Goal: Task Accomplishment & Management: Manage account settings

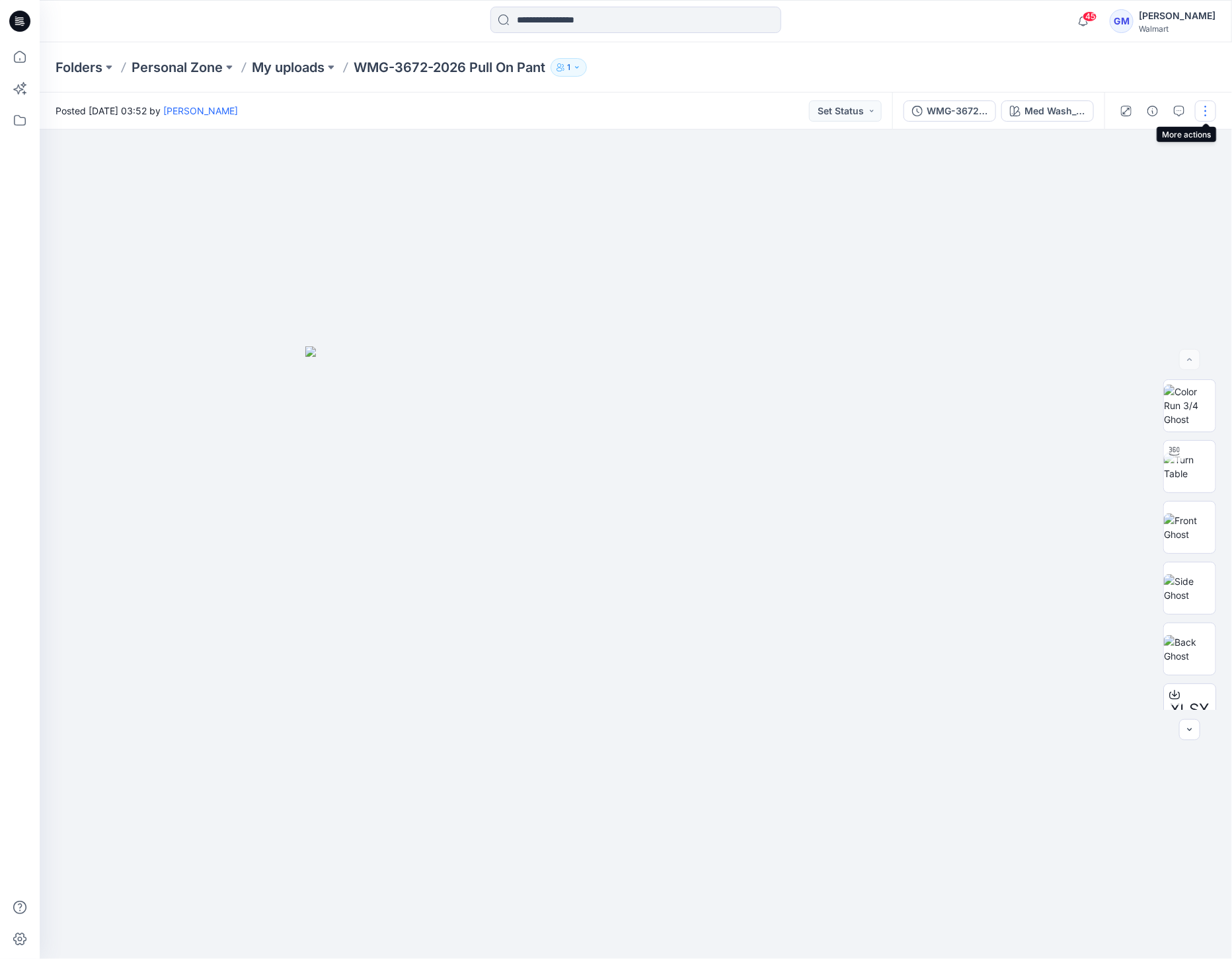
click at [1204, 107] on button "button" at bounding box center [1206, 111] width 21 height 21
click at [1114, 178] on p "Edit" at bounding box center [1121, 179] width 17 height 14
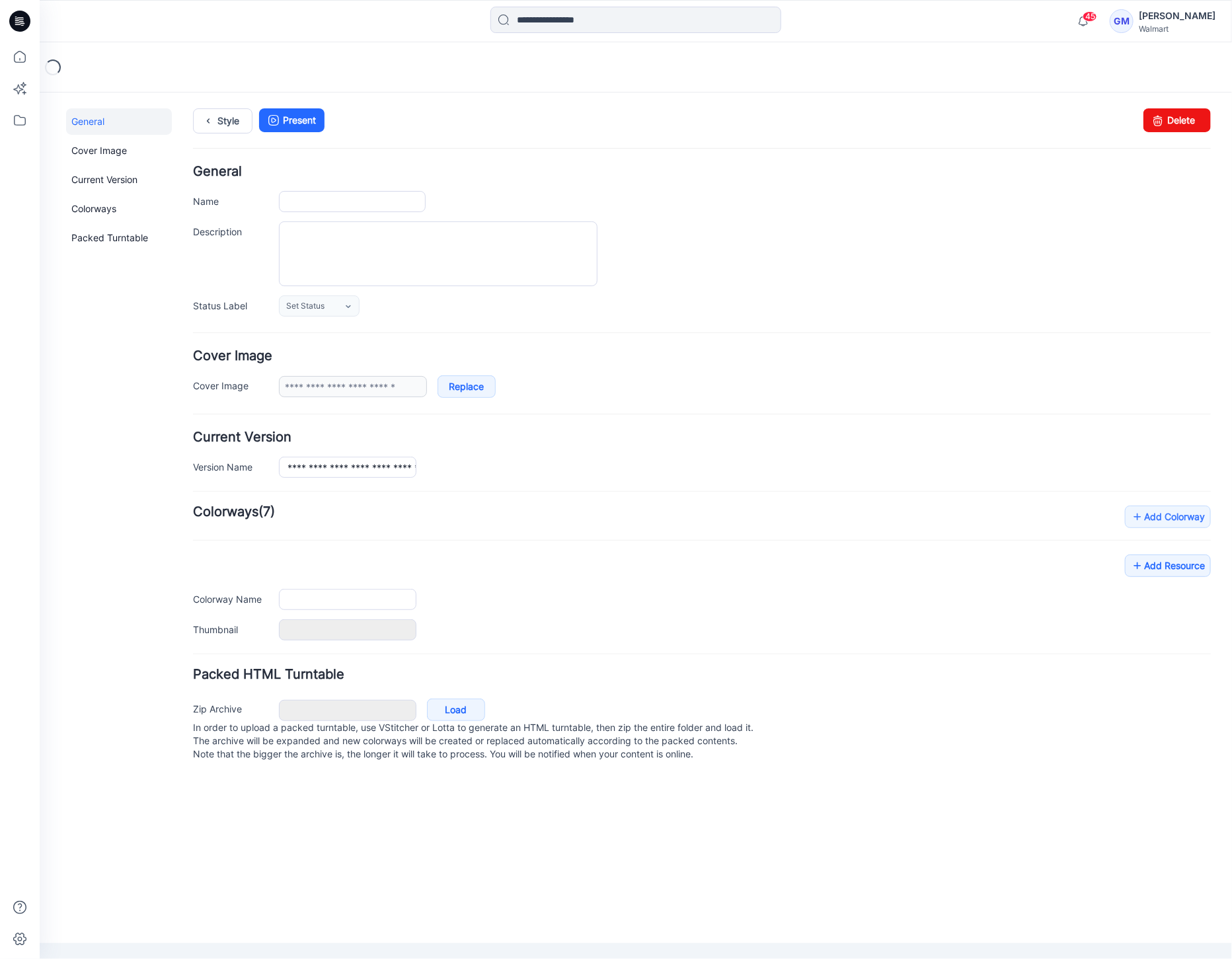
type input "**********"
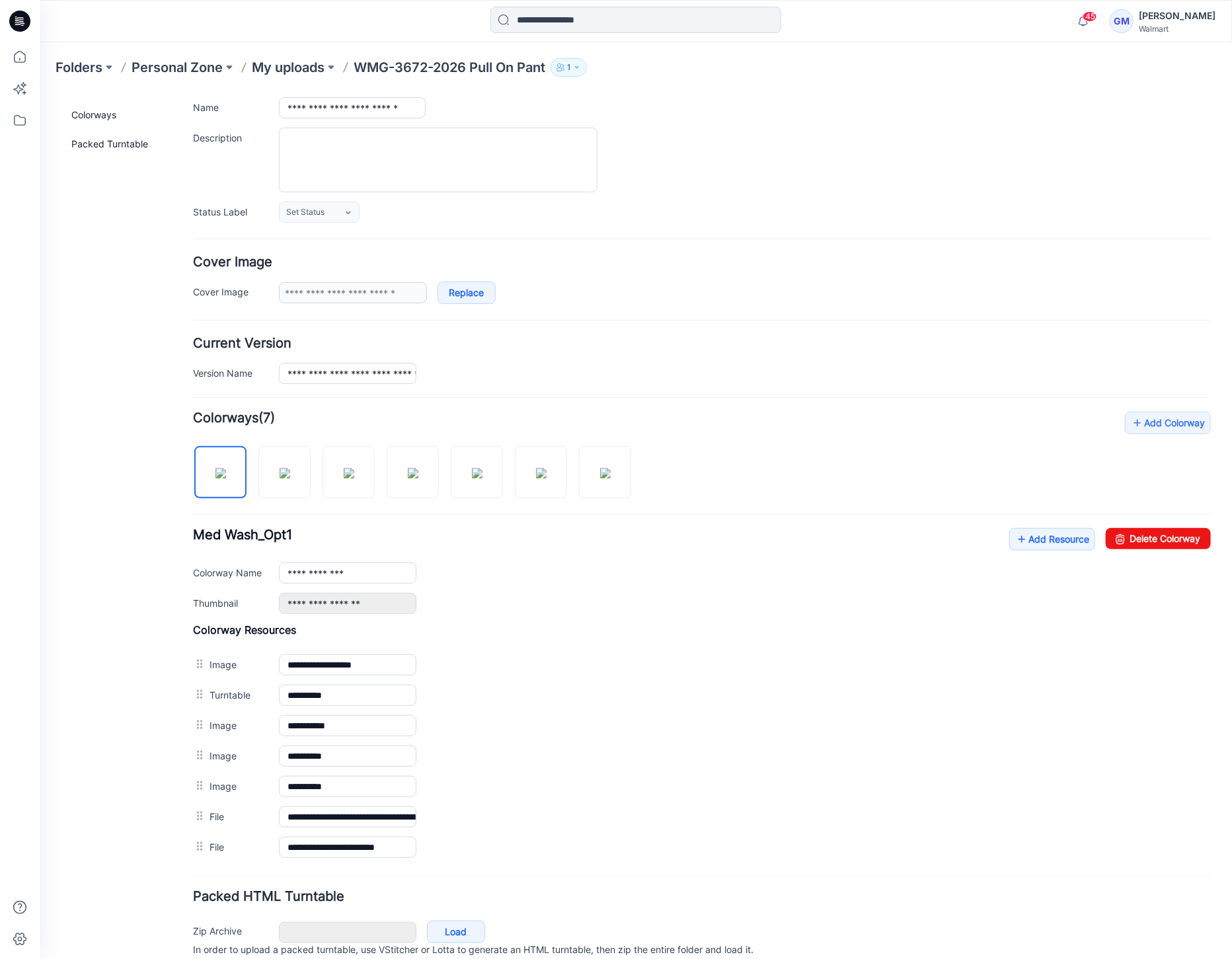
scroll to position [143, 0]
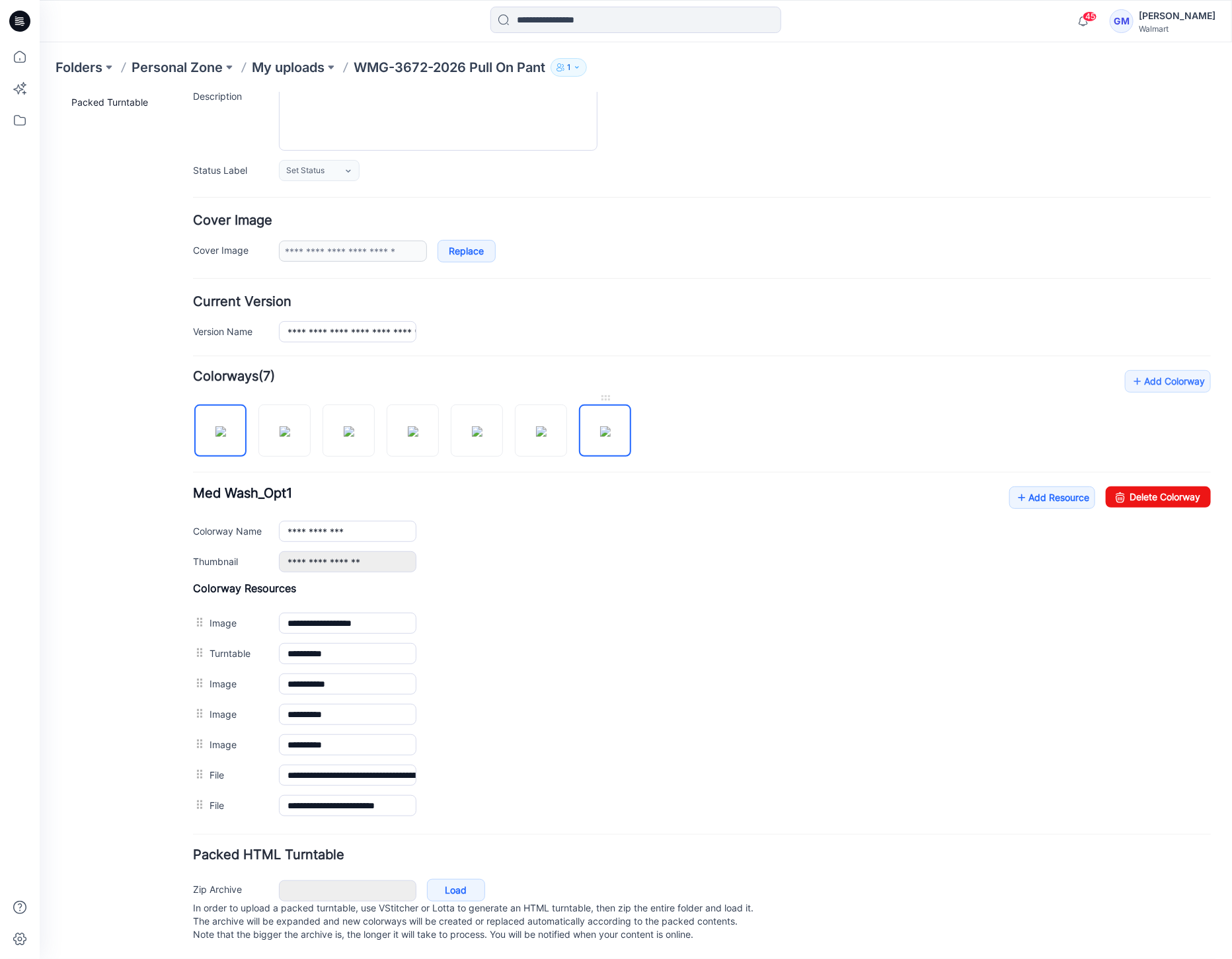
click at [610, 425] on img at bounding box center [605, 431] width 10 height 10
click at [343, 429] on img at bounding box center [348, 431] width 10 height 10
click at [226, 429] on img at bounding box center [220, 431] width 10 height 10
click at [289, 434] on img at bounding box center [284, 431] width 10 height 10
drag, startPoint x: 224, startPoint y: 429, endPoint x: 280, endPoint y: 434, distance: 56.2
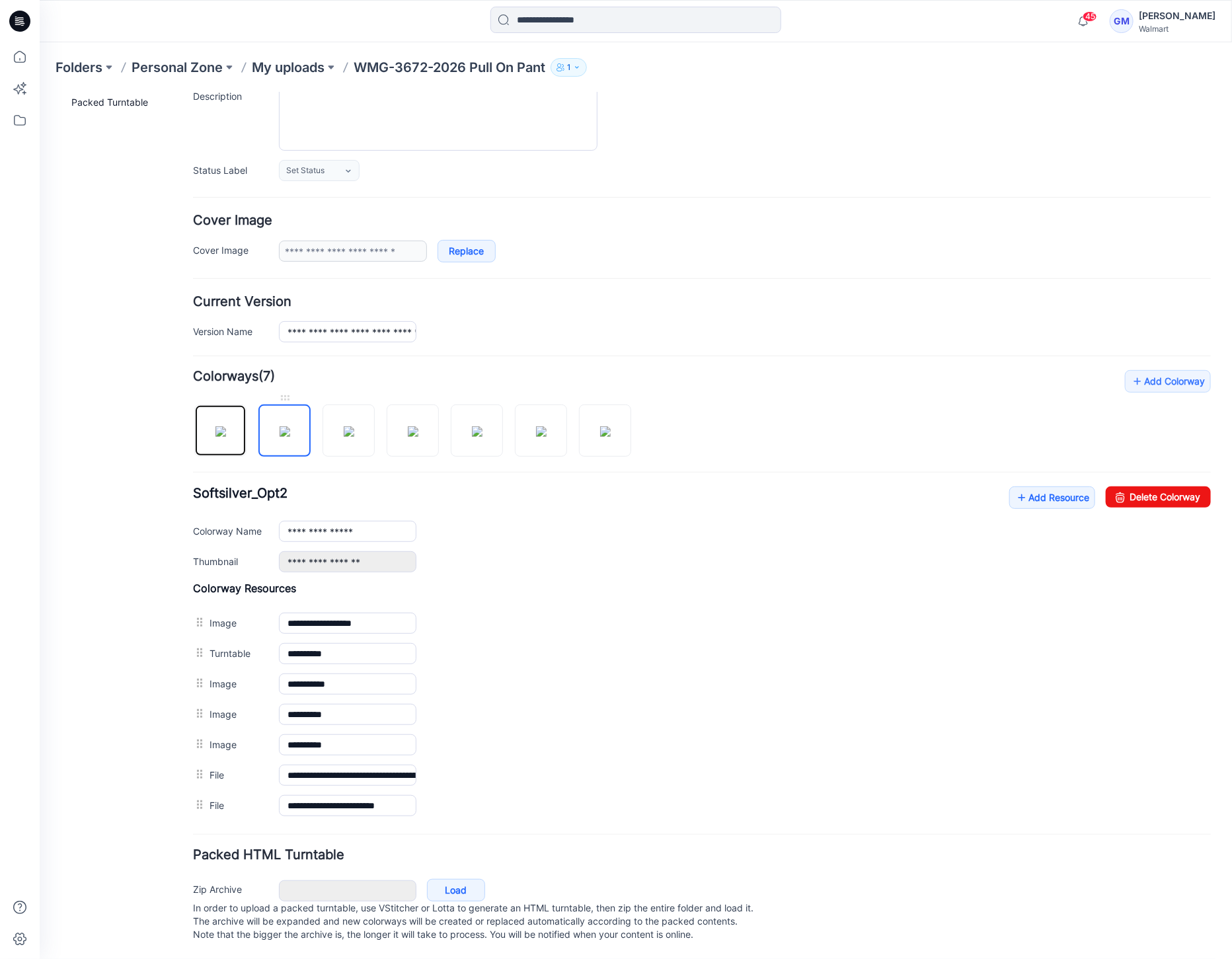
click at [226, 428] on img at bounding box center [220, 431] width 10 height 10
click at [286, 434] on img at bounding box center [284, 431] width 10 height 10
click at [349, 425] on img at bounding box center [348, 431] width 10 height 10
type input "**********"
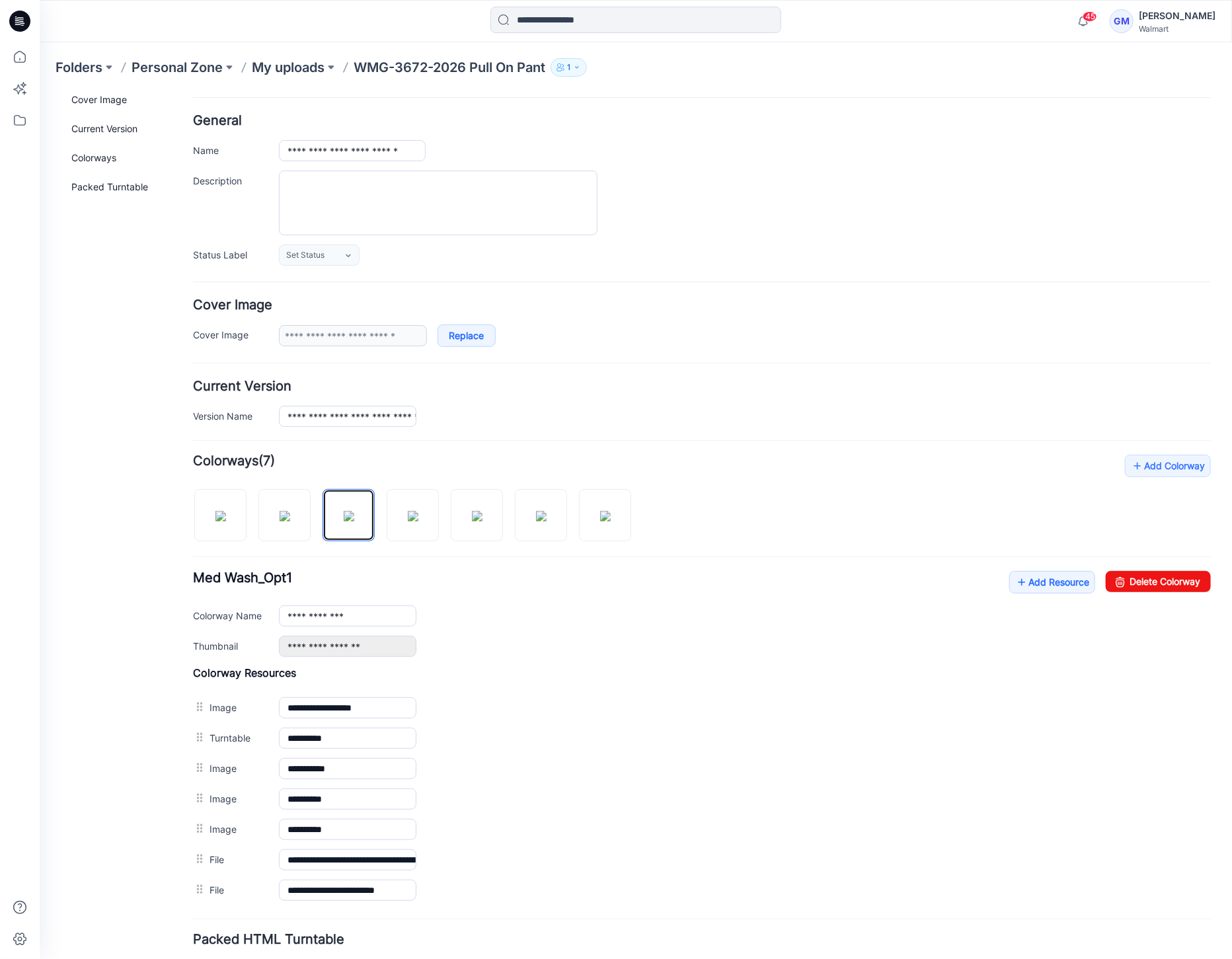
scroll to position [0, 0]
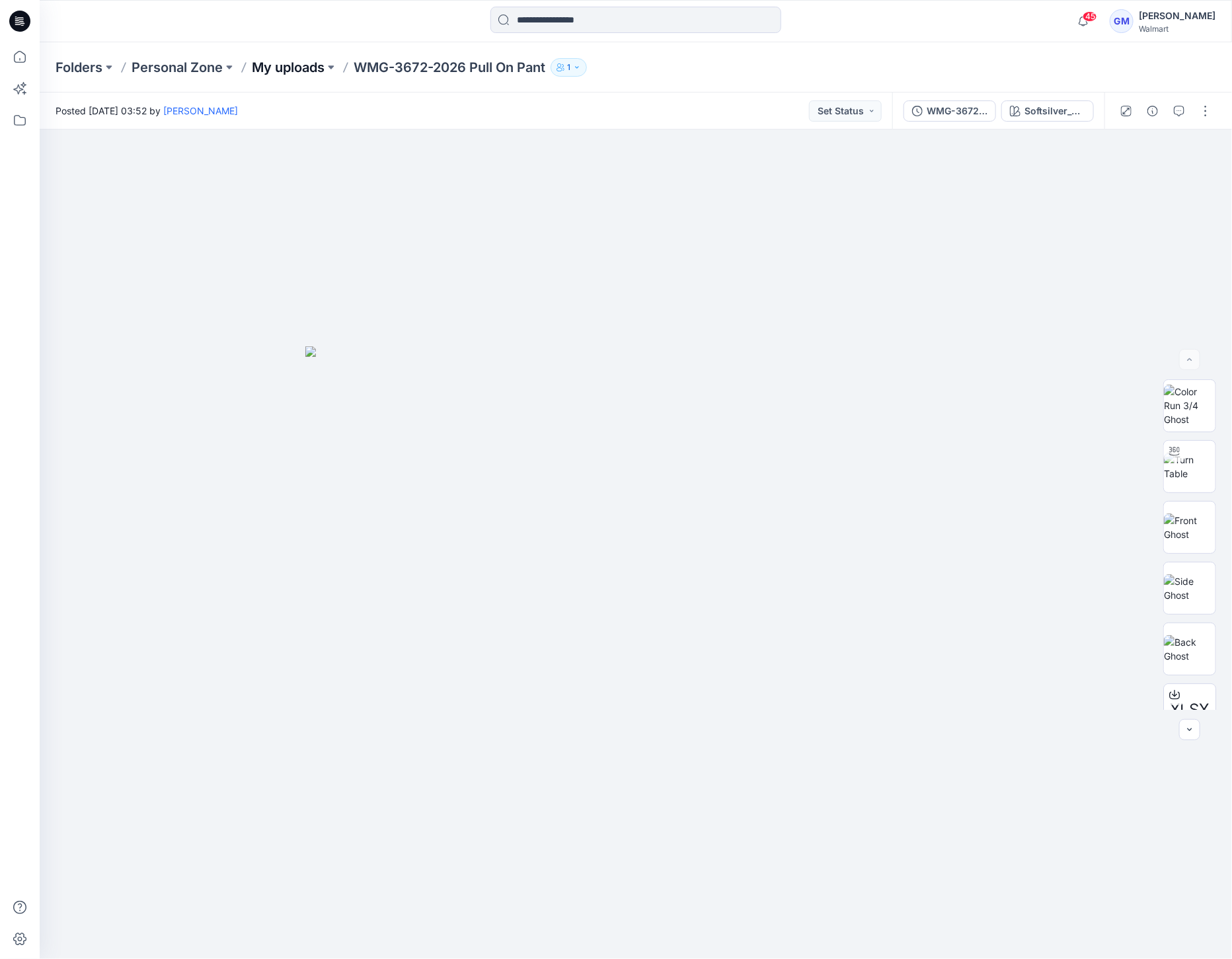
click at [304, 58] on p "My uploads" at bounding box center [288, 67] width 72 height 18
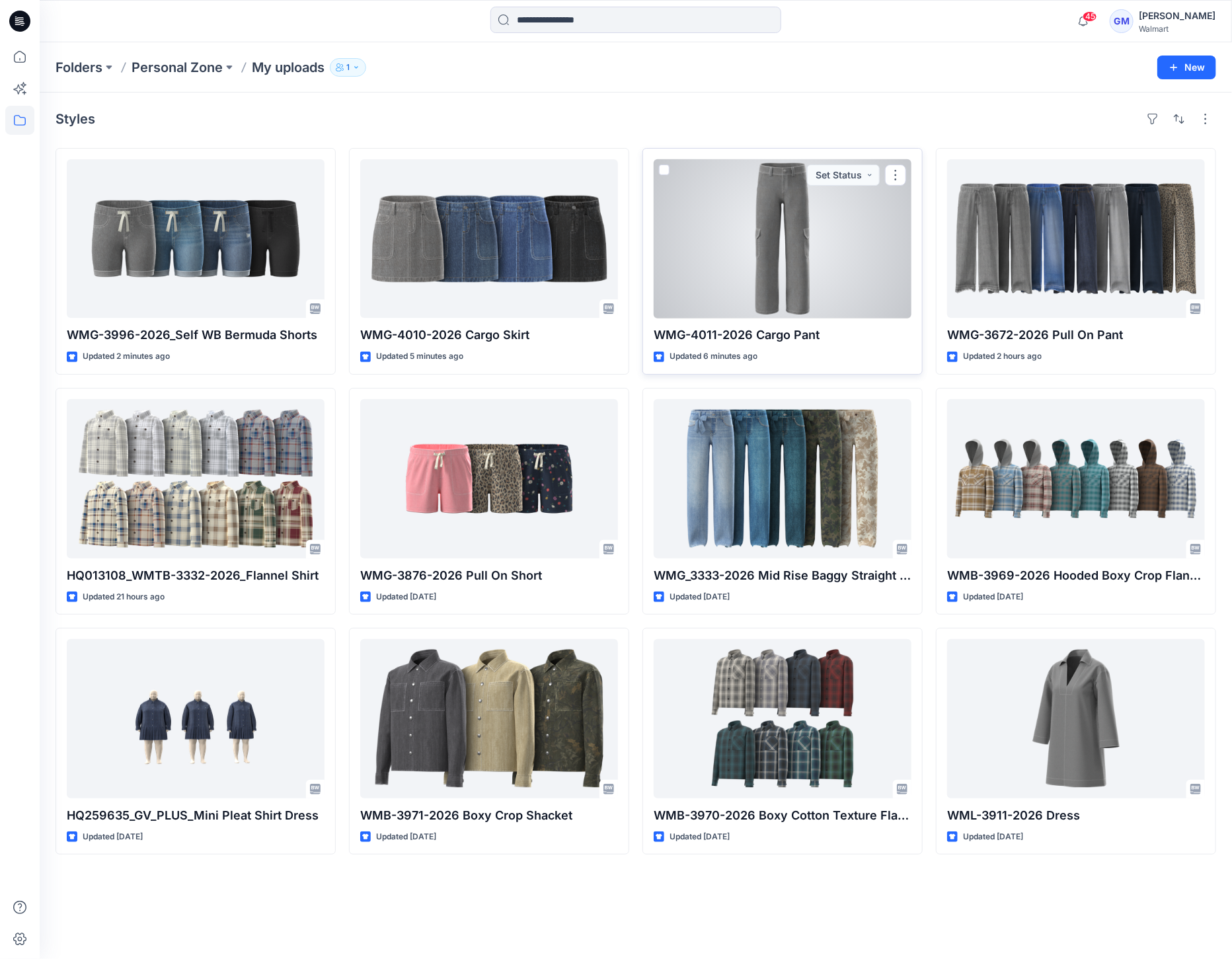
click at [837, 254] on div at bounding box center [783, 239] width 258 height 159
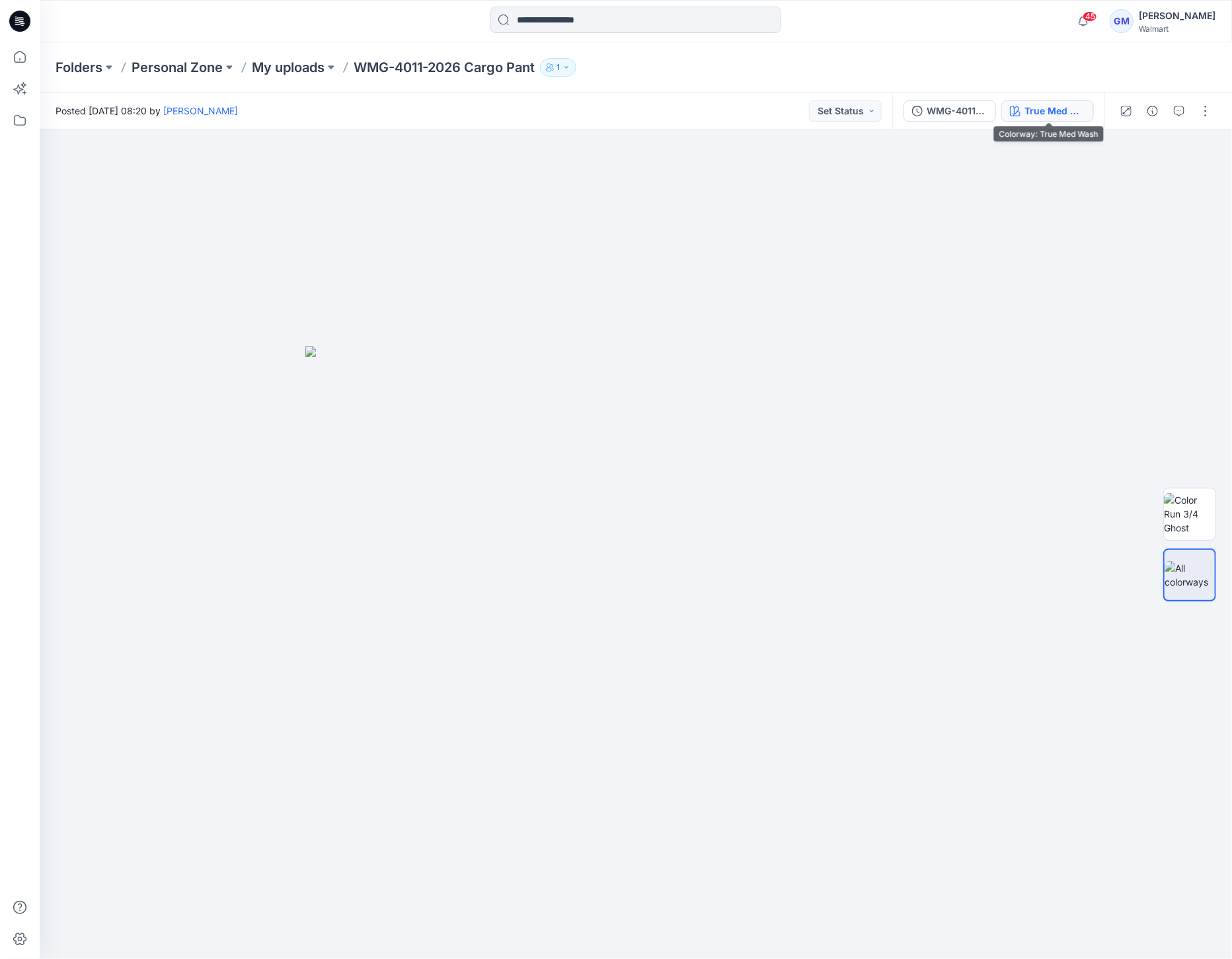
click at [1046, 115] on div "True Med Wash" at bounding box center [1055, 111] width 61 height 15
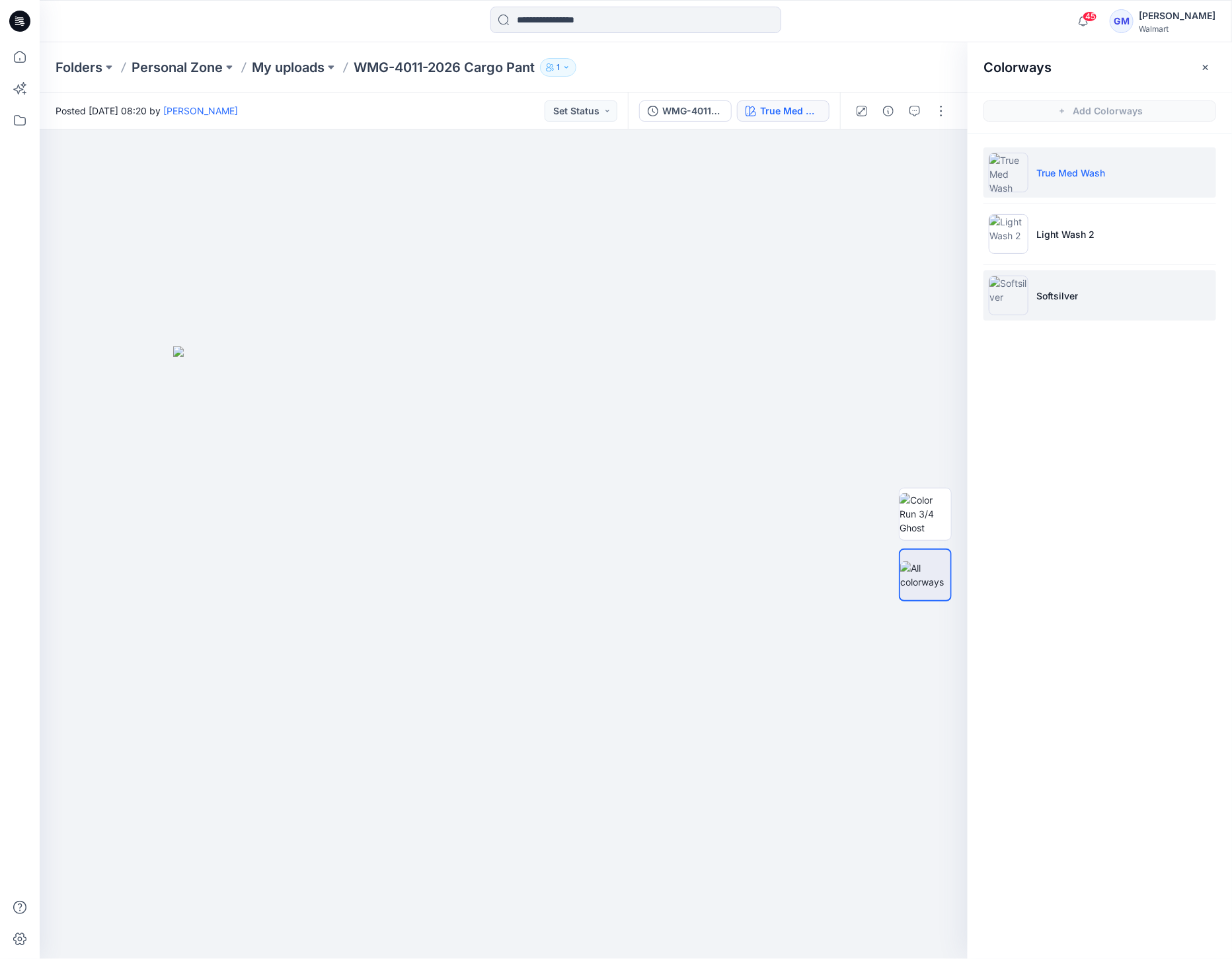
click at [1017, 289] on img at bounding box center [1008, 295] width 39 height 39
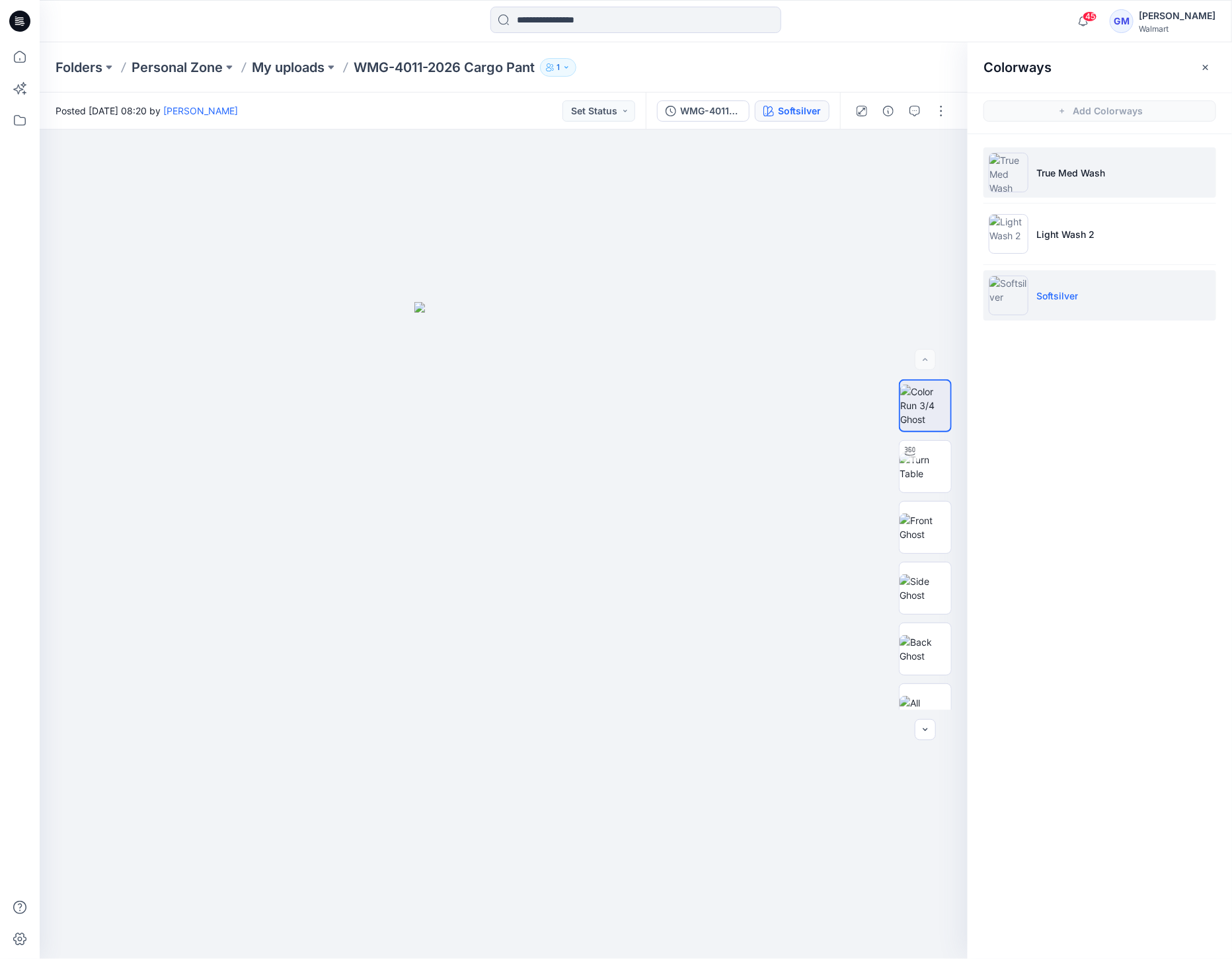
click at [1025, 168] on img at bounding box center [1008, 172] width 39 height 39
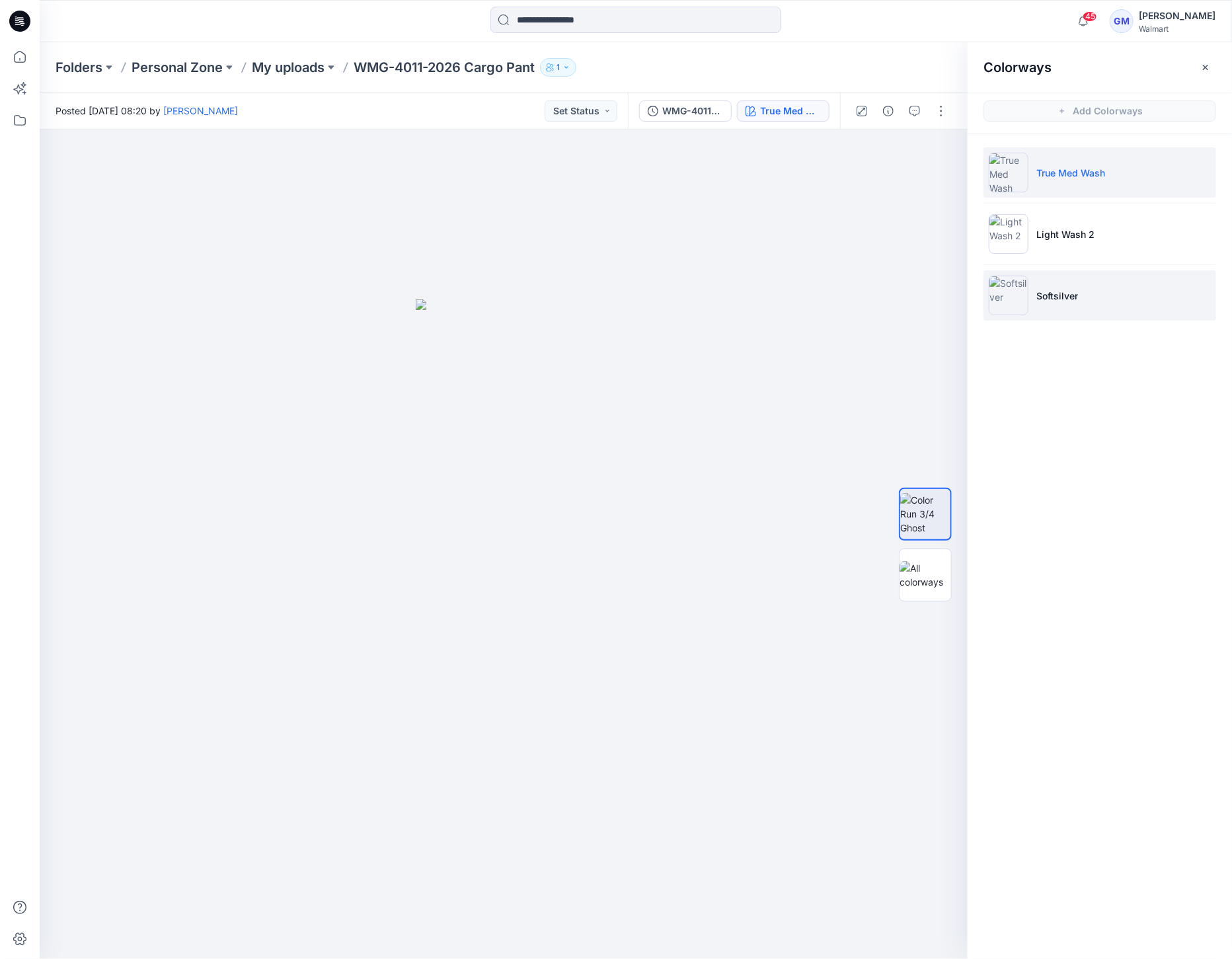
click at [1012, 296] on img at bounding box center [1008, 295] width 39 height 39
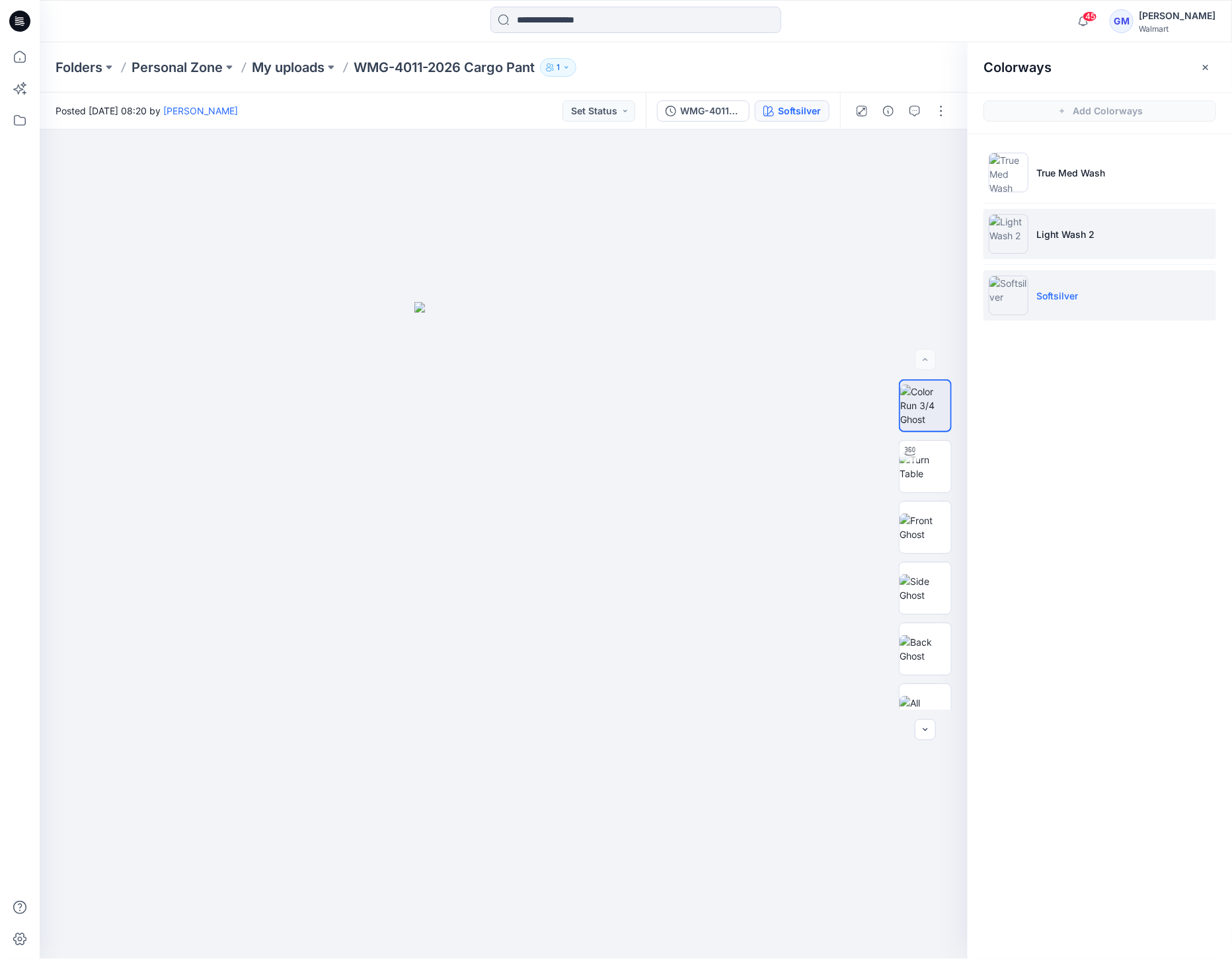
click at [999, 229] on img at bounding box center [1008, 234] width 39 height 39
click at [1038, 291] on p "Softsilver" at bounding box center [1058, 296] width 42 height 14
click at [920, 517] on img at bounding box center [925, 527] width 51 height 28
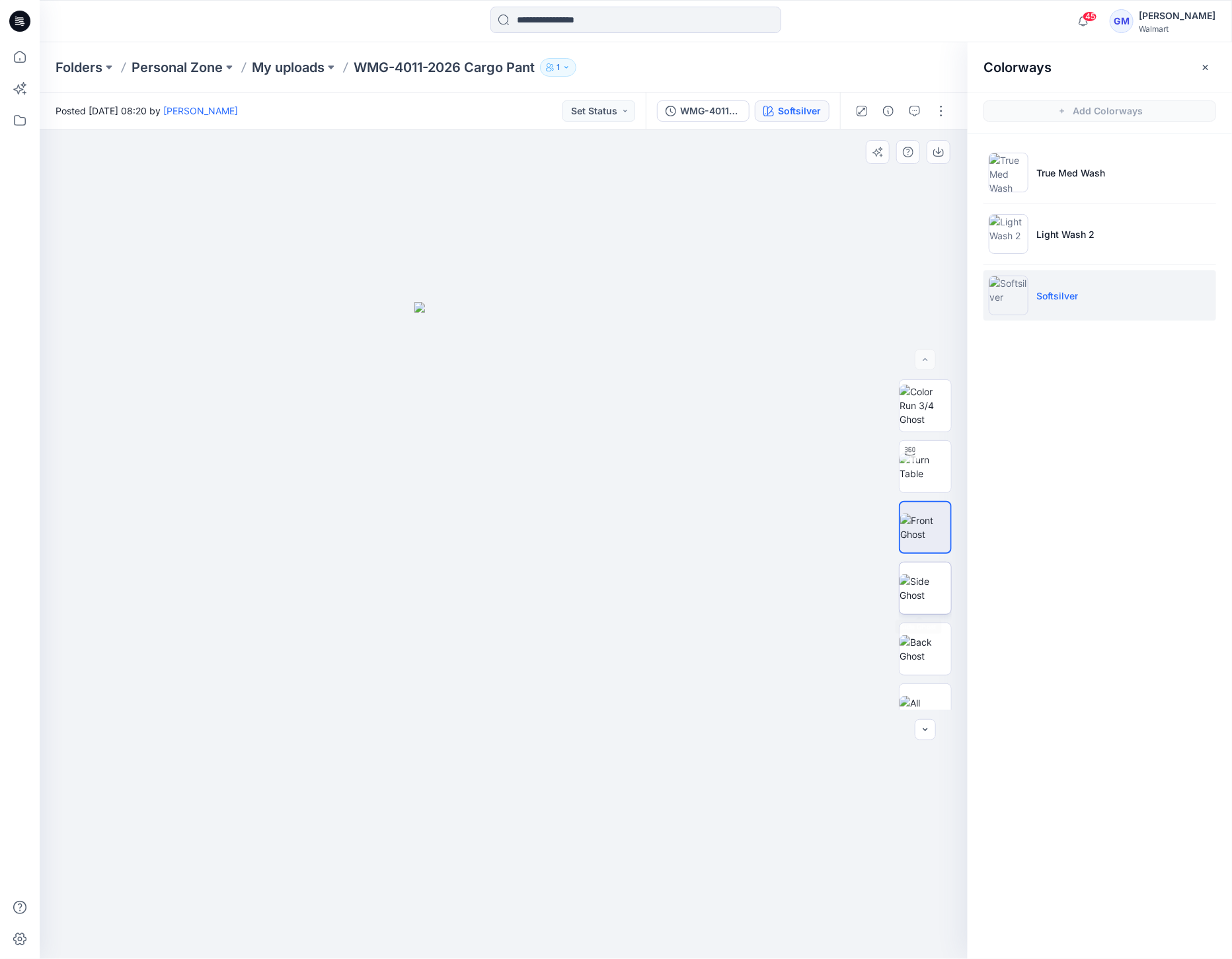
click at [930, 575] on img at bounding box center [925, 588] width 51 height 28
click at [932, 642] on img at bounding box center [925, 650] width 51 height 28
click at [933, 701] on img at bounding box center [925, 710] width 51 height 28
click at [916, 575] on img at bounding box center [925, 588] width 51 height 28
click at [922, 514] on img at bounding box center [925, 527] width 51 height 28
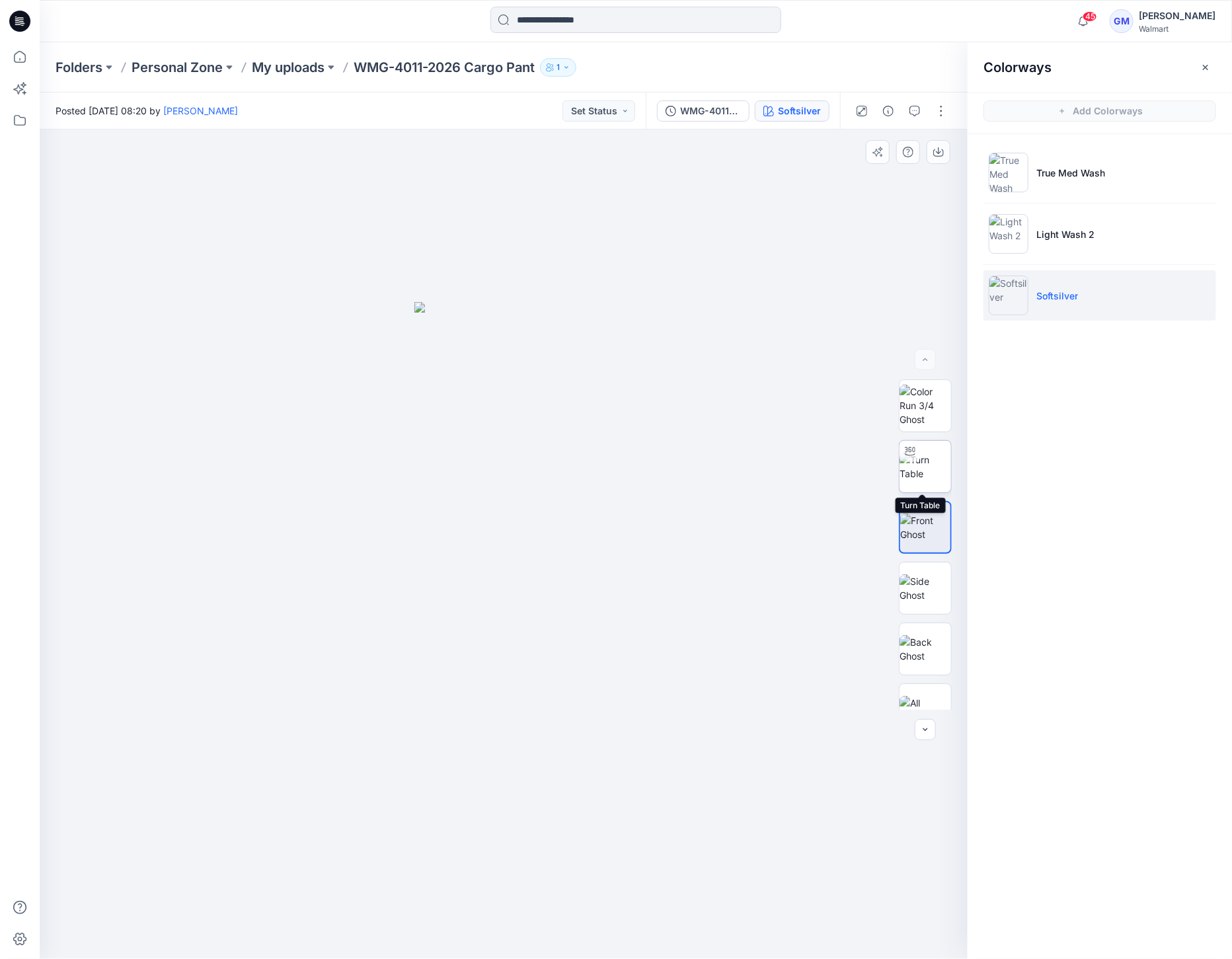
click at [930, 474] on img at bounding box center [925, 466] width 51 height 28
drag, startPoint x: 491, startPoint y: 937, endPoint x: 725, endPoint y: 918, distance: 234.8
click at [725, 918] on div at bounding box center [503, 544] width 928 height 829
click at [936, 410] on img at bounding box center [925, 405] width 51 height 42
click at [944, 107] on button "button" at bounding box center [941, 111] width 21 height 21
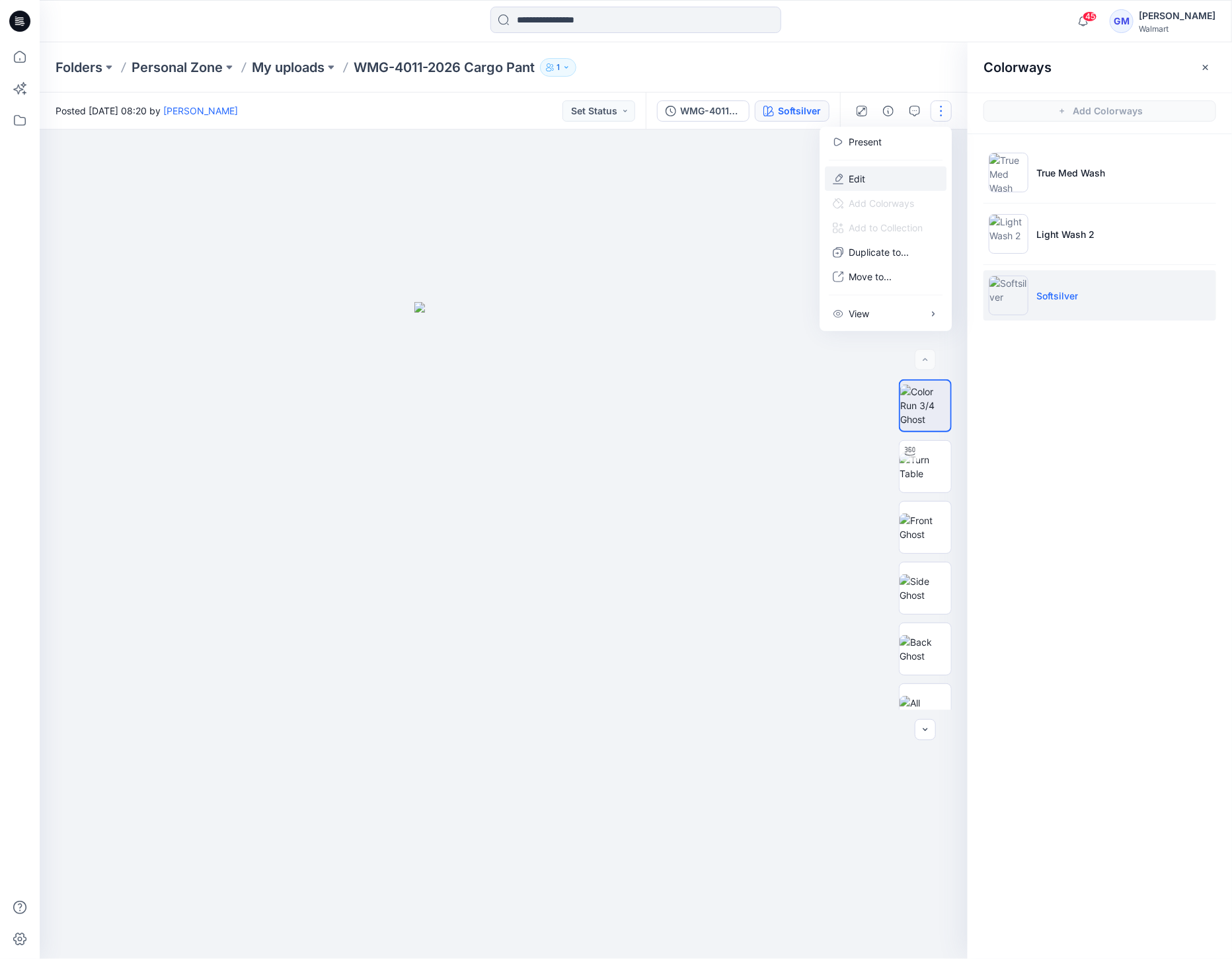
click at [890, 174] on button "Edit" at bounding box center [885, 179] width 121 height 24
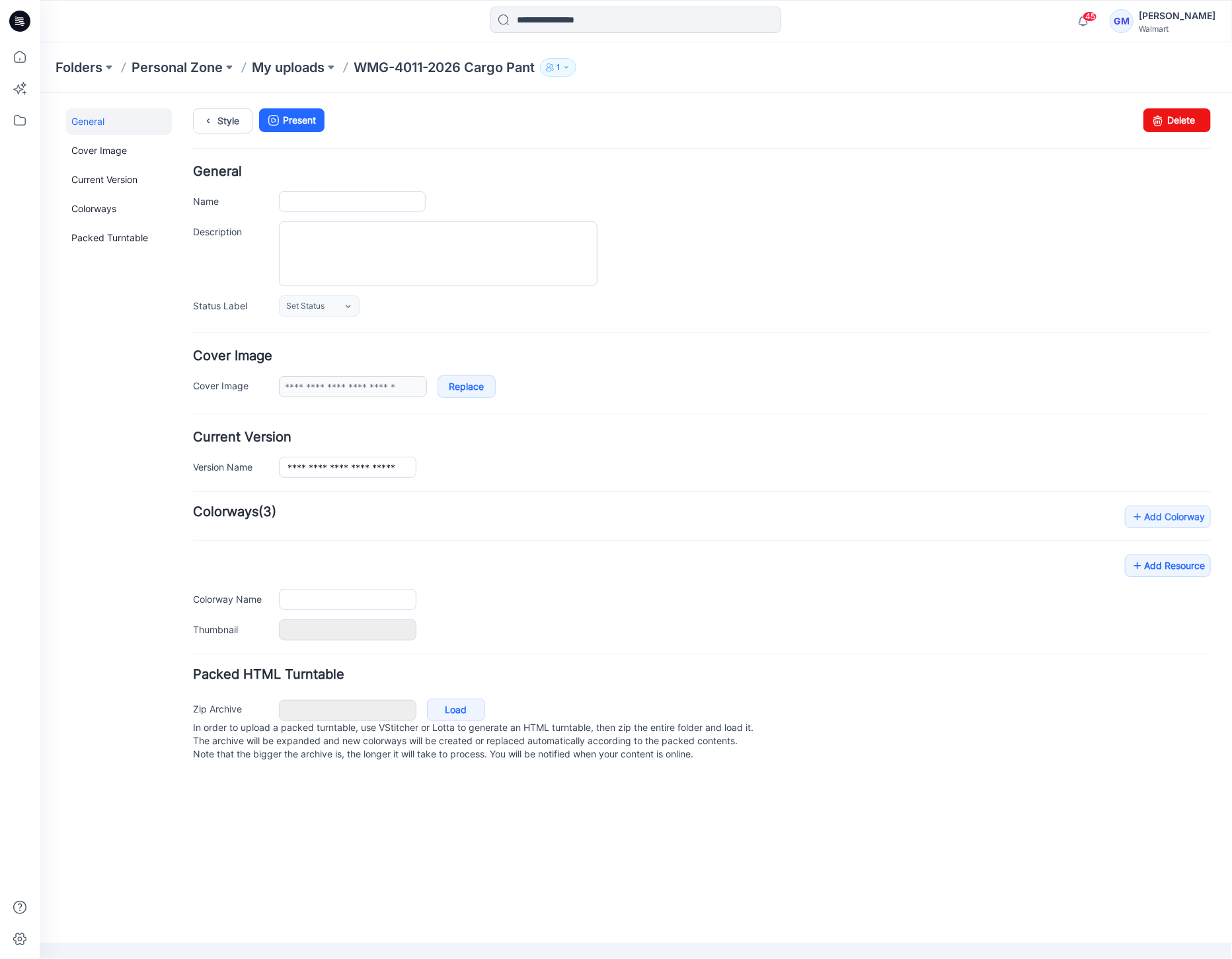
type input "**********"
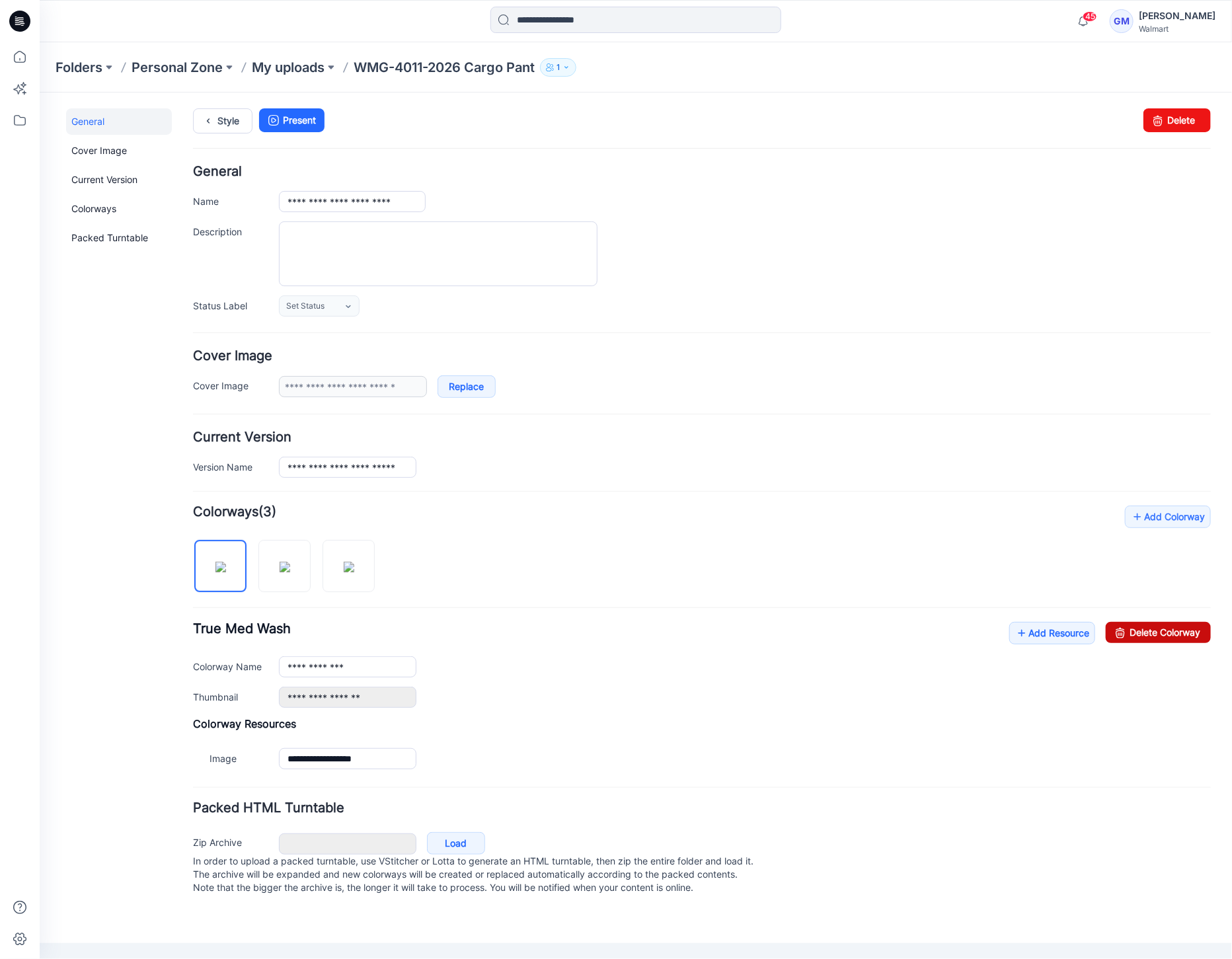
click at [1167, 627] on link "Delete Colorway" at bounding box center [1158, 632] width 106 height 21
click at [1138, 638] on link "Delete Colorway" at bounding box center [1158, 632] width 106 height 21
type input "**********"
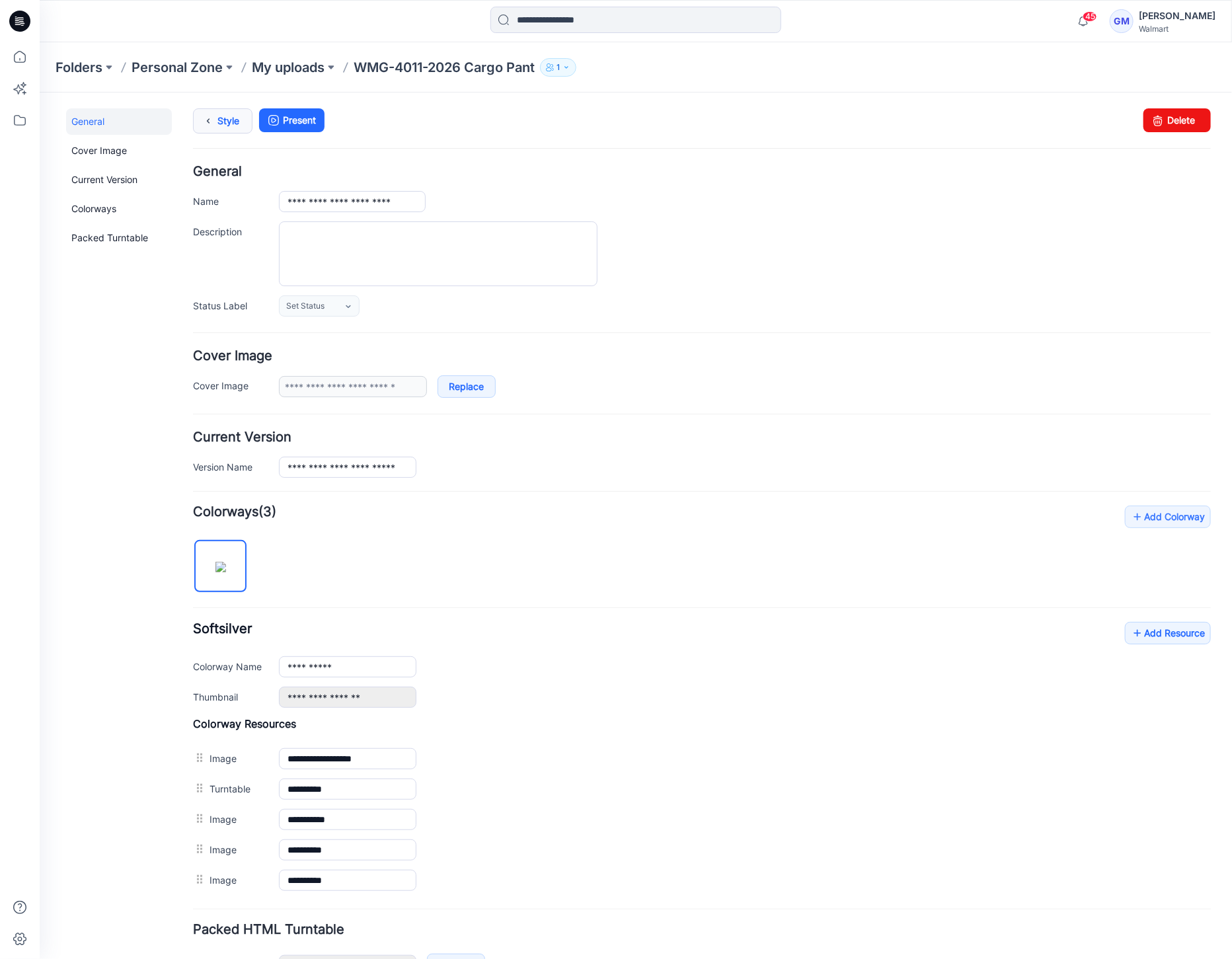
click at [214, 126] on icon at bounding box center [207, 119] width 18 height 24
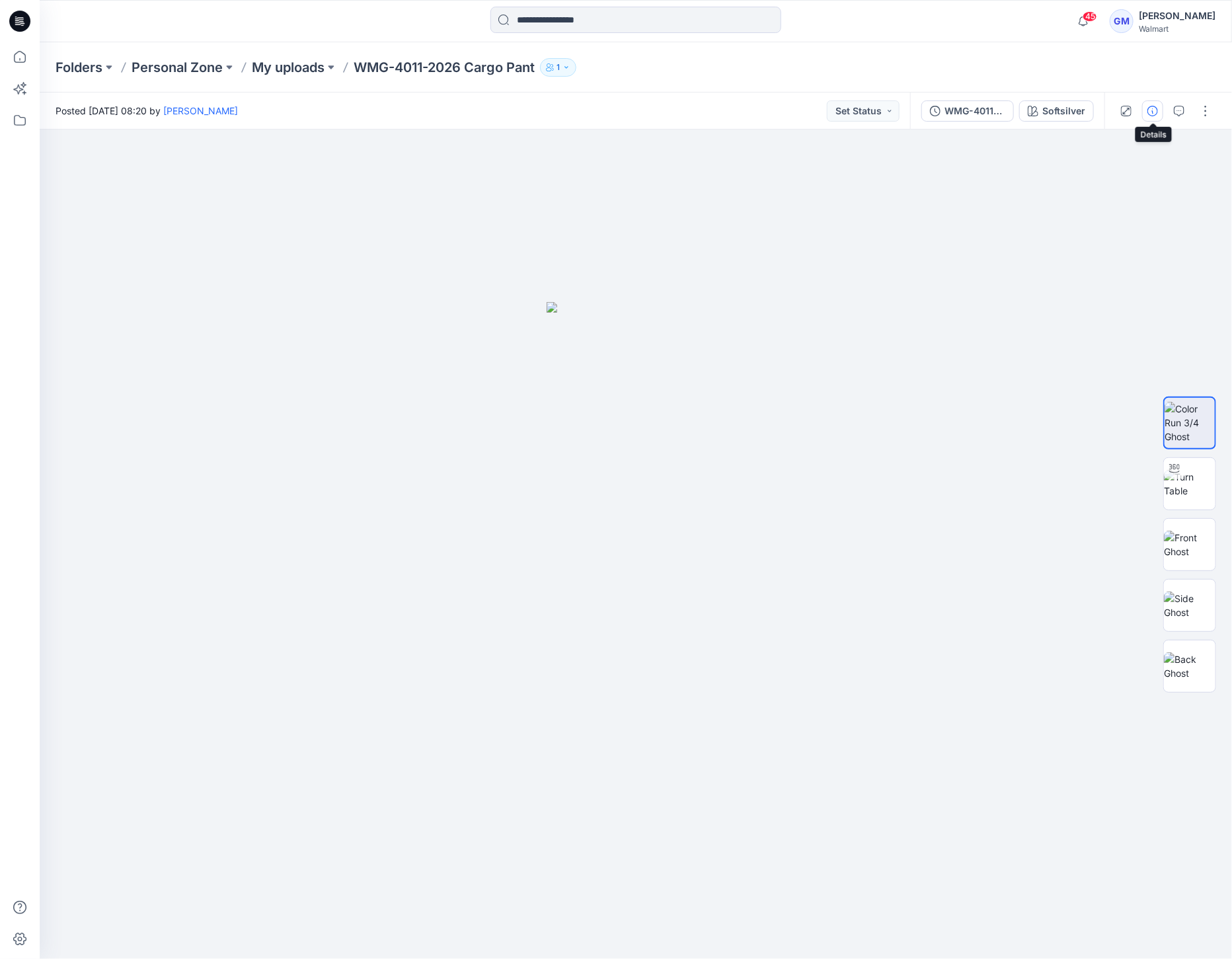
click at [1159, 111] on button "button" at bounding box center [1153, 111] width 21 height 21
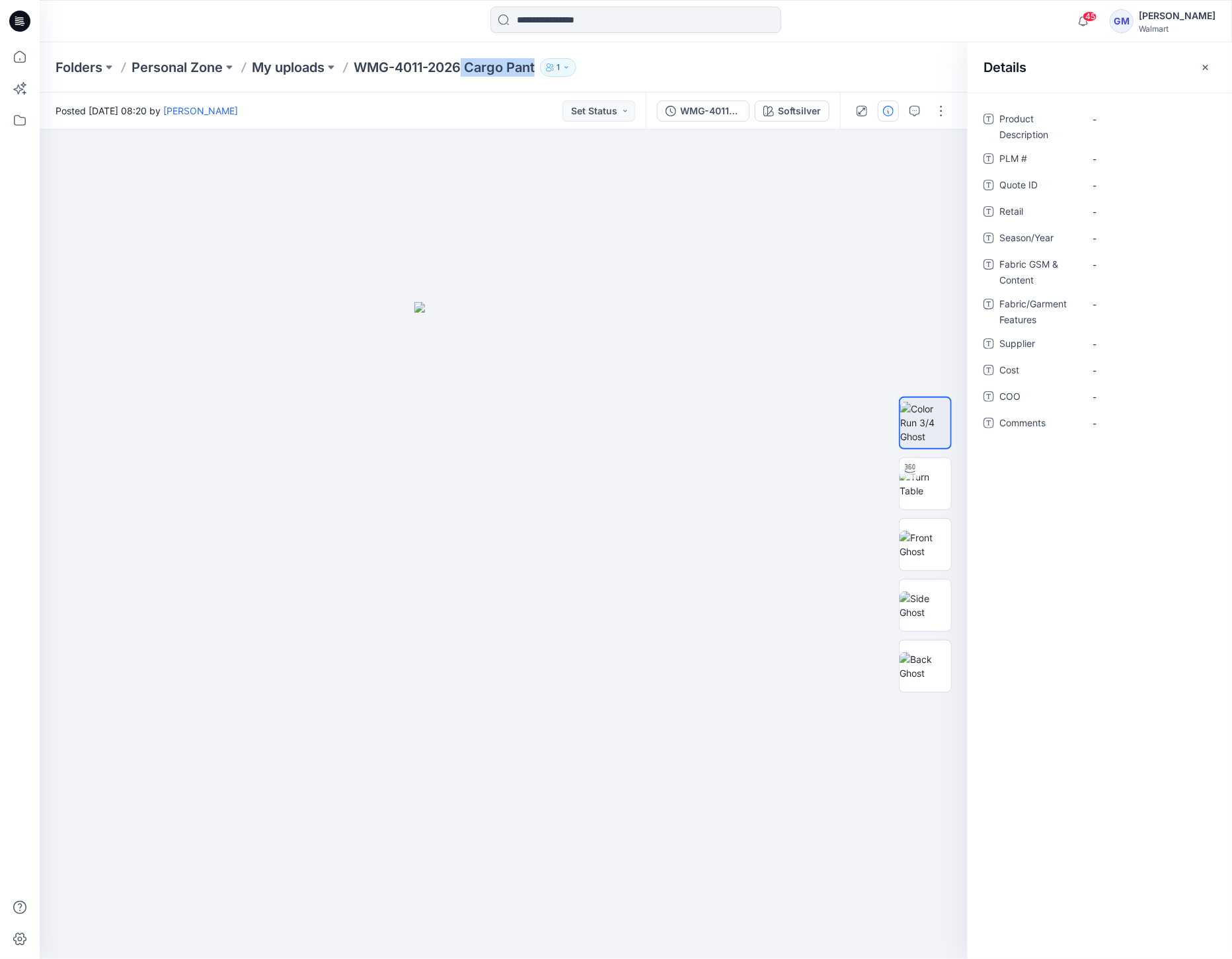
drag, startPoint x: 467, startPoint y: 72, endPoint x: 555, endPoint y: 80, distance: 88.4
click at [555, 80] on div "Folders Personal Zone My uploads WMG-4011-2026 Cargo Pant 1" at bounding box center [636, 68] width 1193 height 51
copy div "Cargo Pant 1"
click at [1123, 119] on Description "-" at bounding box center [1150, 119] width 115 height 14
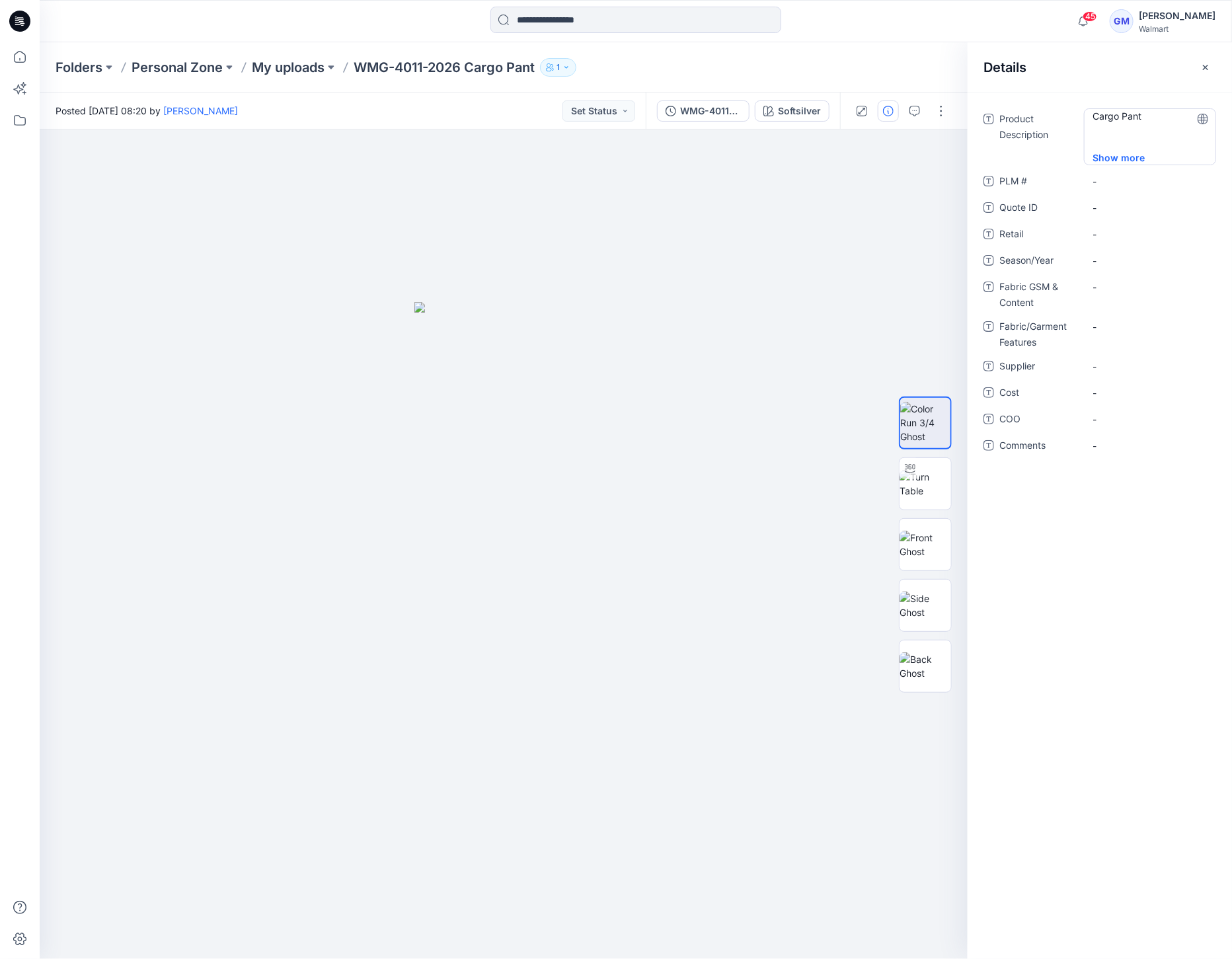
click at [1101, 140] on Description "Cargo Pant" at bounding box center [1150, 130] width 115 height 42
click at [1103, 139] on textarea "**********" at bounding box center [1150, 129] width 133 height 42
type textarea "**********"
drag, startPoint x: 1081, startPoint y: 336, endPoint x: 1094, endPoint y: 347, distance: 17.0
click at [1087, 343] on div "Supplier -" at bounding box center [1099, 343] width 233 height 21
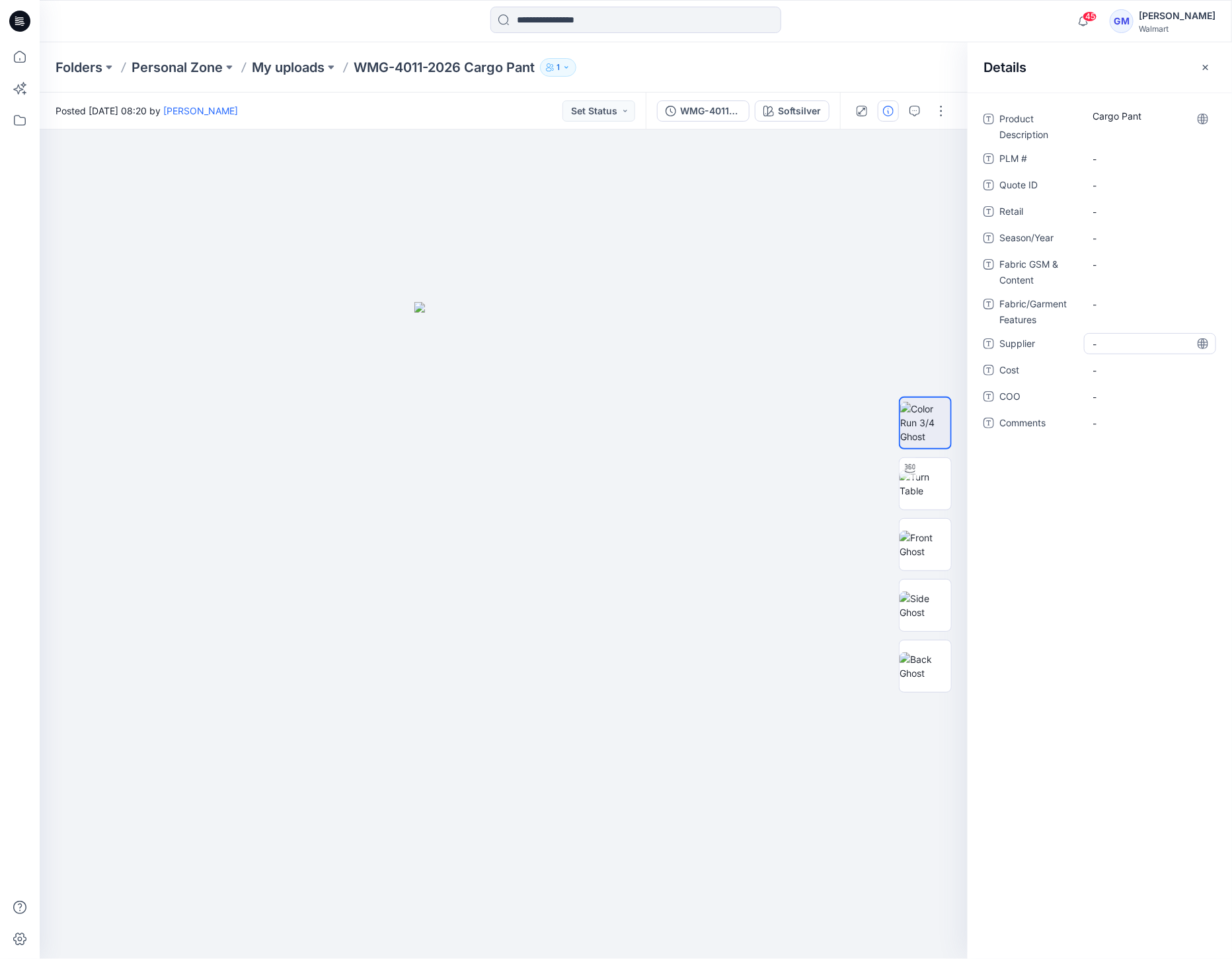
click at [1124, 342] on span "-" at bounding box center [1150, 344] width 115 height 14
type textarea "****"
click at [1114, 398] on span "-" at bounding box center [1150, 397] width 115 height 14
type textarea "**"
click at [942, 108] on button "button" at bounding box center [941, 111] width 21 height 21
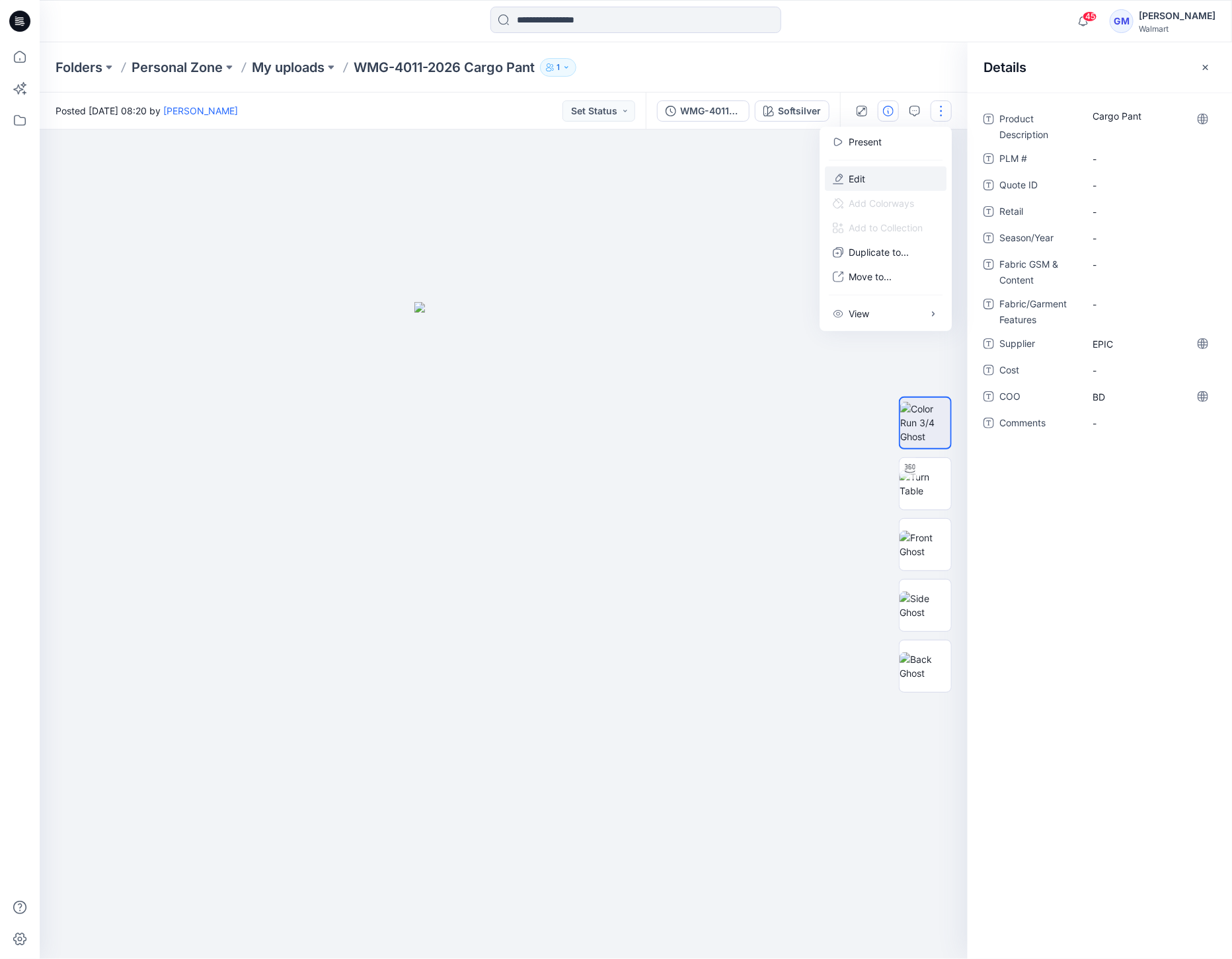
click at [906, 173] on button "Edit" at bounding box center [885, 179] width 121 height 24
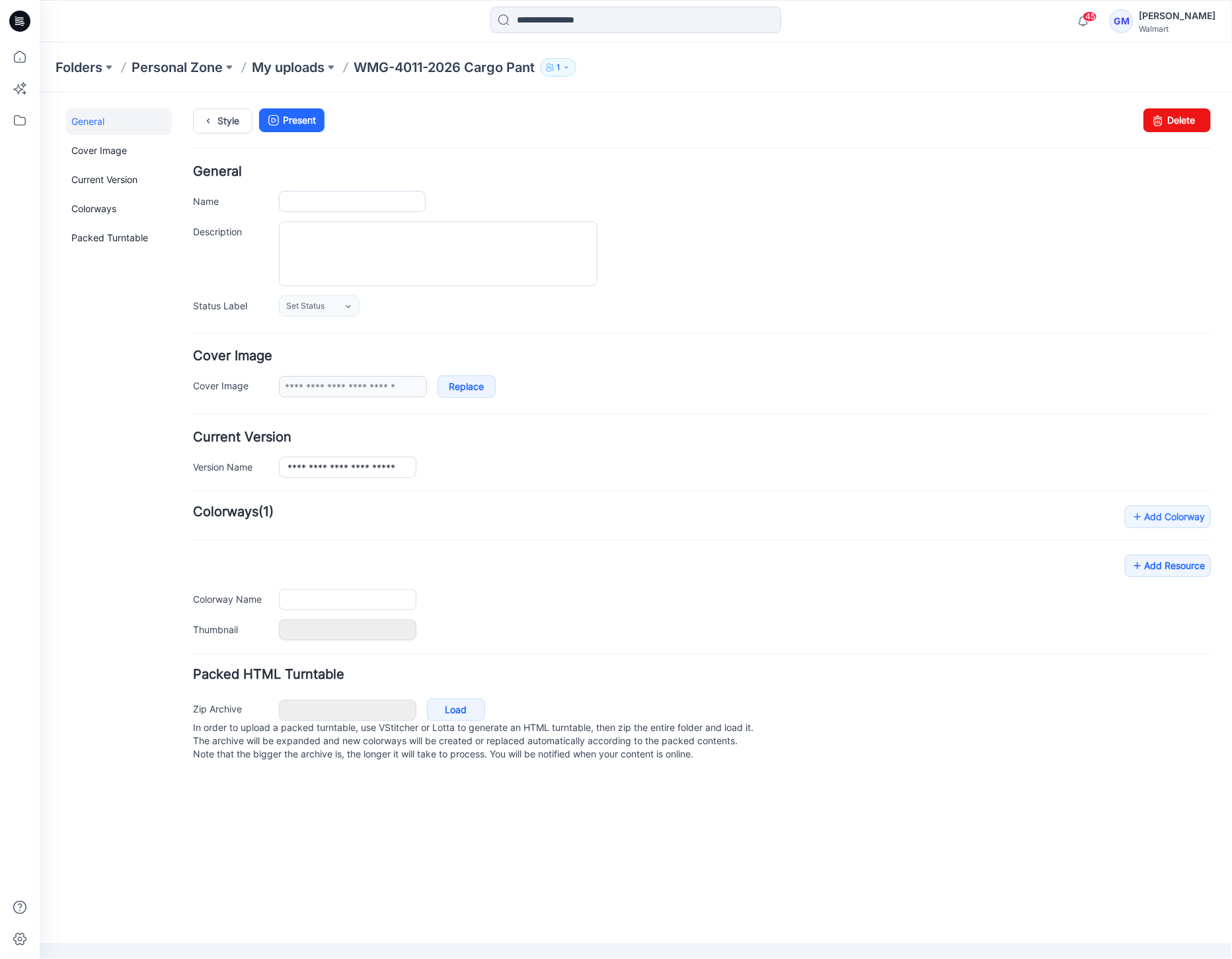
type input "**********"
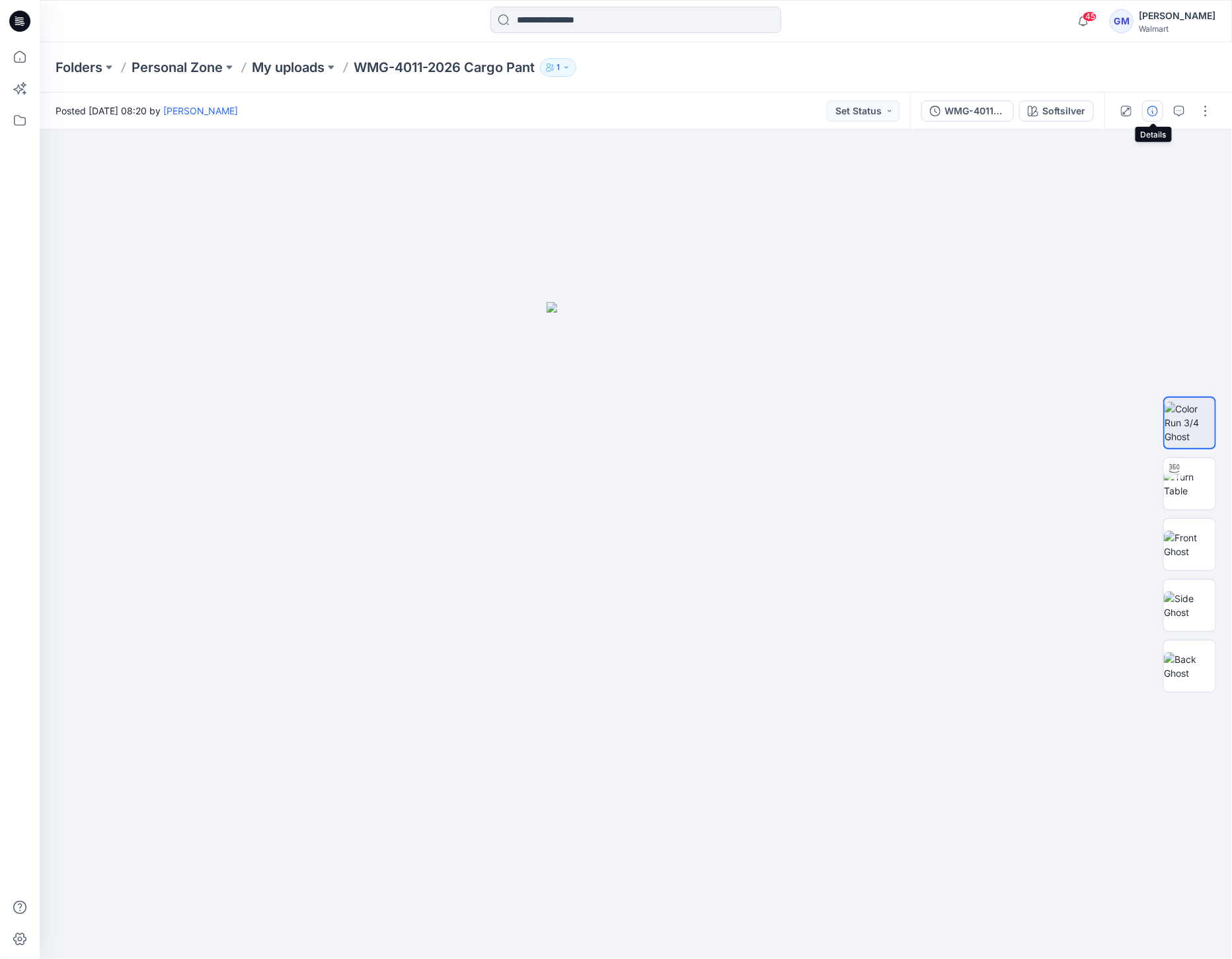
click at [1160, 113] on button "button" at bounding box center [1153, 111] width 21 height 21
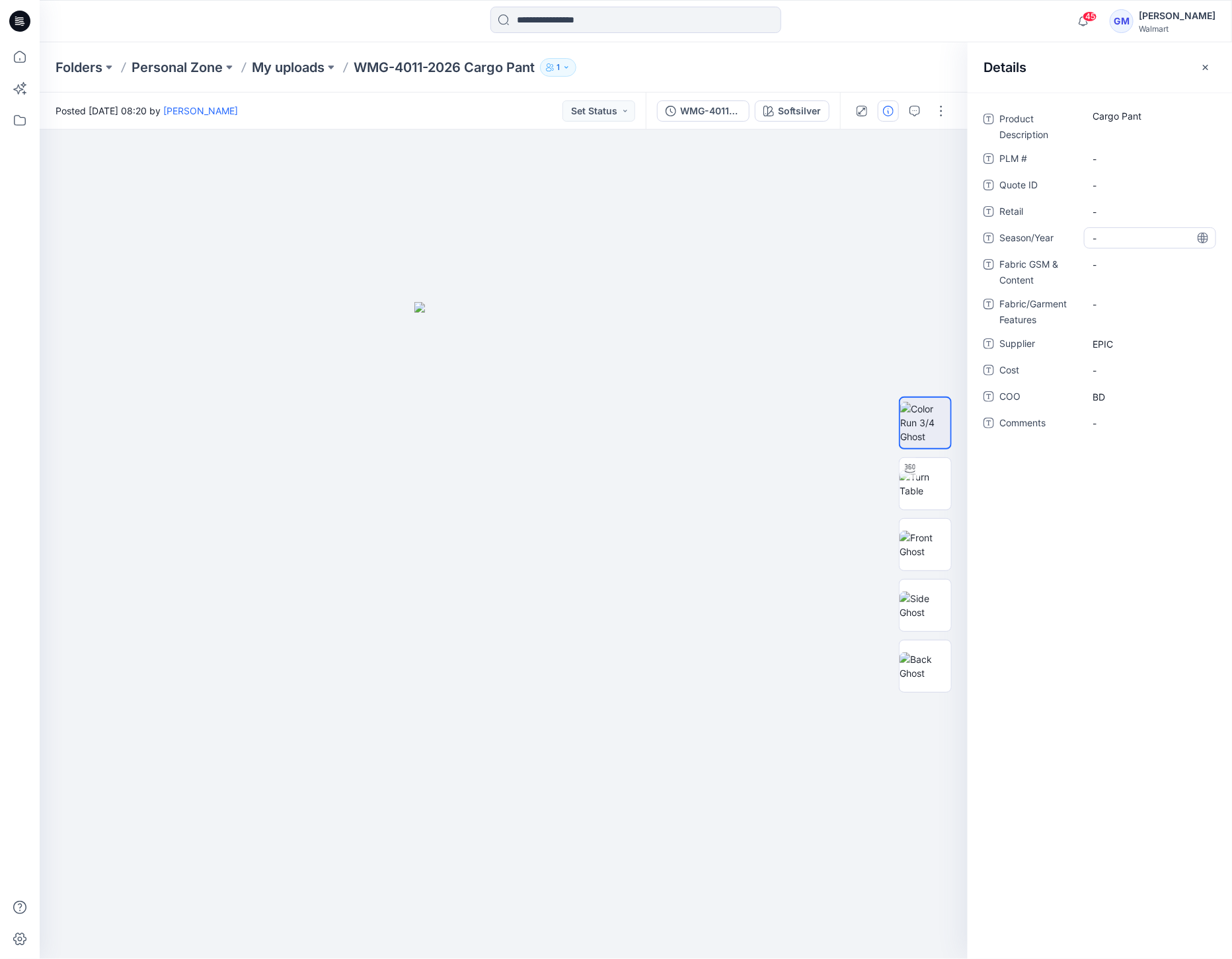
click at [1108, 231] on span "-" at bounding box center [1150, 238] width 115 height 14
type textarea "**********"
click at [1104, 255] on div "-" at bounding box center [1150, 264] width 133 height 21
click at [1108, 259] on textarea at bounding box center [1150, 264] width 133 height 21
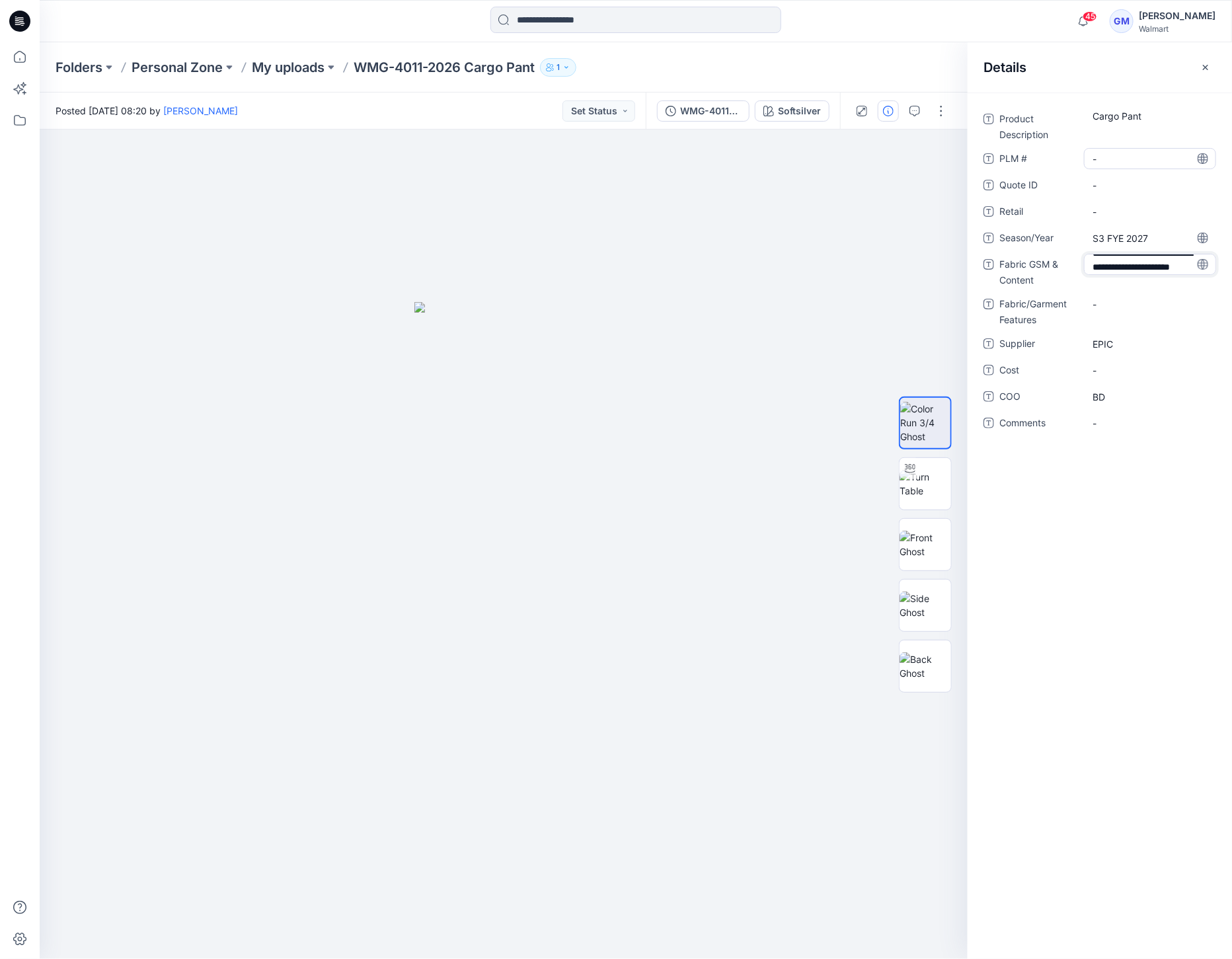
type textarea "**********"
click at [1115, 288] on Content "71% BCI Cotton, 28% Polyester, 1% Spandex, 9oz, 305gsm" at bounding box center [1150, 275] width 115 height 42
click at [940, 488] on img at bounding box center [925, 484] width 51 height 28
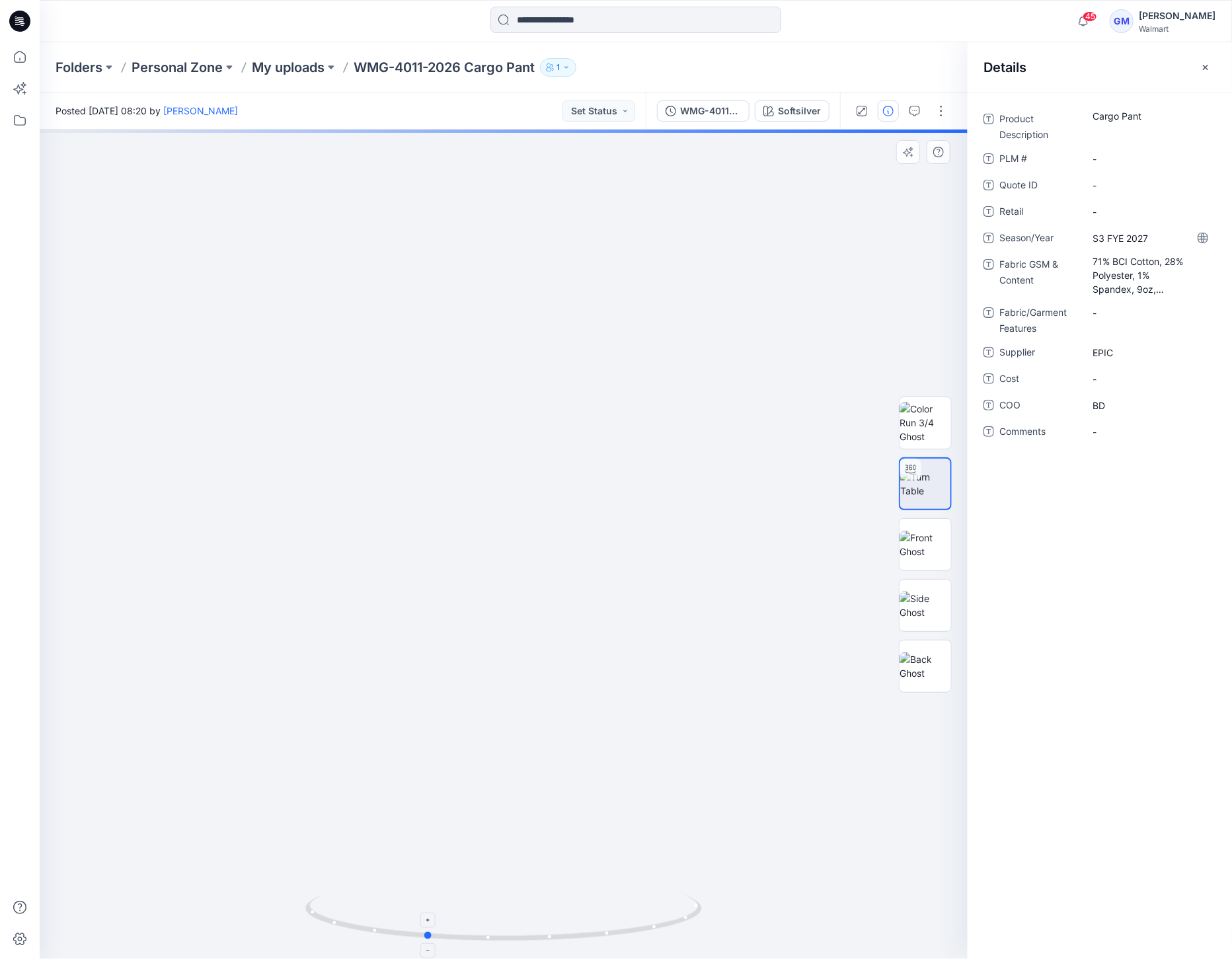
drag, startPoint x: 498, startPoint y: 943, endPoint x: 491, endPoint y: 911, distance: 32.8
click at [448, 942] on icon at bounding box center [505, 920] width 400 height 50
drag, startPoint x: 566, startPoint y: 708, endPoint x: 599, endPoint y: 540, distance: 171.2
drag, startPoint x: 521, startPoint y: 952, endPoint x: 406, endPoint y: 952, distance: 115.0
click at [406, 952] on img at bounding box center [503, 928] width 397 height 65
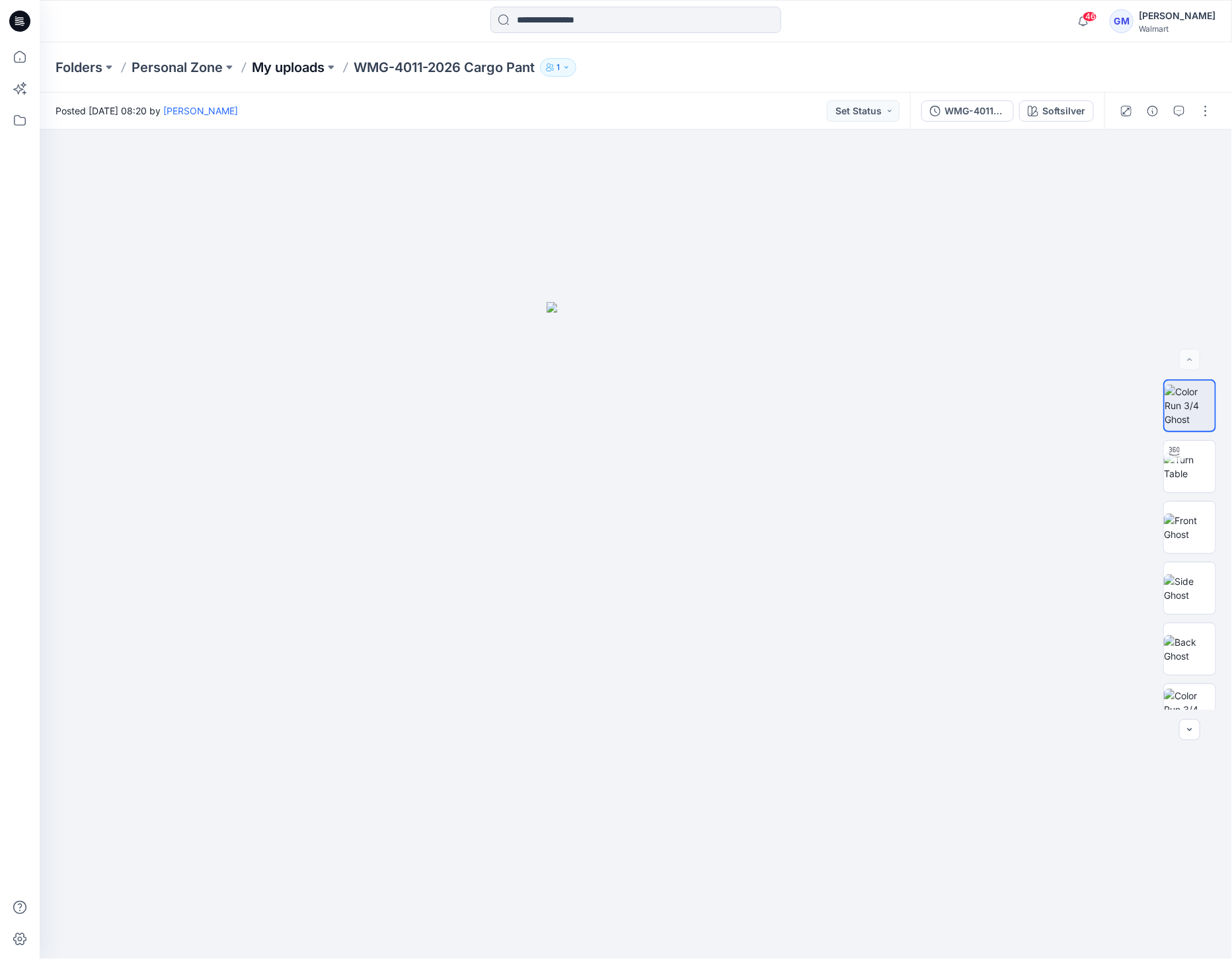
click at [308, 65] on p "My uploads" at bounding box center [288, 67] width 72 height 18
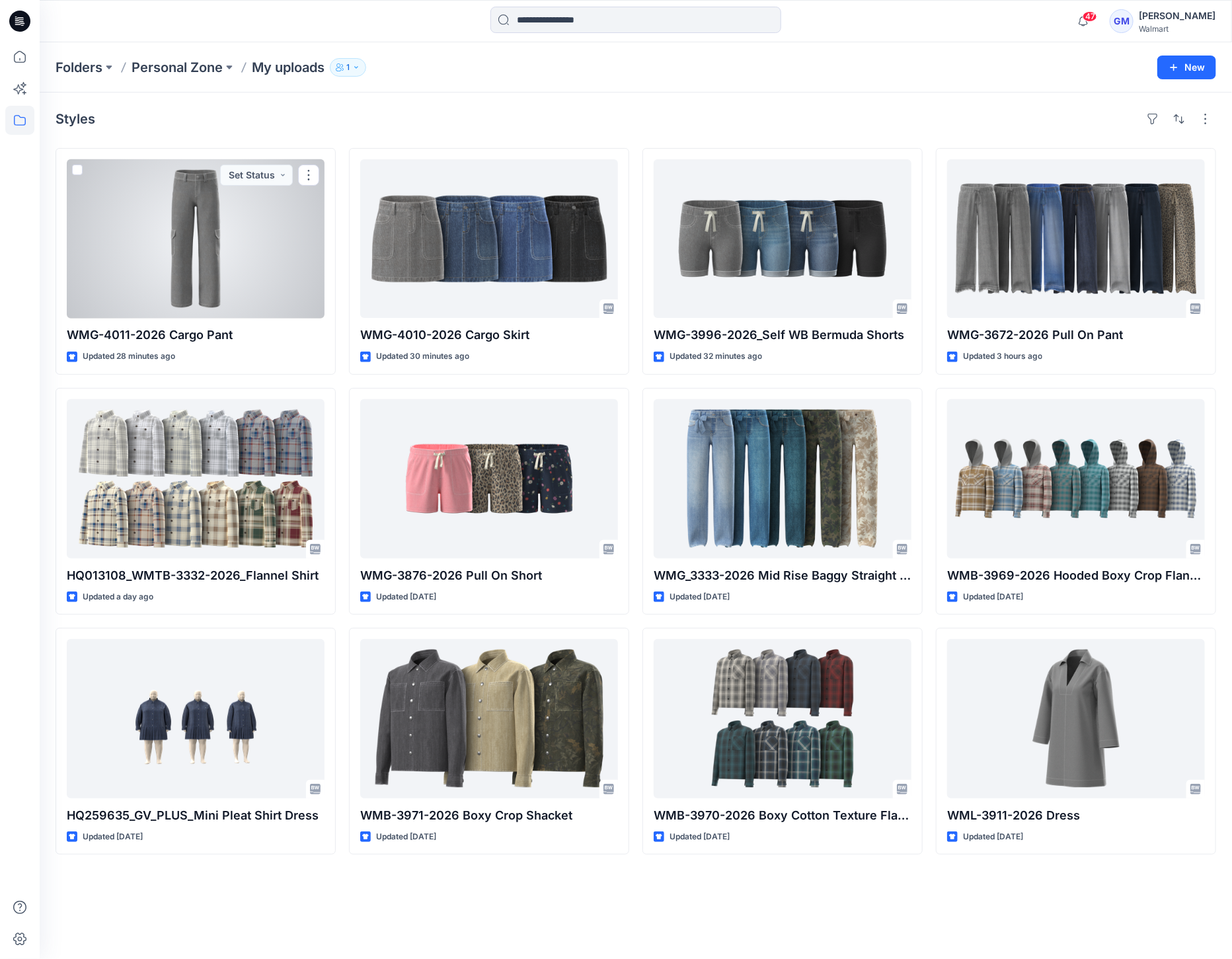
click at [157, 229] on div at bounding box center [196, 239] width 258 height 159
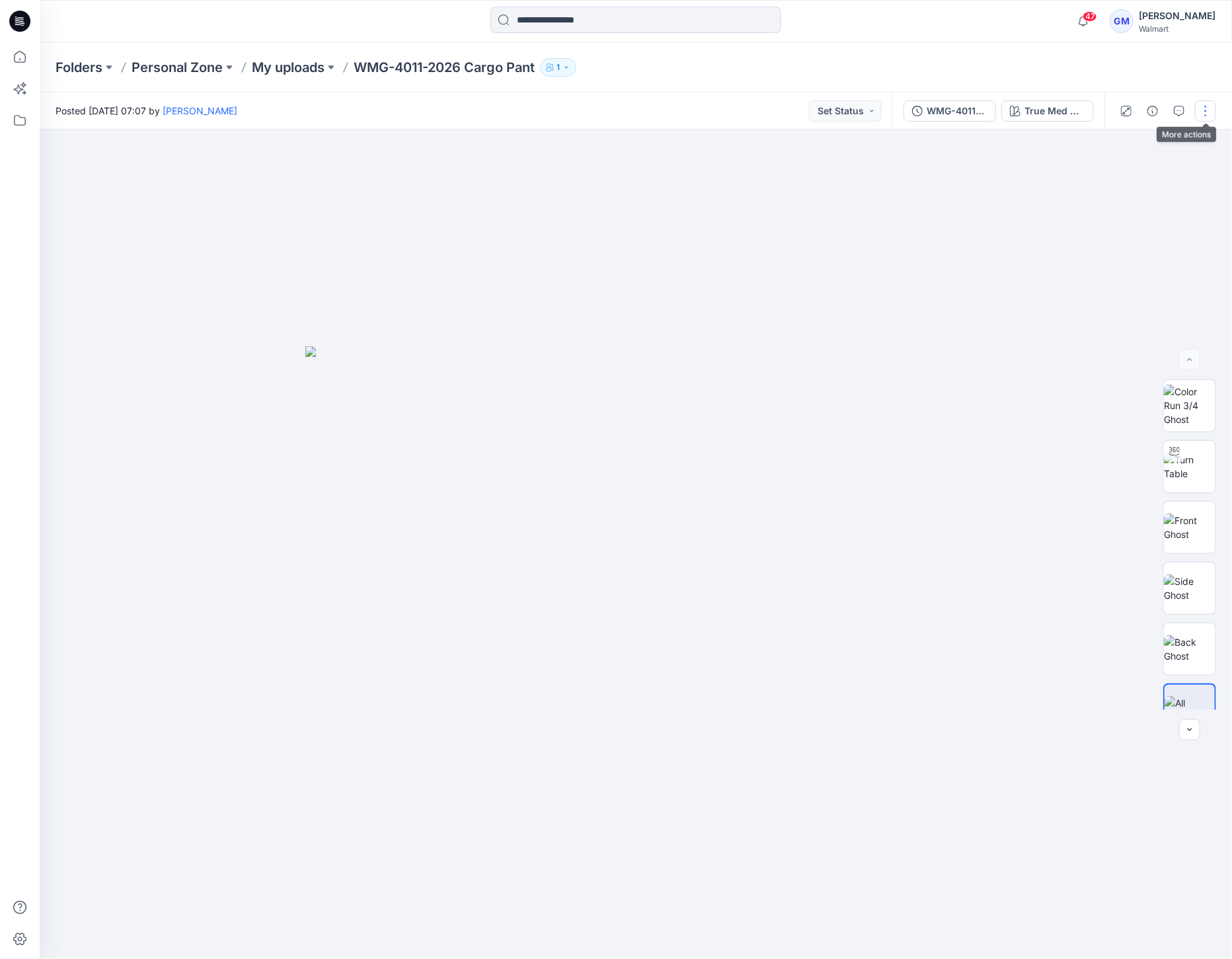
click at [1209, 112] on button "button" at bounding box center [1206, 111] width 21 height 21
click at [1127, 176] on p "Edit" at bounding box center [1121, 179] width 17 height 14
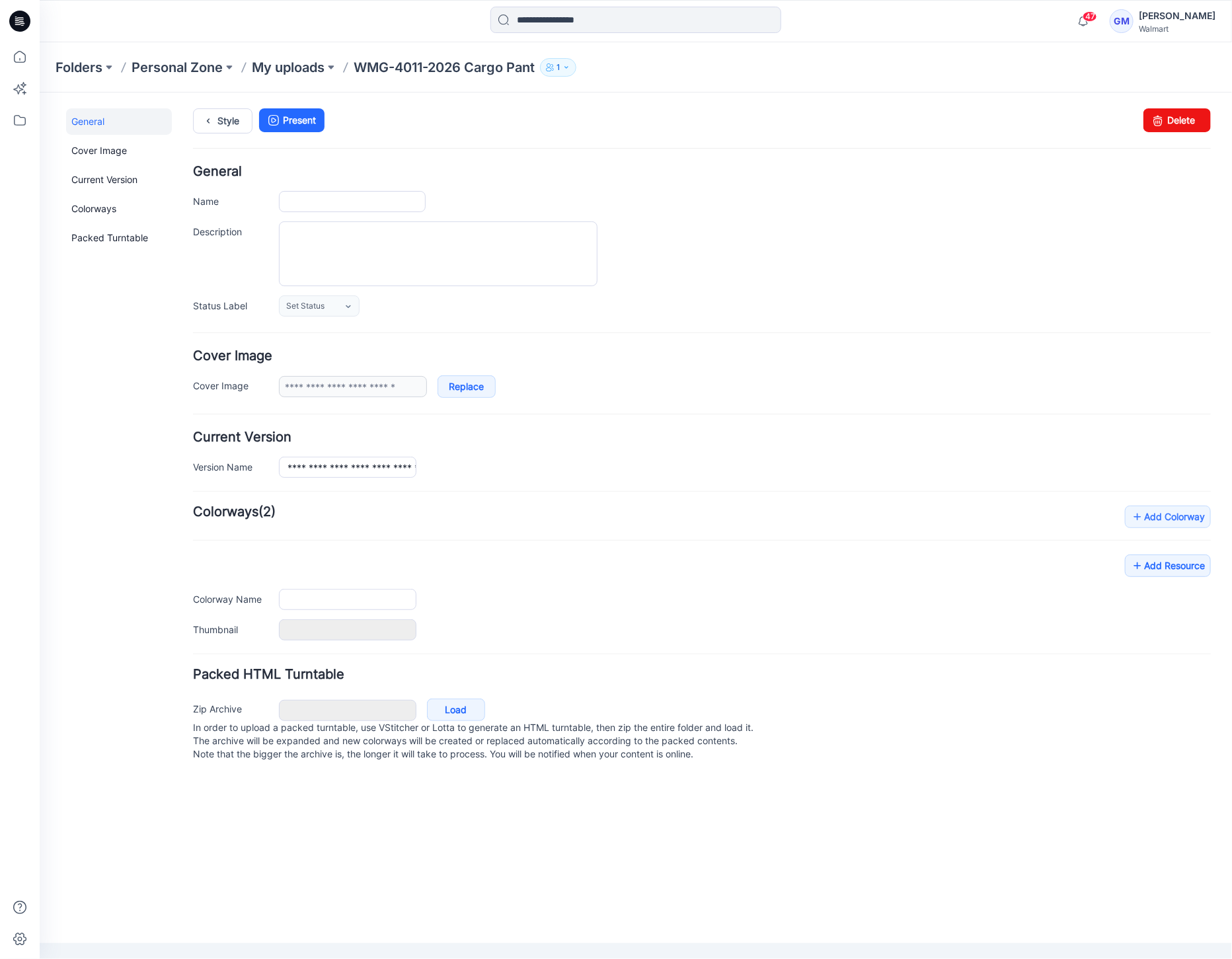
type input "**********"
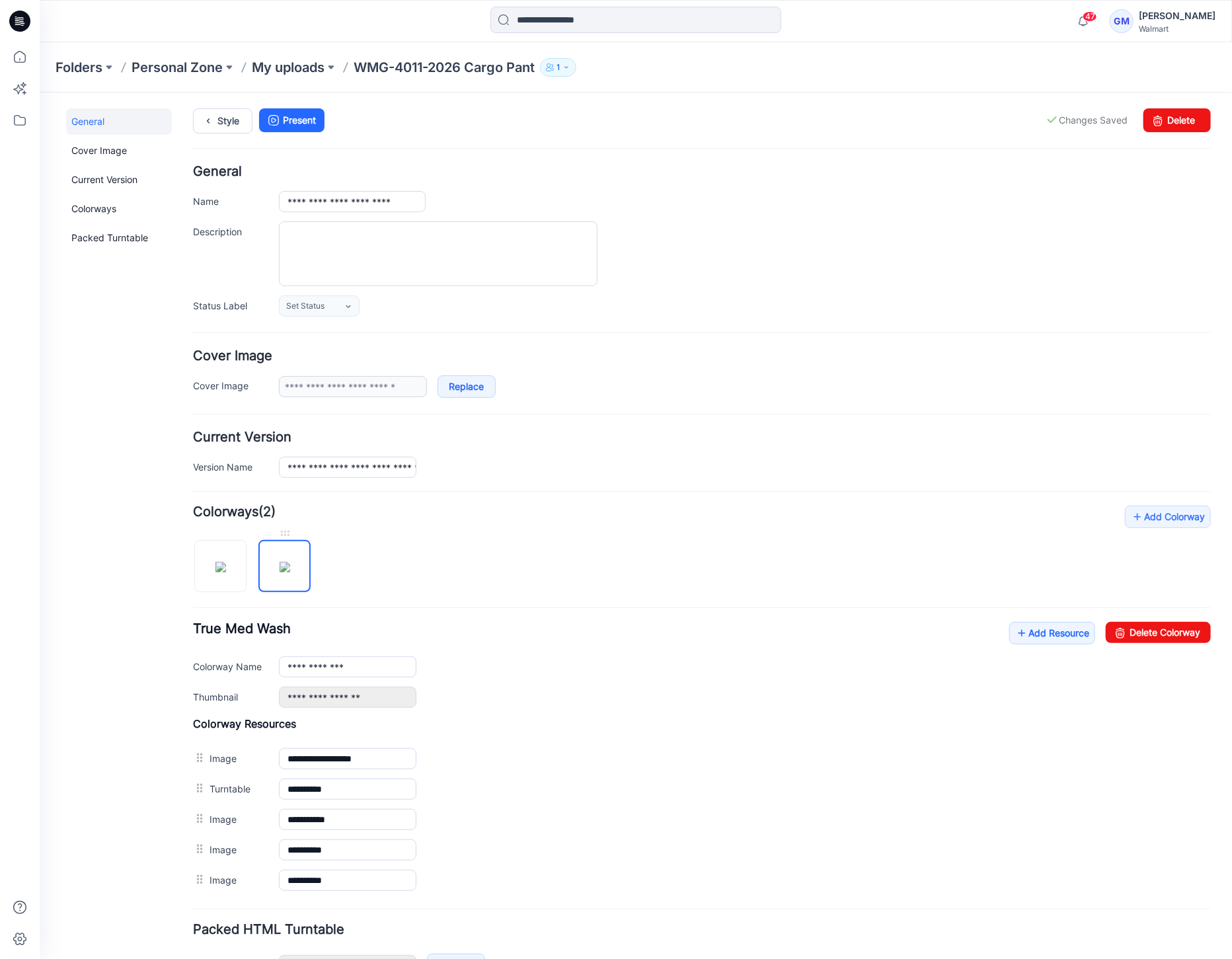
click at [287, 561] on img at bounding box center [284, 567] width 10 height 10
click at [212, 122] on icon at bounding box center [207, 119] width 18 height 24
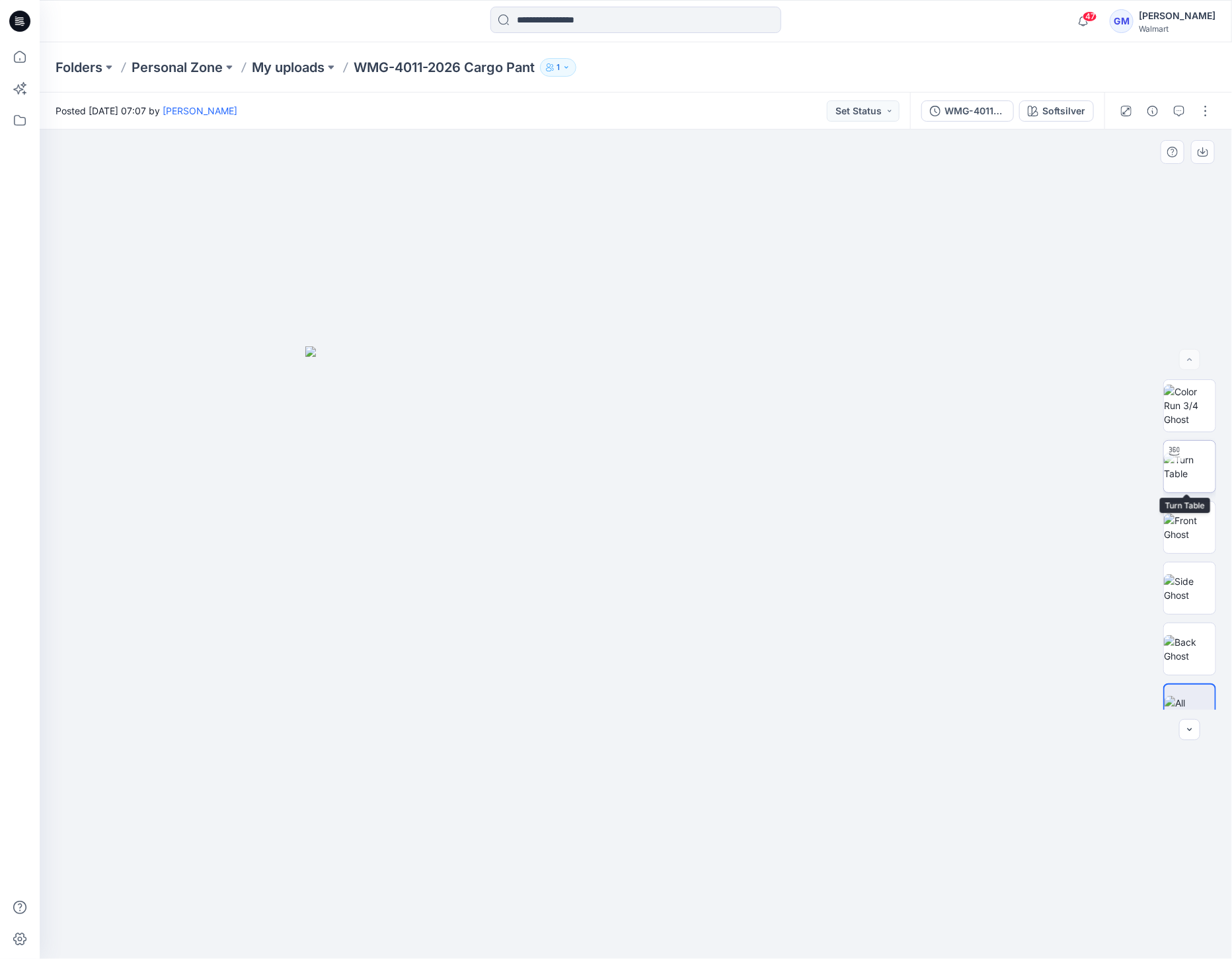
click at [1185, 463] on img at bounding box center [1189, 466] width 51 height 28
click at [1072, 121] on div "WMG-4011-2026 Cargo Pant_Full Colorway Softsilver" at bounding box center [1007, 111] width 194 height 37
drag, startPoint x: 752, startPoint y: 938, endPoint x: 627, endPoint y: 712, distance: 258.3
click at [468, 932] on icon at bounding box center [637, 920] width 400 height 50
drag, startPoint x: 640, startPoint y: 945, endPoint x: 880, endPoint y: 667, distance: 367.3
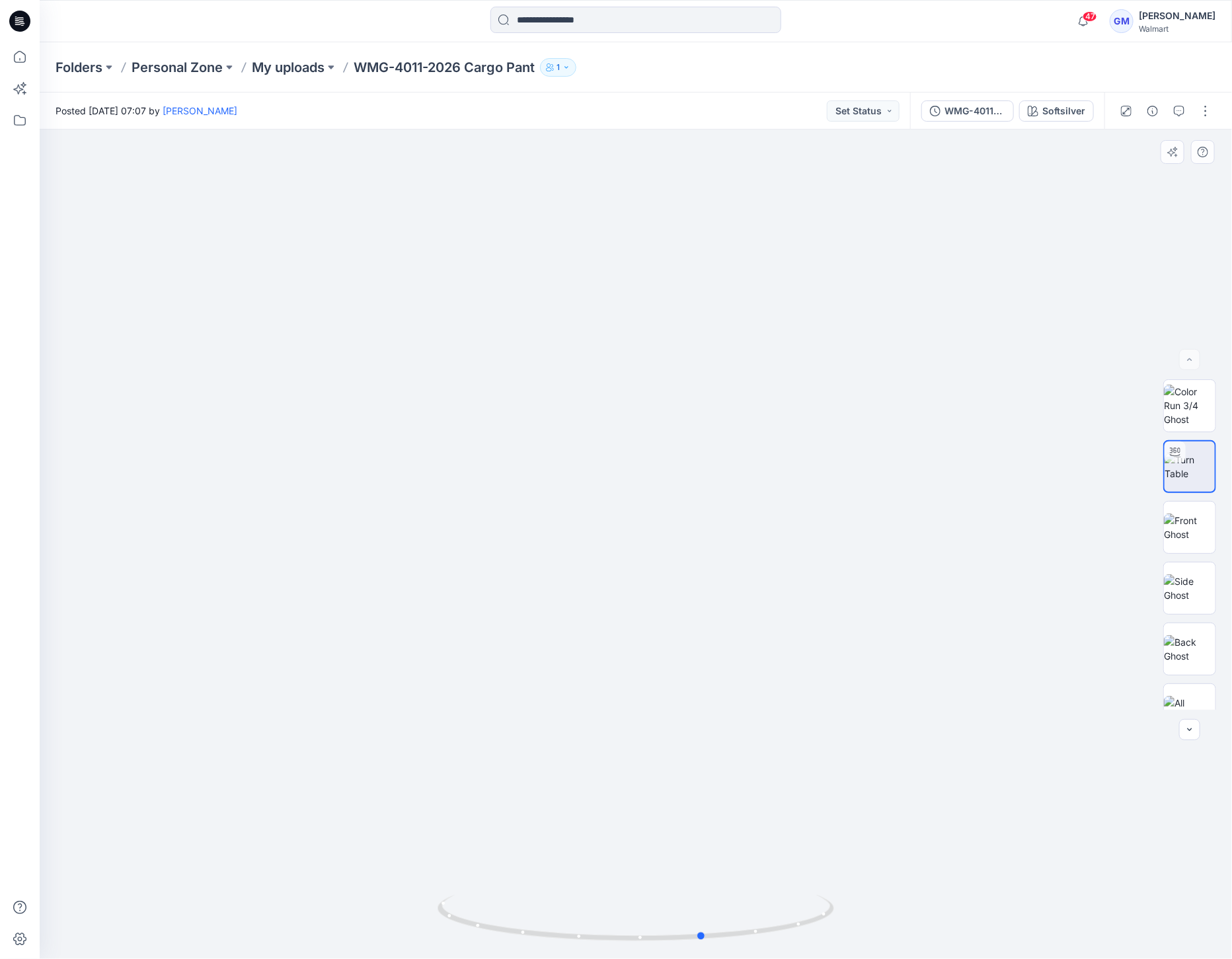
click at [608, 939] on div at bounding box center [636, 926] width 397 height 66
click at [1031, 113] on icon "button" at bounding box center [1033, 111] width 10 height 10
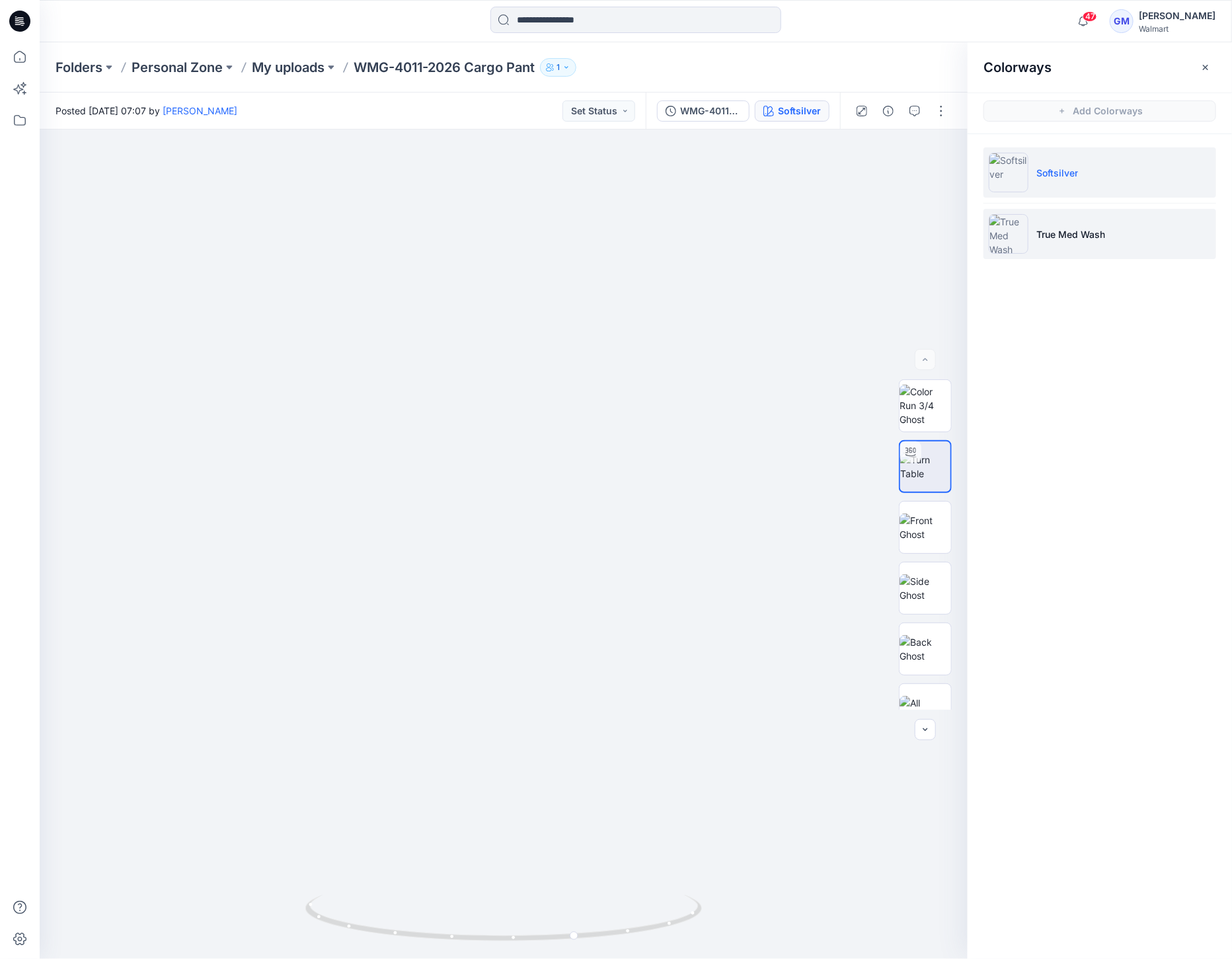
click at [997, 233] on img at bounding box center [1008, 234] width 39 height 39
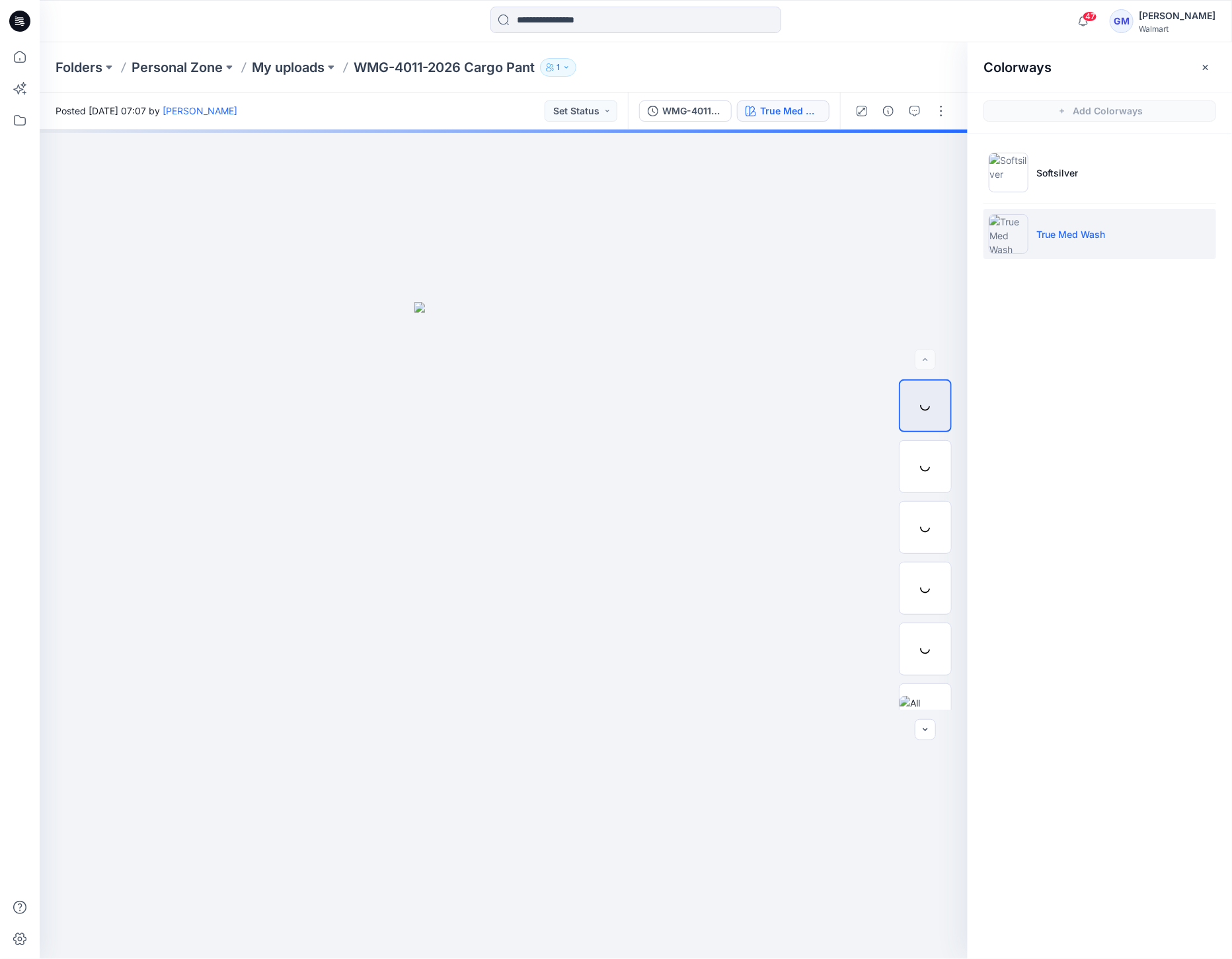
click at [1004, 234] on img at bounding box center [1008, 234] width 39 height 39
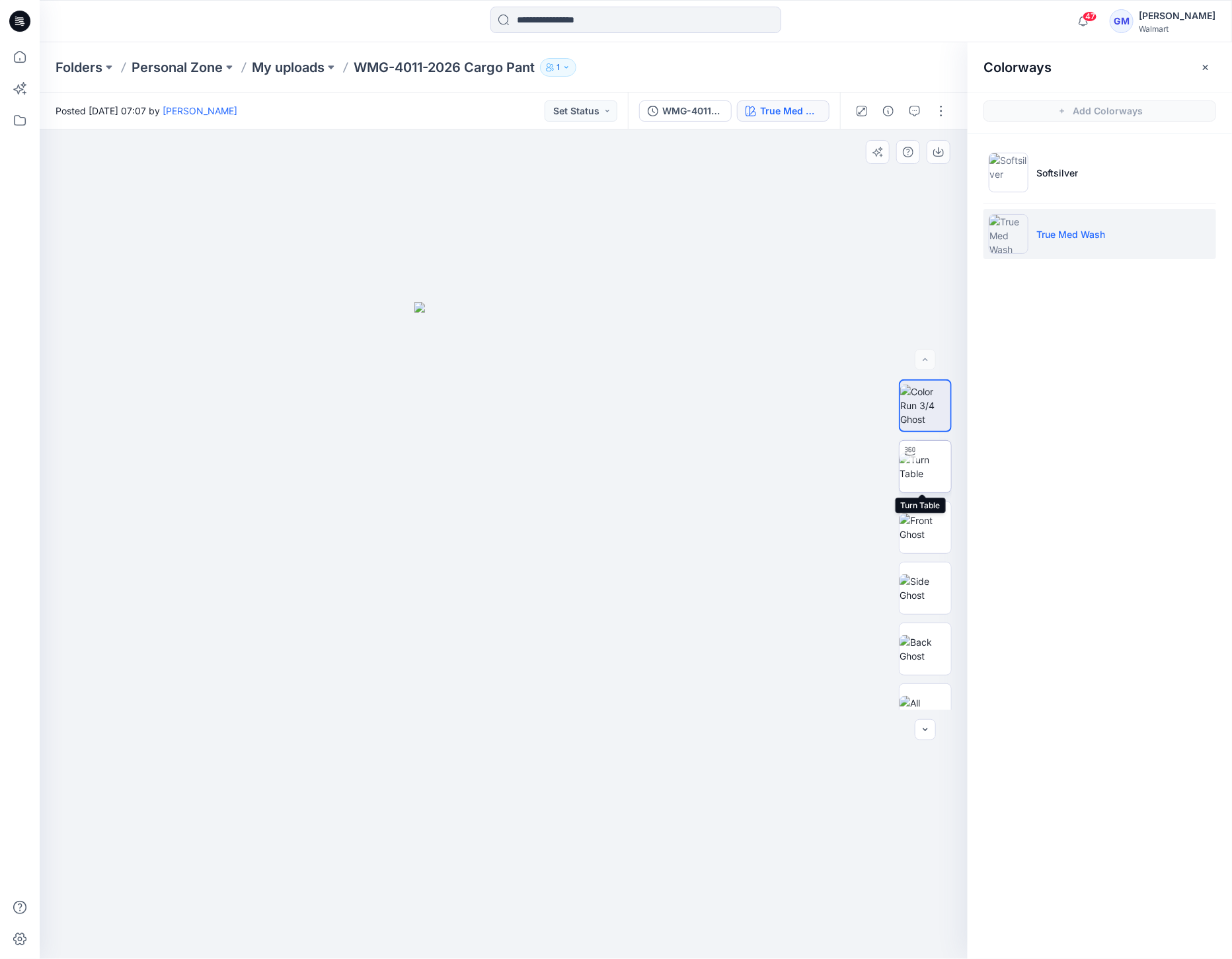
click at [925, 463] on img at bounding box center [925, 466] width 51 height 28
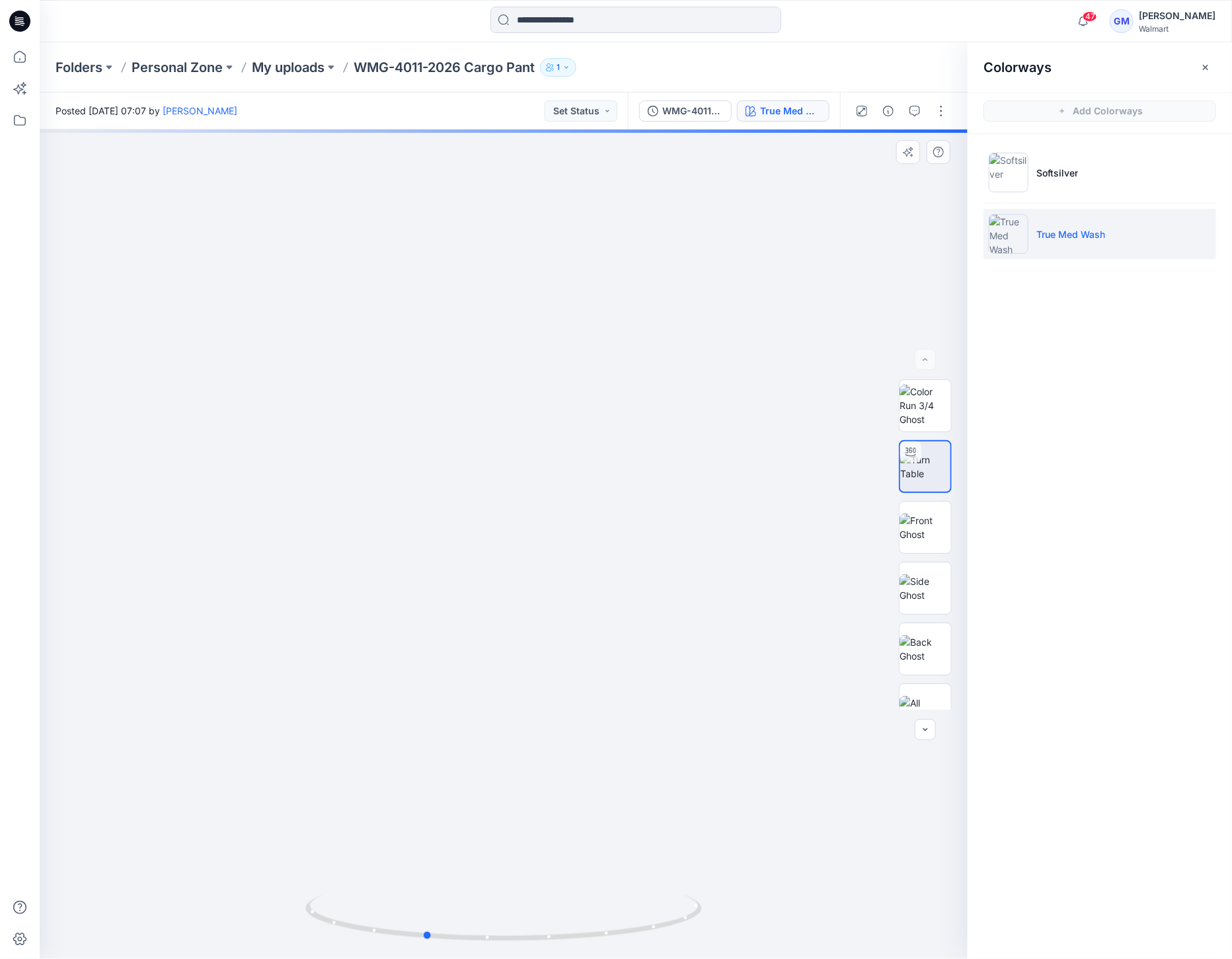
drag, startPoint x: 493, startPoint y: 934, endPoint x: 469, endPoint y: 854, distance: 83.5
click at [414, 947] on div at bounding box center [503, 926] width 397 height 66
click at [917, 578] on img at bounding box center [925, 588] width 51 height 28
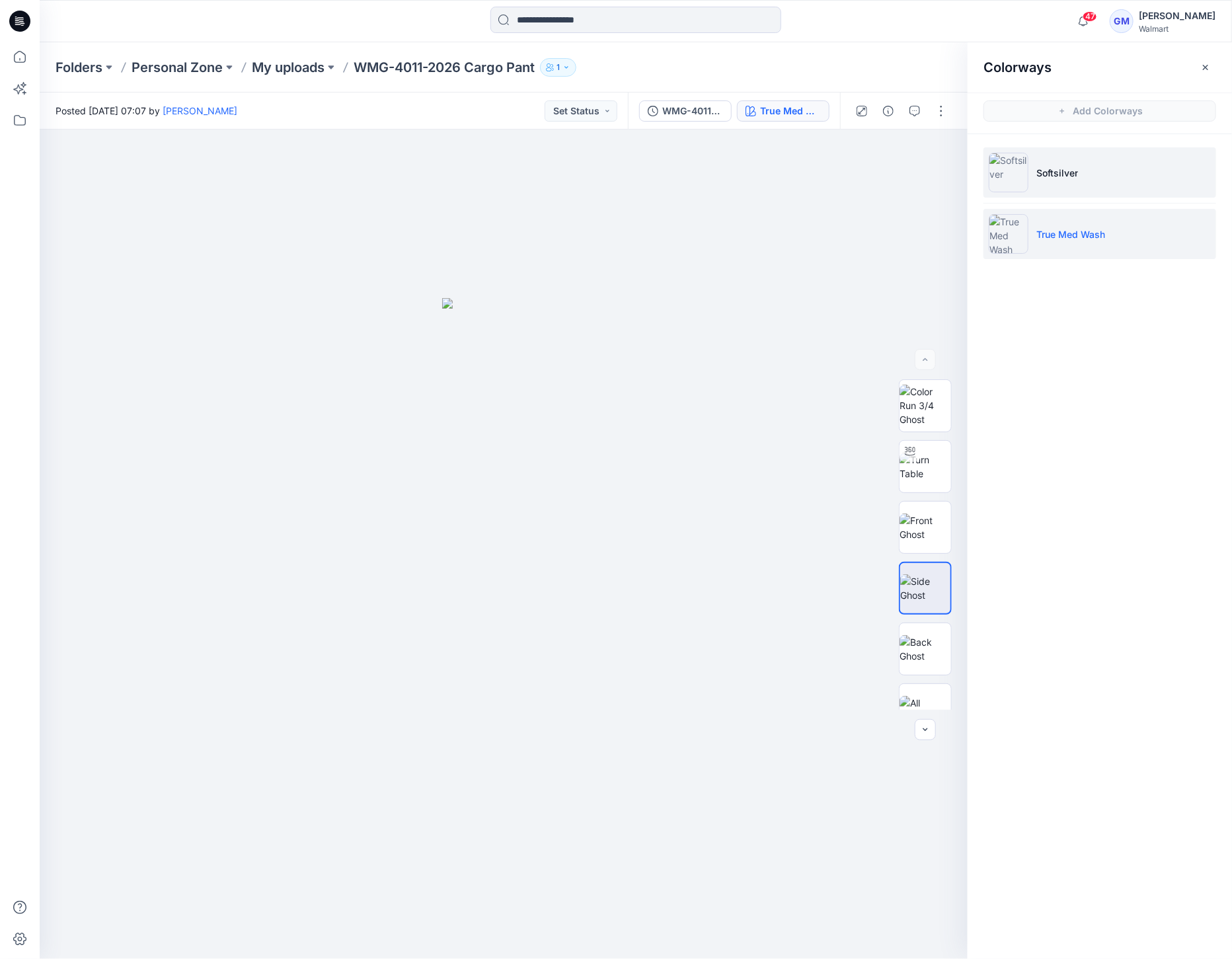
click at [1006, 172] on img at bounding box center [1008, 172] width 39 height 39
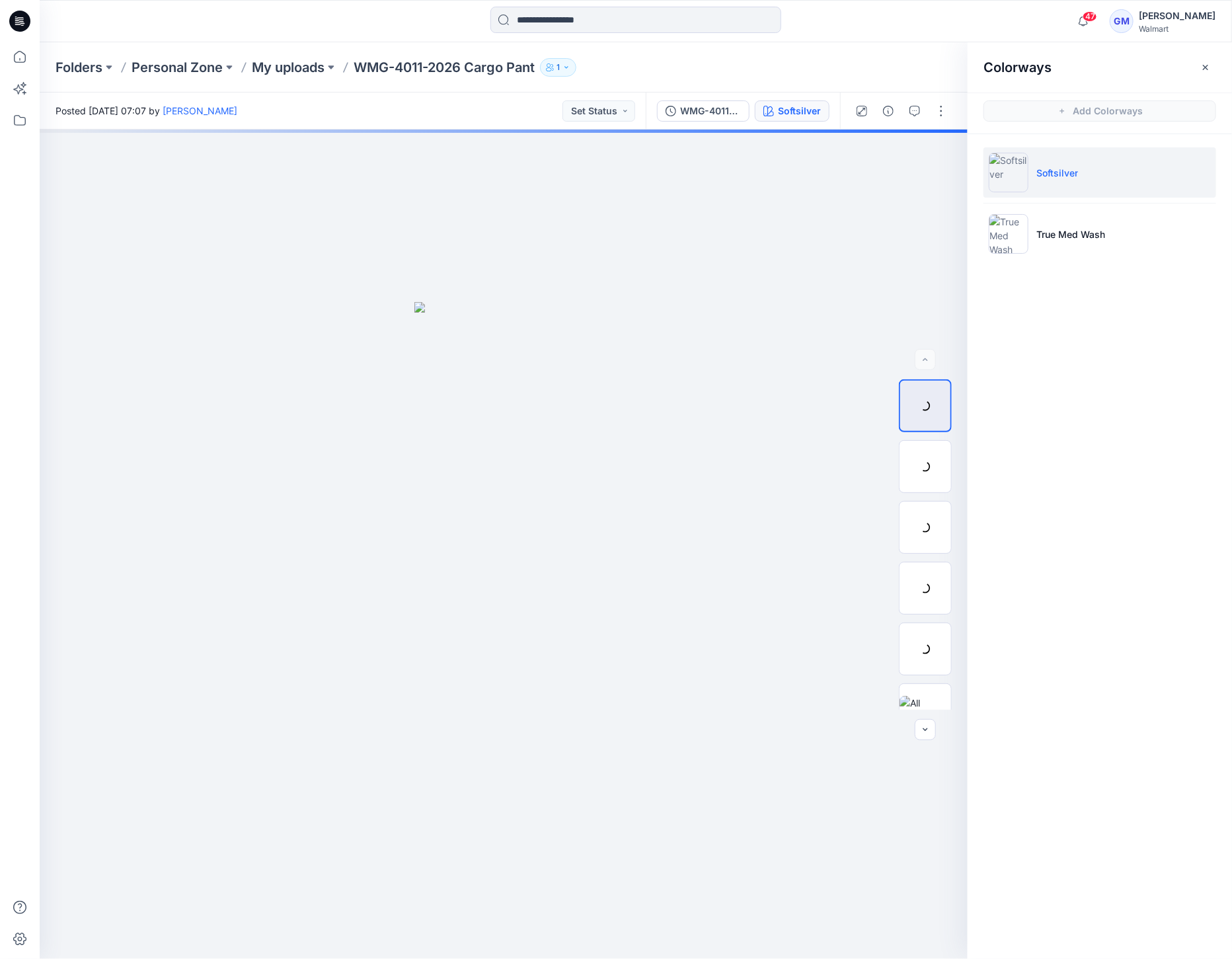
click at [1006, 172] on img at bounding box center [1008, 172] width 39 height 39
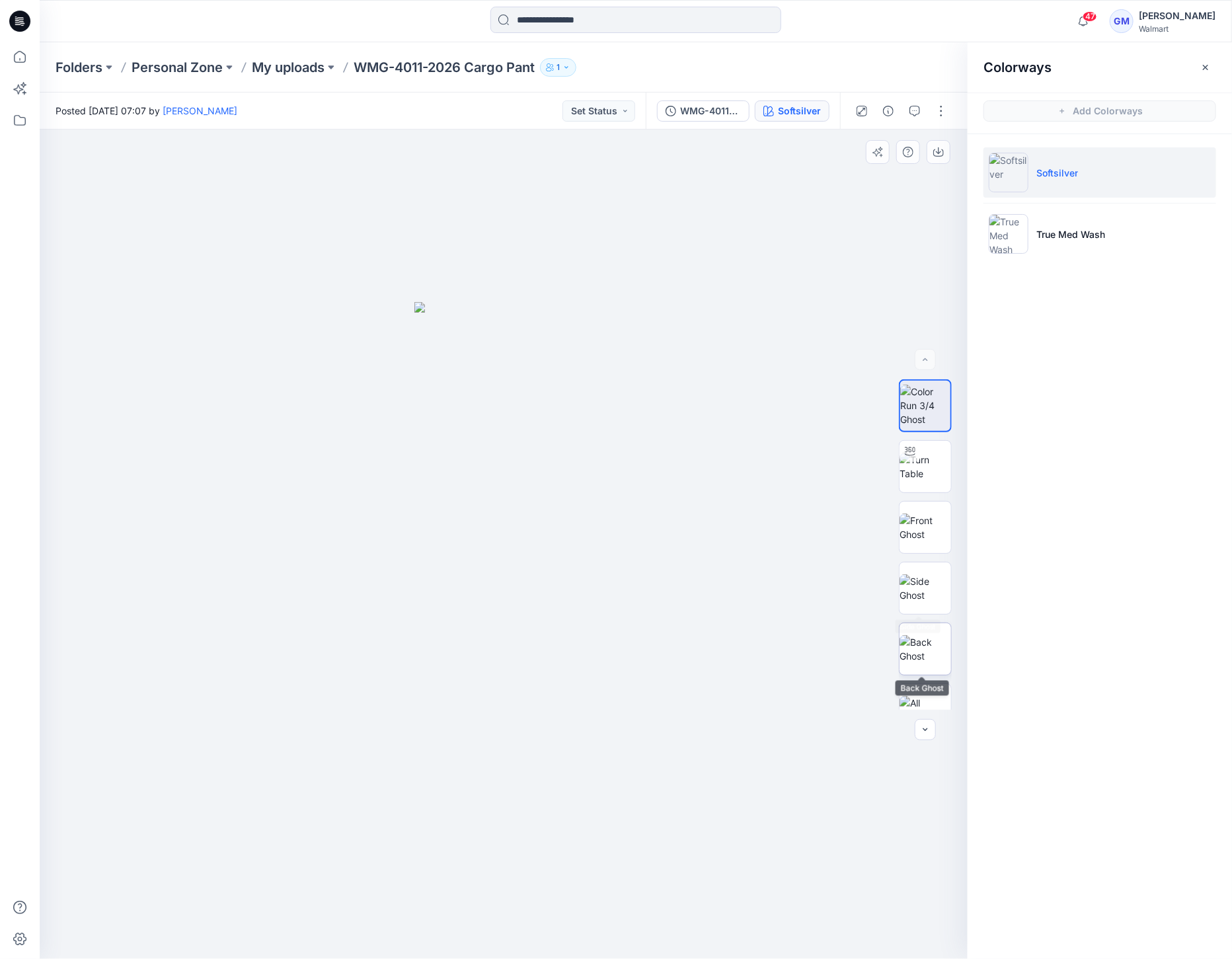
click at [934, 636] on img at bounding box center [925, 650] width 51 height 28
click at [923, 578] on img at bounding box center [925, 588] width 51 height 28
click at [945, 103] on button "button" at bounding box center [941, 111] width 21 height 21
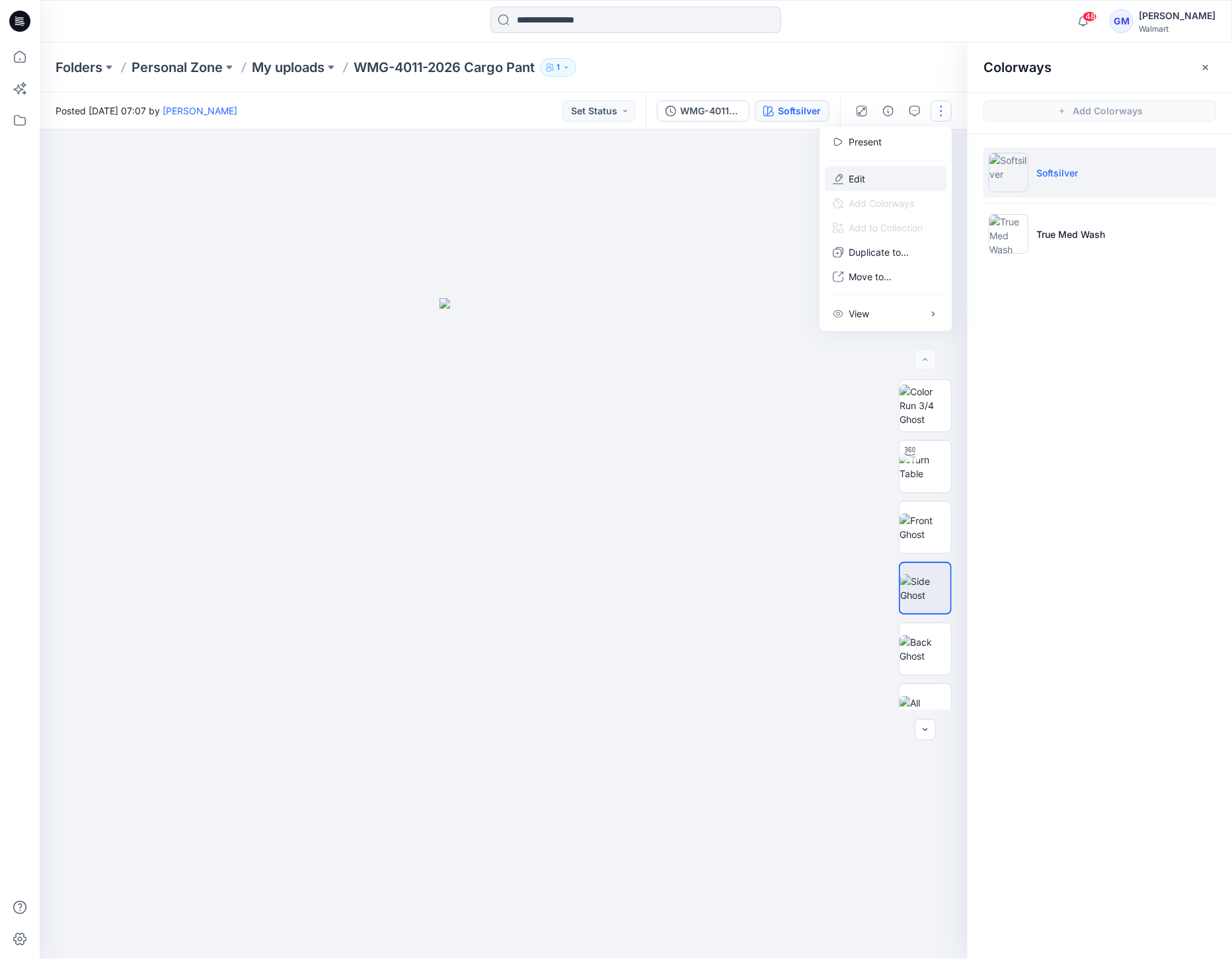
click at [860, 172] on p "Edit" at bounding box center [856, 179] width 17 height 14
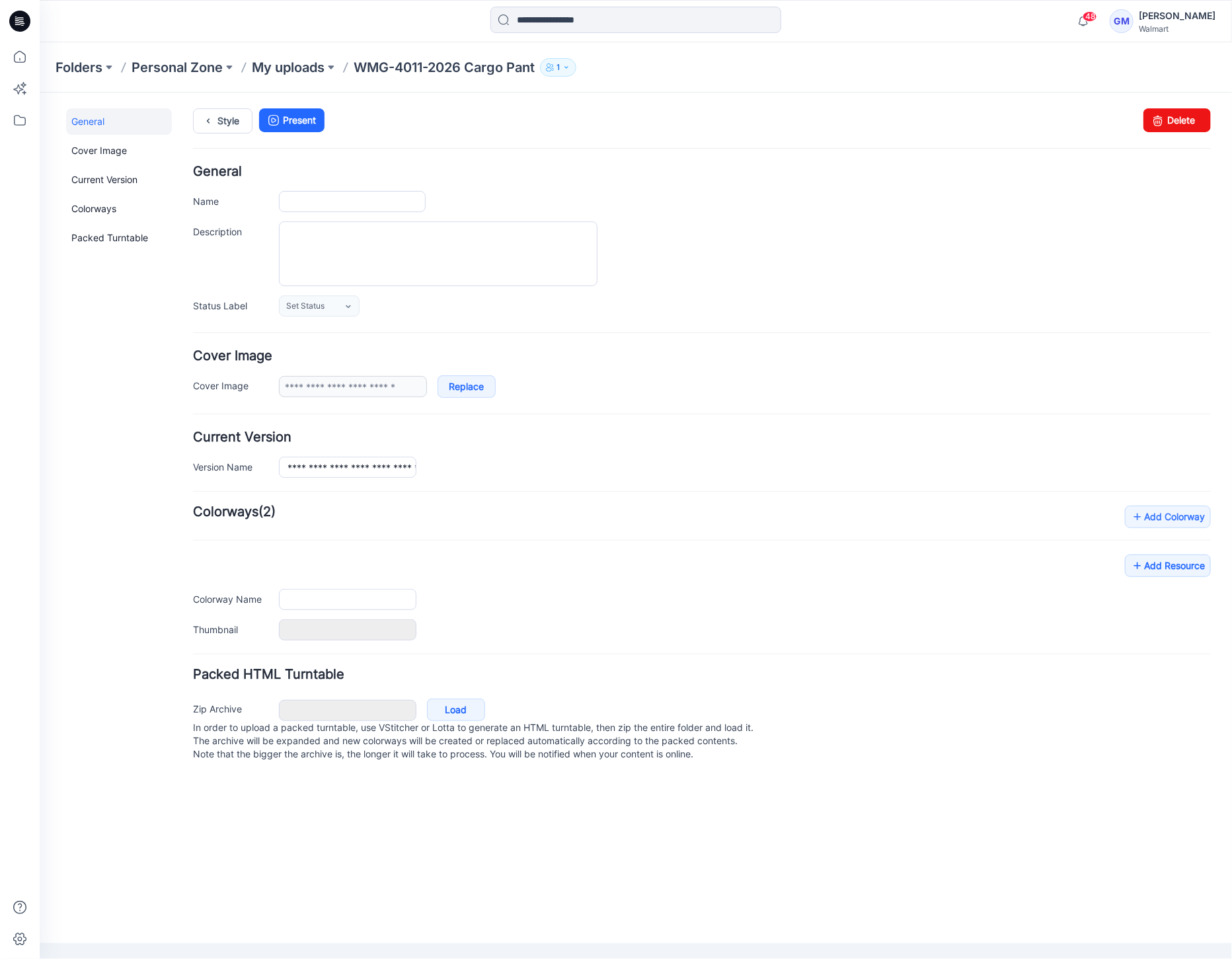
type input "**********"
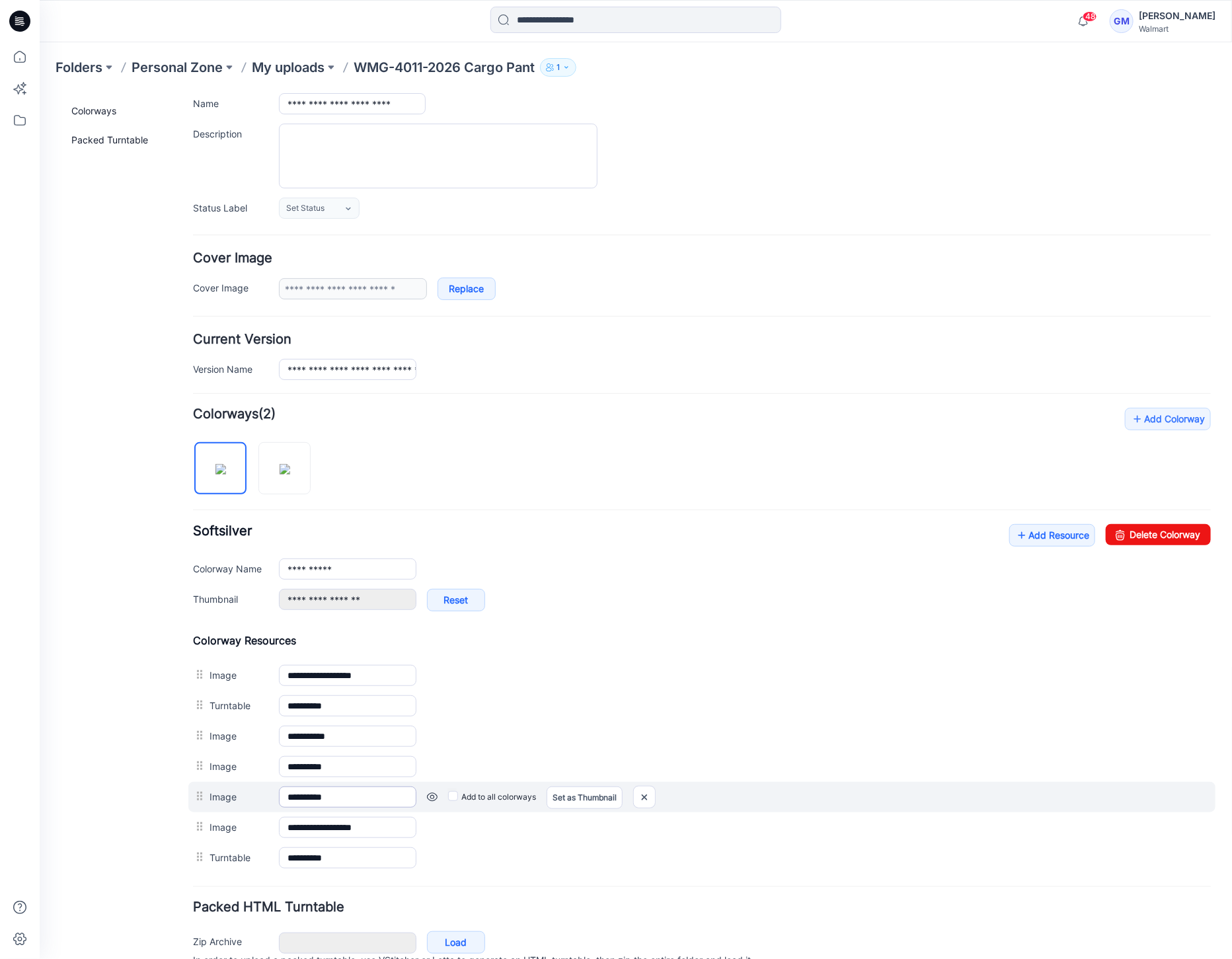
scroll to position [157, 0]
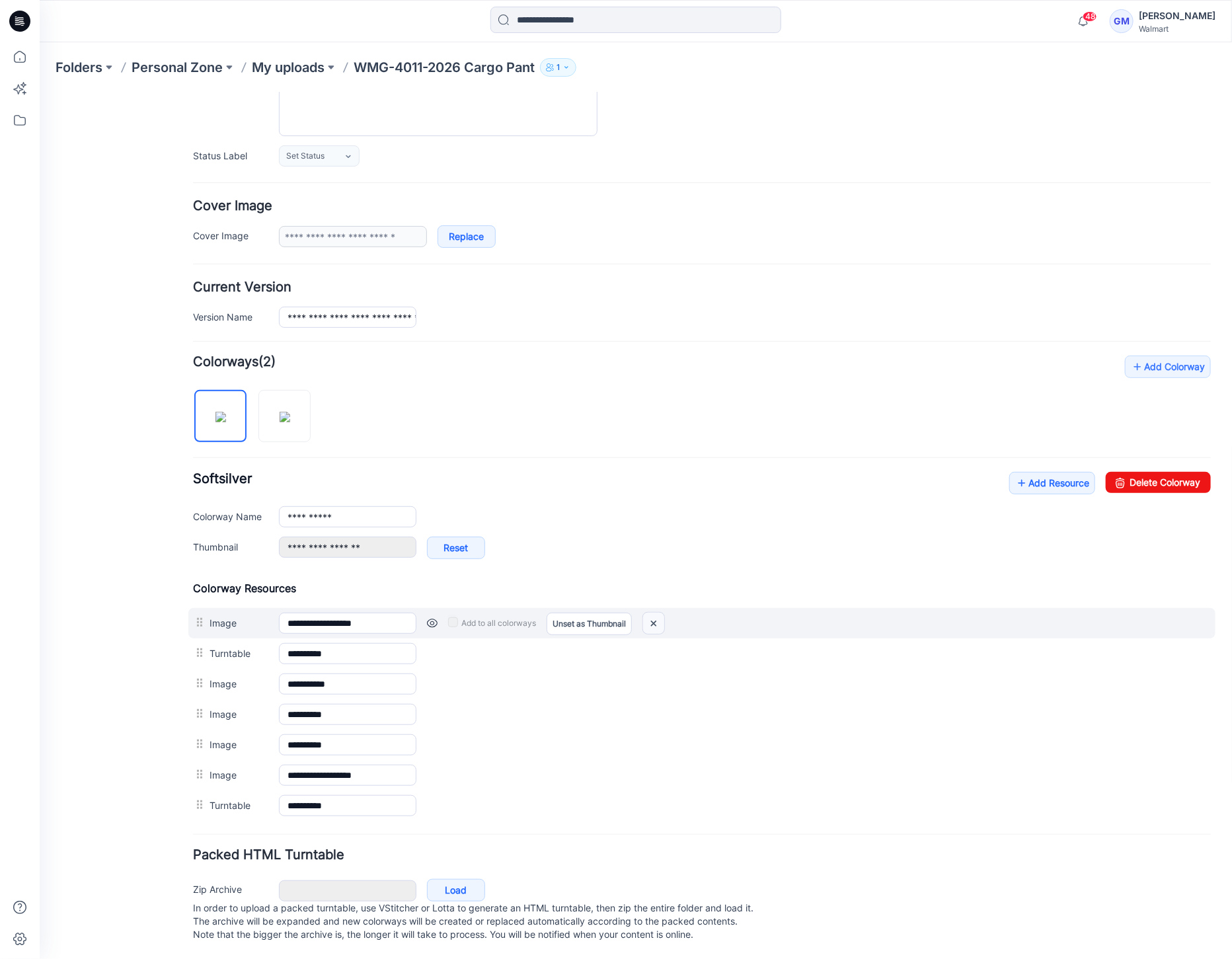
click at [657, 612] on img at bounding box center [653, 622] width 21 height 22
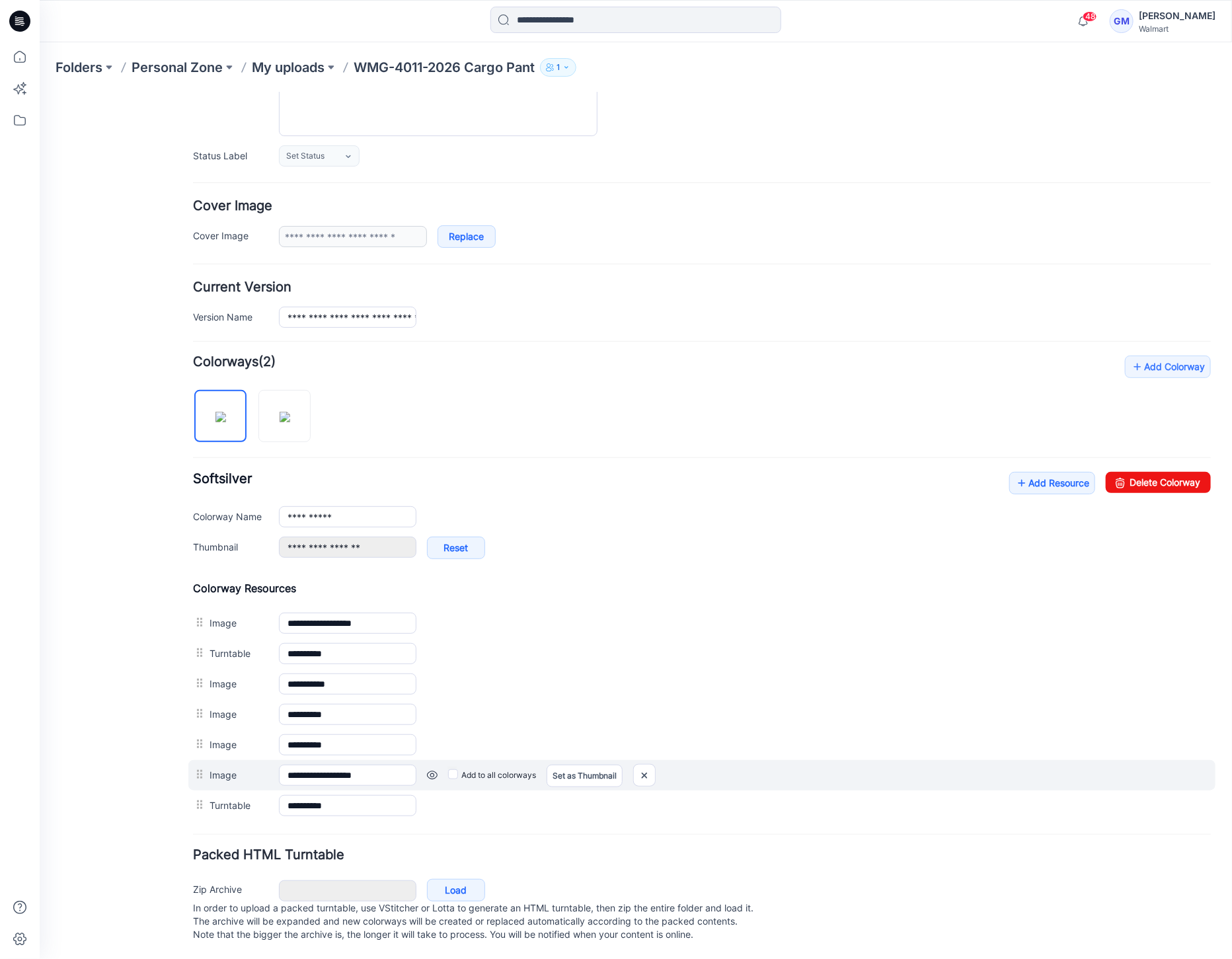
scroll to position [113, 0]
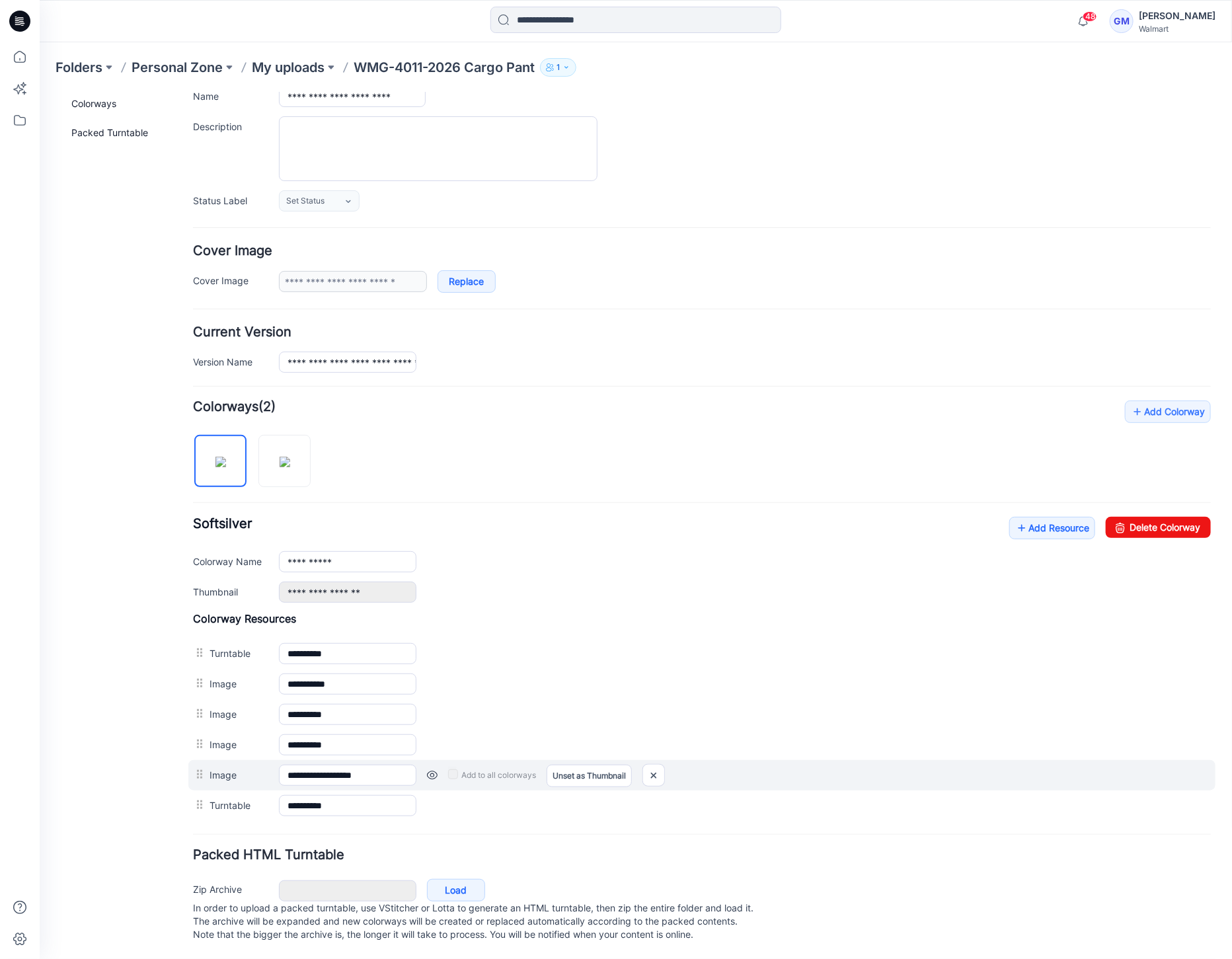
click at [207, 759] on div "**********" at bounding box center [701, 774] width 1027 height 31
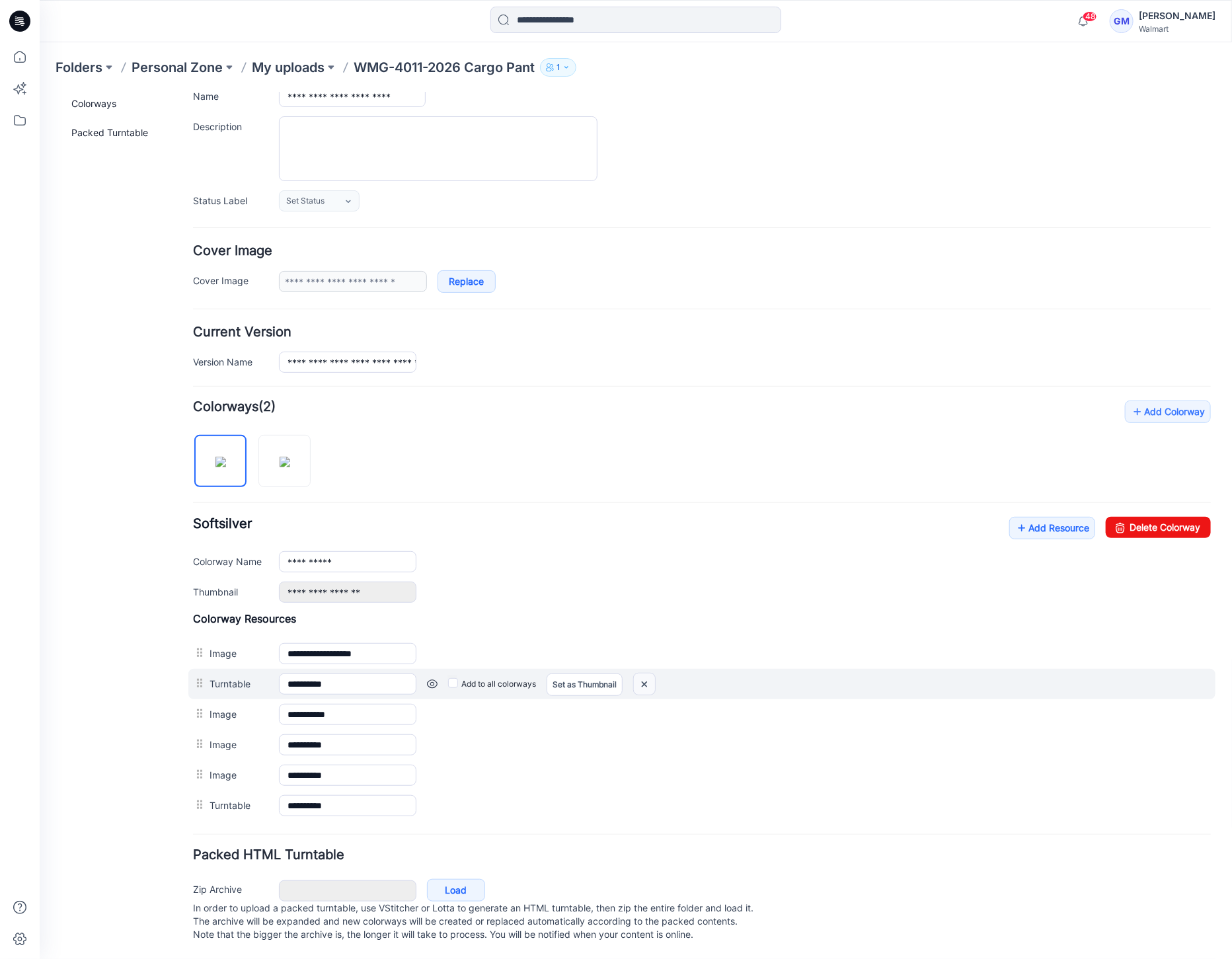
drag, startPoint x: 713, startPoint y: 160, endPoint x: 650, endPoint y: 672, distance: 515.9
click at [650, 673] on img at bounding box center [643, 684] width 21 height 22
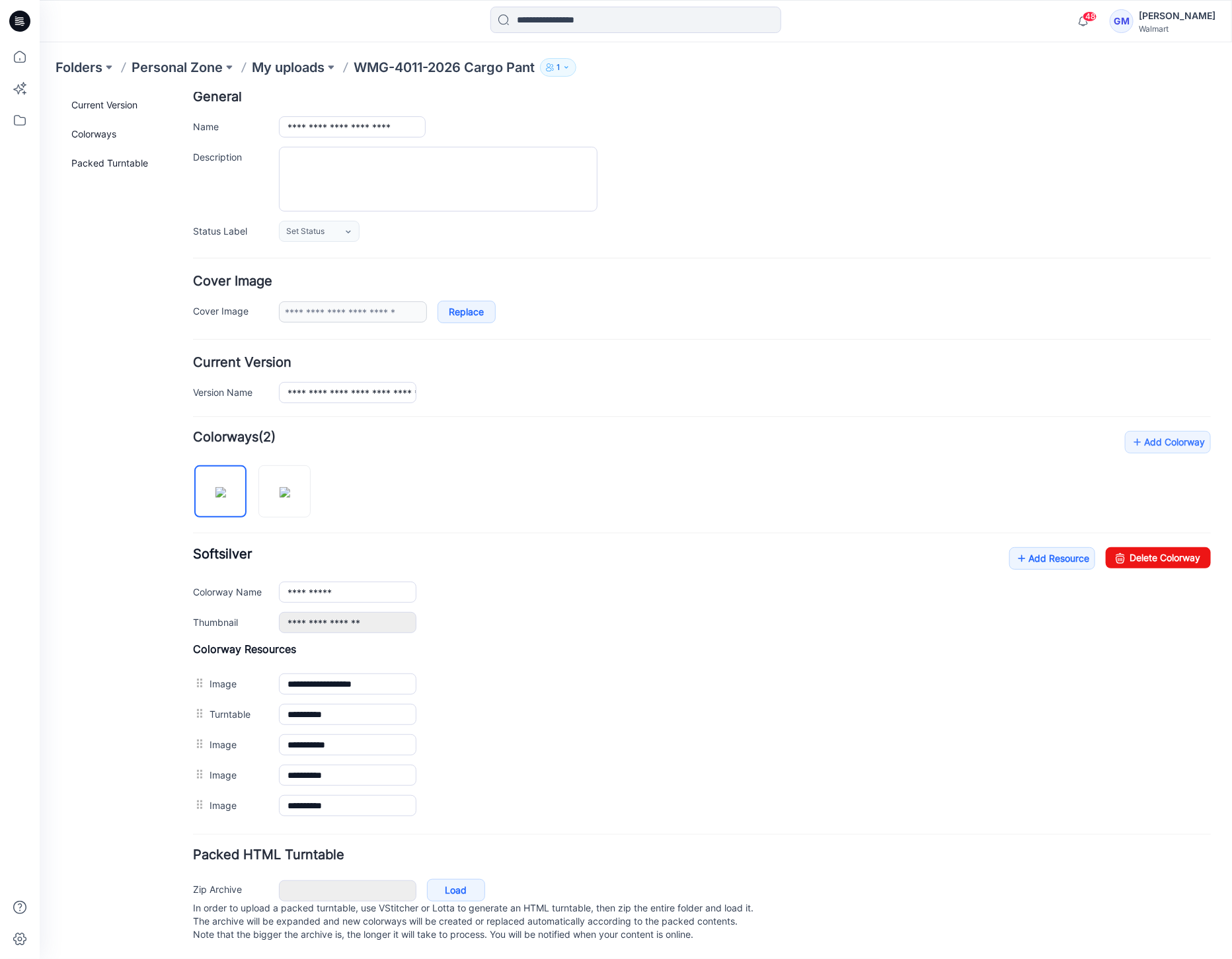
scroll to position [83, 0]
click at [289, 486] on img at bounding box center [284, 492] width 10 height 10
click at [226, 495] on img at bounding box center [220, 492] width 10 height 10
type input "**********"
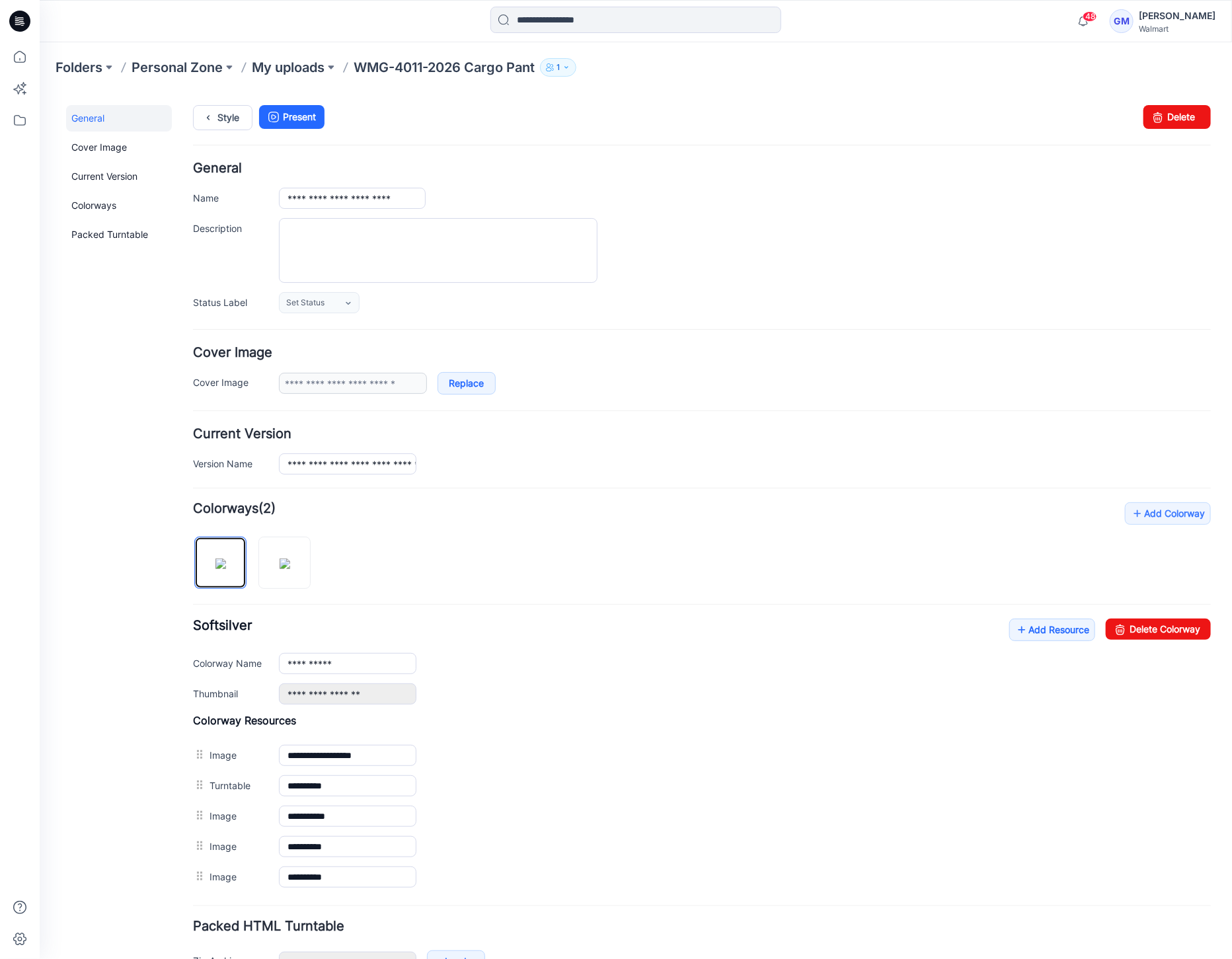
scroll to position [0, 0]
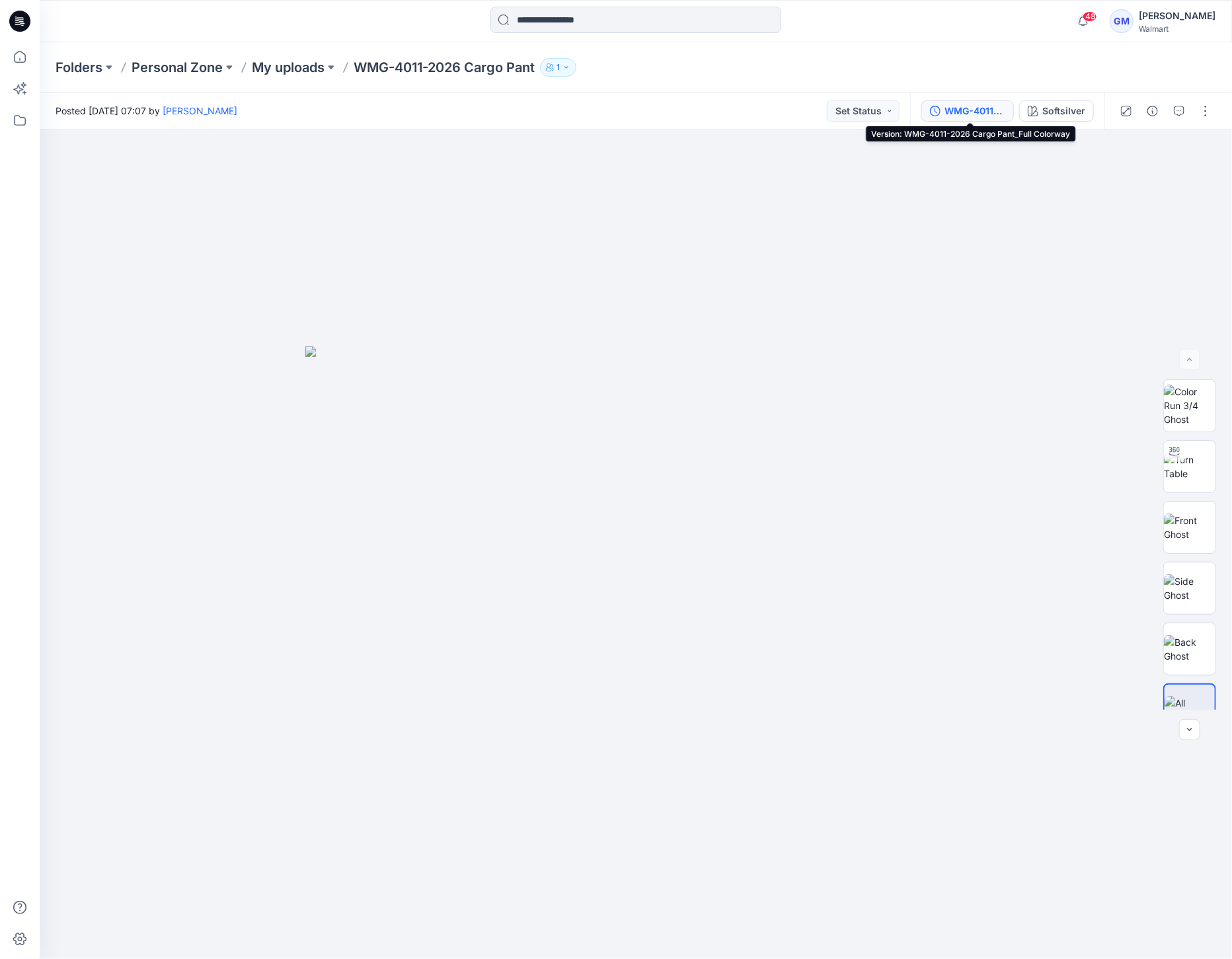
click at [1012, 101] on button "WMG-4011-2026 Cargo Pant_Full Colorway" at bounding box center [968, 111] width 92 height 21
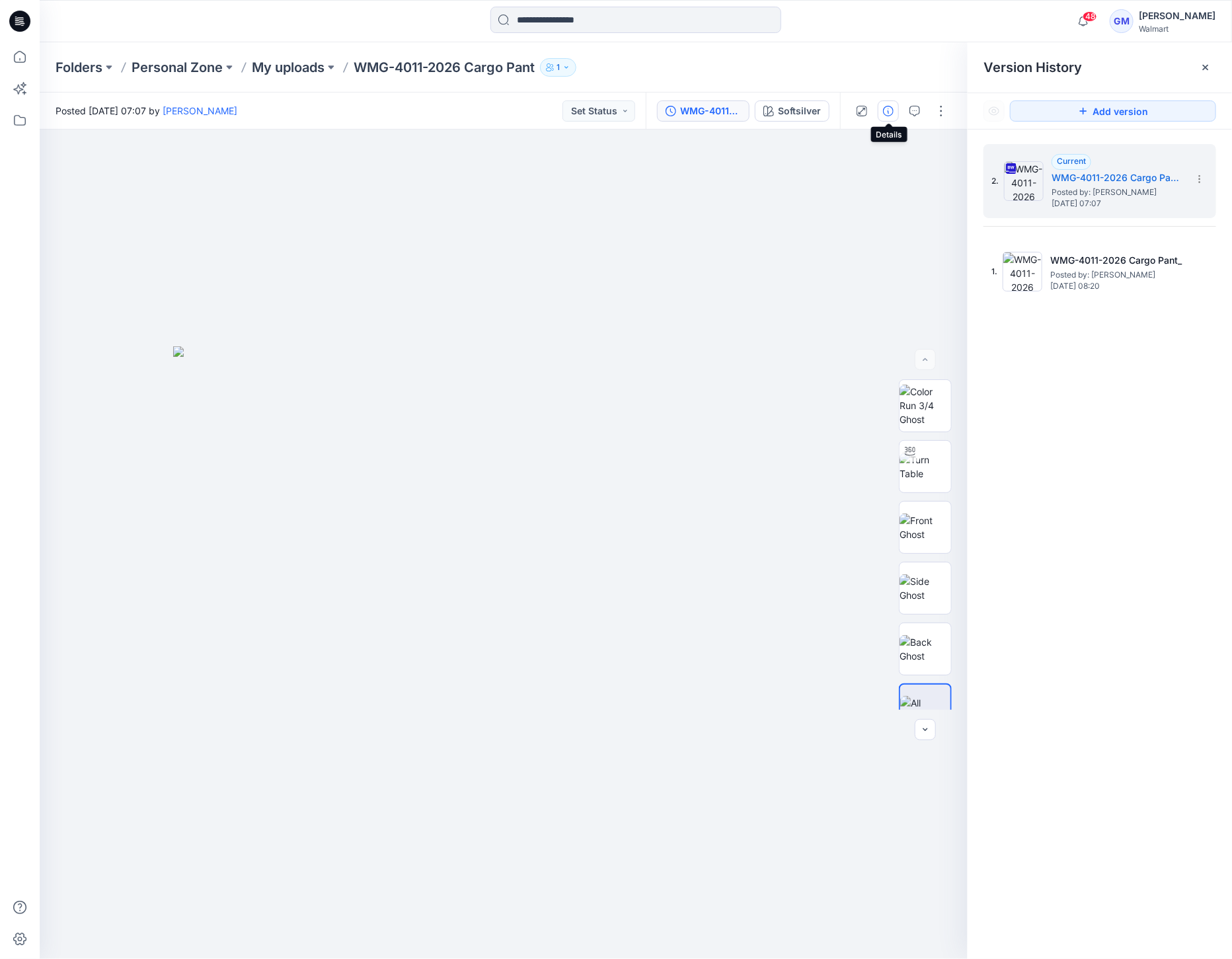
click at [889, 113] on icon "button" at bounding box center [888, 111] width 10 height 10
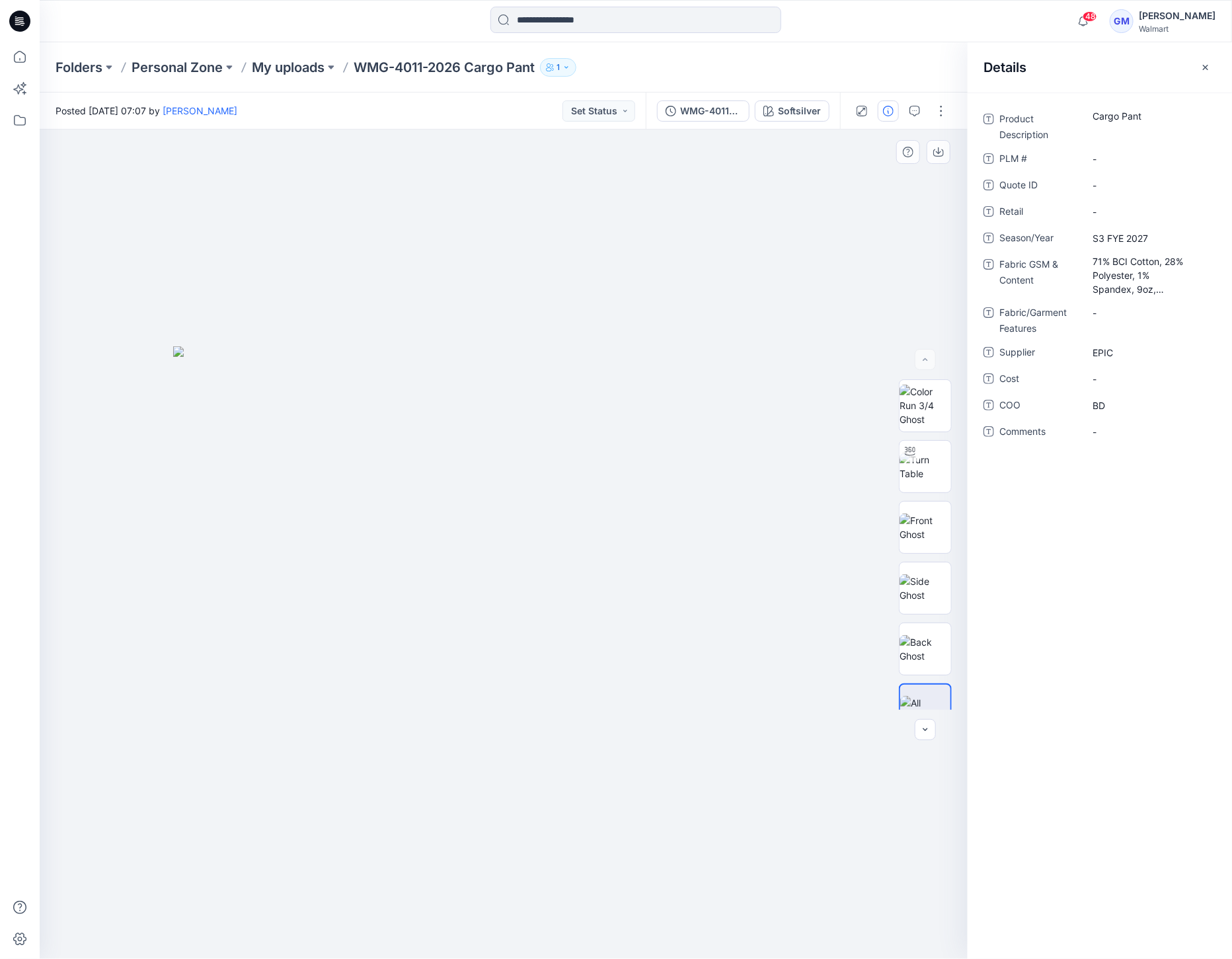
click at [712, 198] on div at bounding box center [503, 544] width 928 height 829
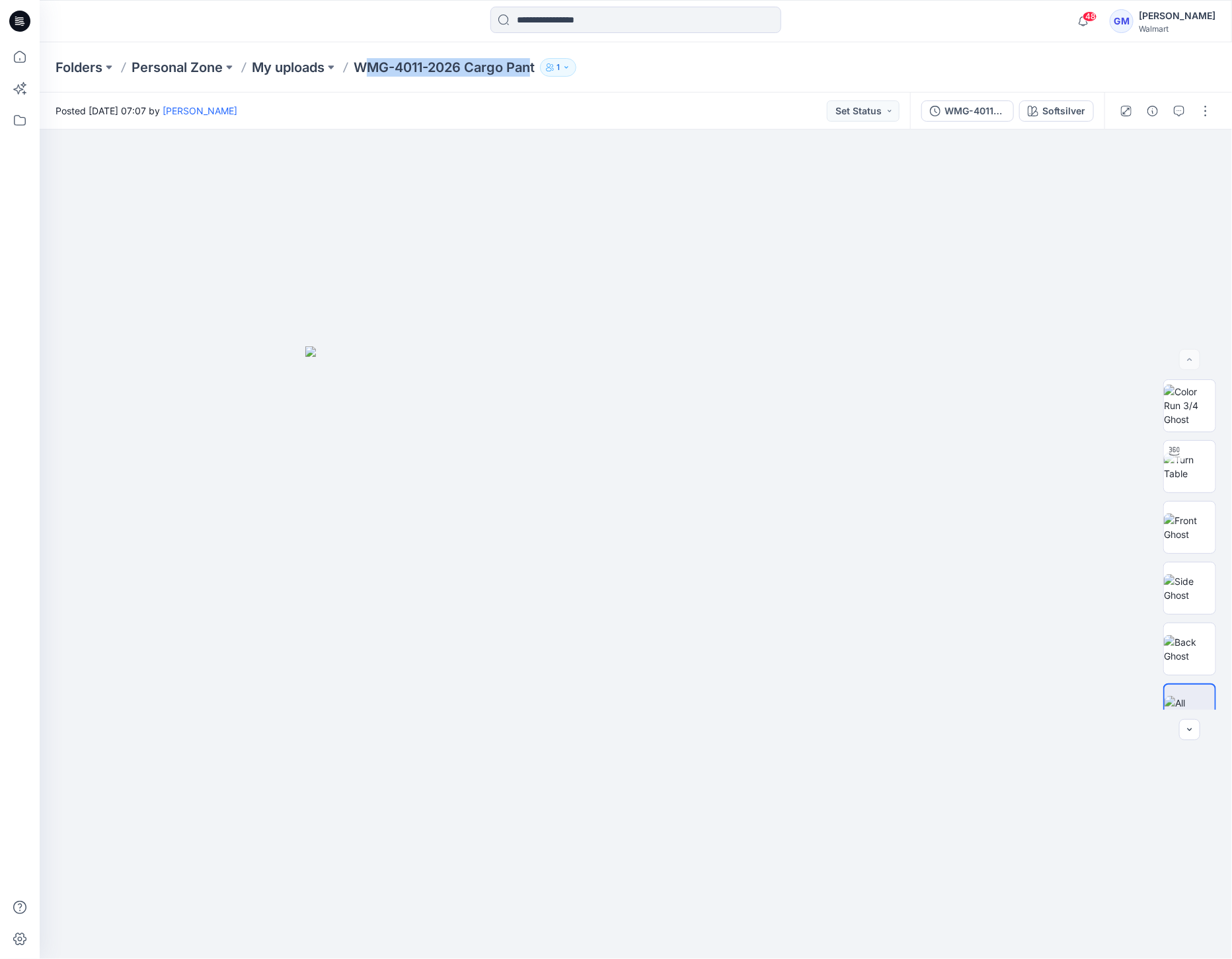
drag, startPoint x: 364, startPoint y: 68, endPoint x: 536, endPoint y: 81, distance: 172.5
click at [536, 81] on div "Folders Personal Zone My uploads WMG-4011-2026 Cargo Pant 1" at bounding box center [636, 68] width 1193 height 51
drag, startPoint x: 357, startPoint y: 71, endPoint x: 542, endPoint y: 73, distance: 185.0
click at [542, 73] on div "Folders Personal Zone My uploads WMG-4011-2026 Cargo Pant 1" at bounding box center [584, 67] width 1058 height 18
copy div "WMG-4011-2026 Cargo Pant 1"
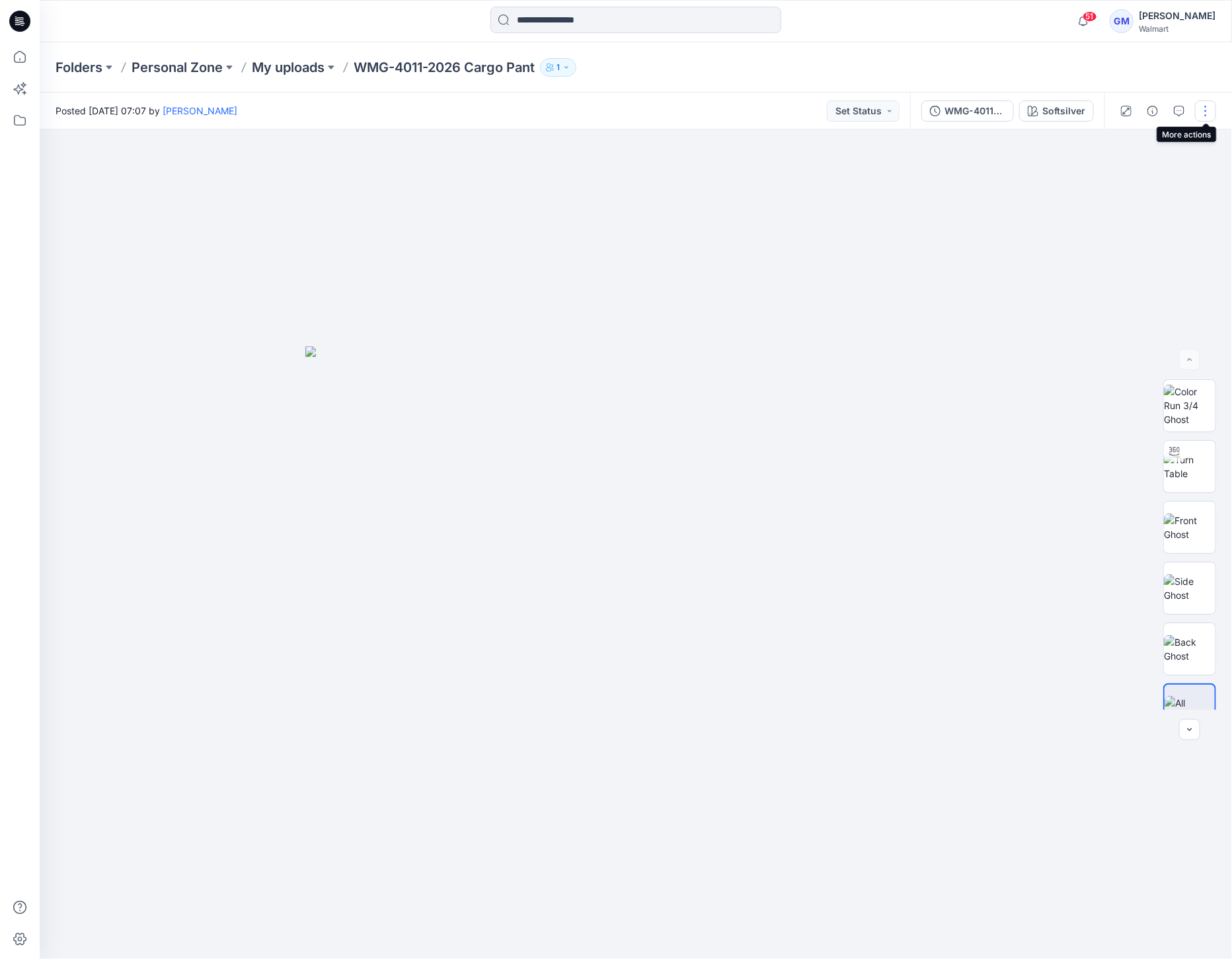
click at [1199, 105] on button "button" at bounding box center [1206, 111] width 21 height 21
click at [1111, 180] on button "Edit" at bounding box center [1149, 179] width 121 height 24
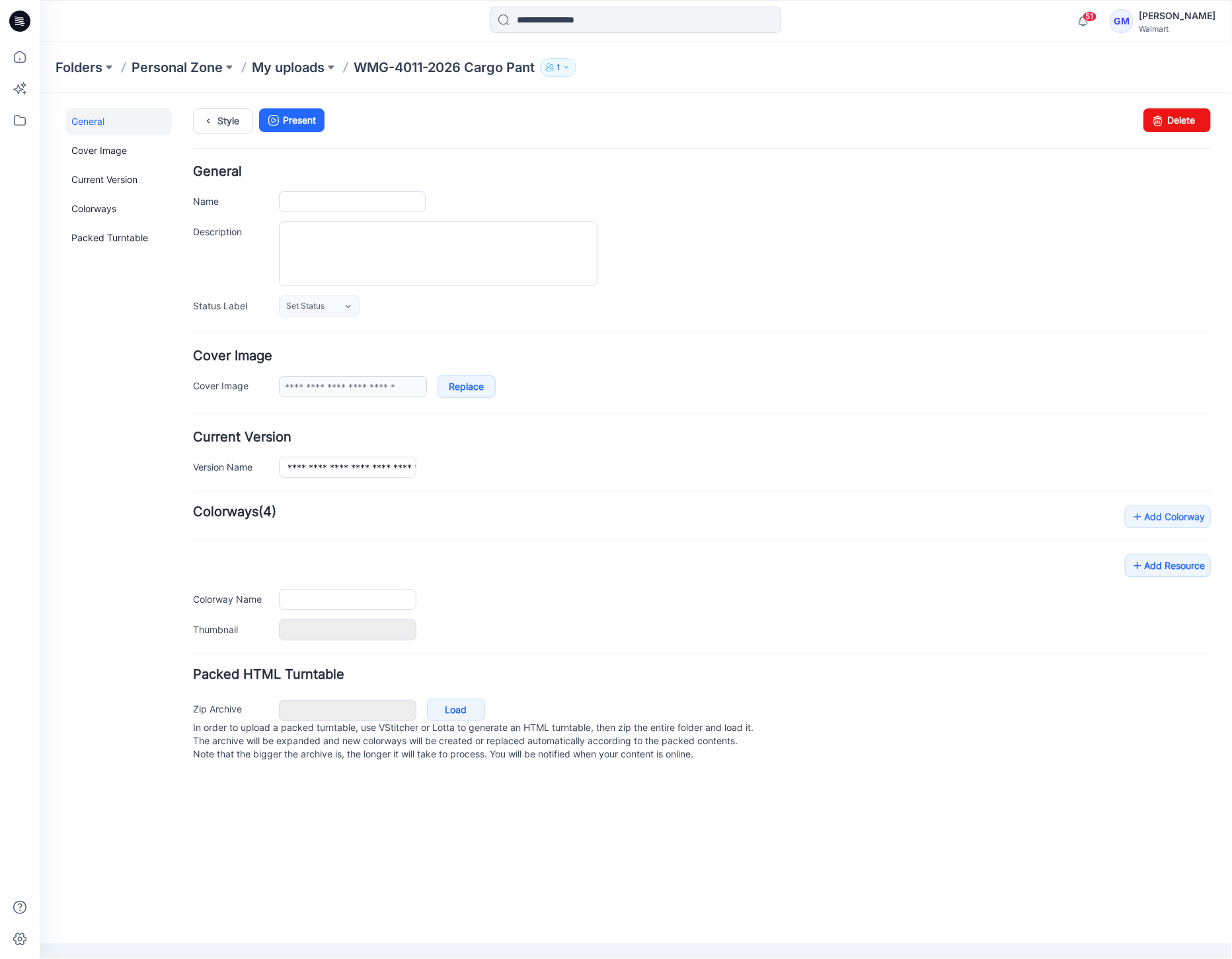
type input "**********"
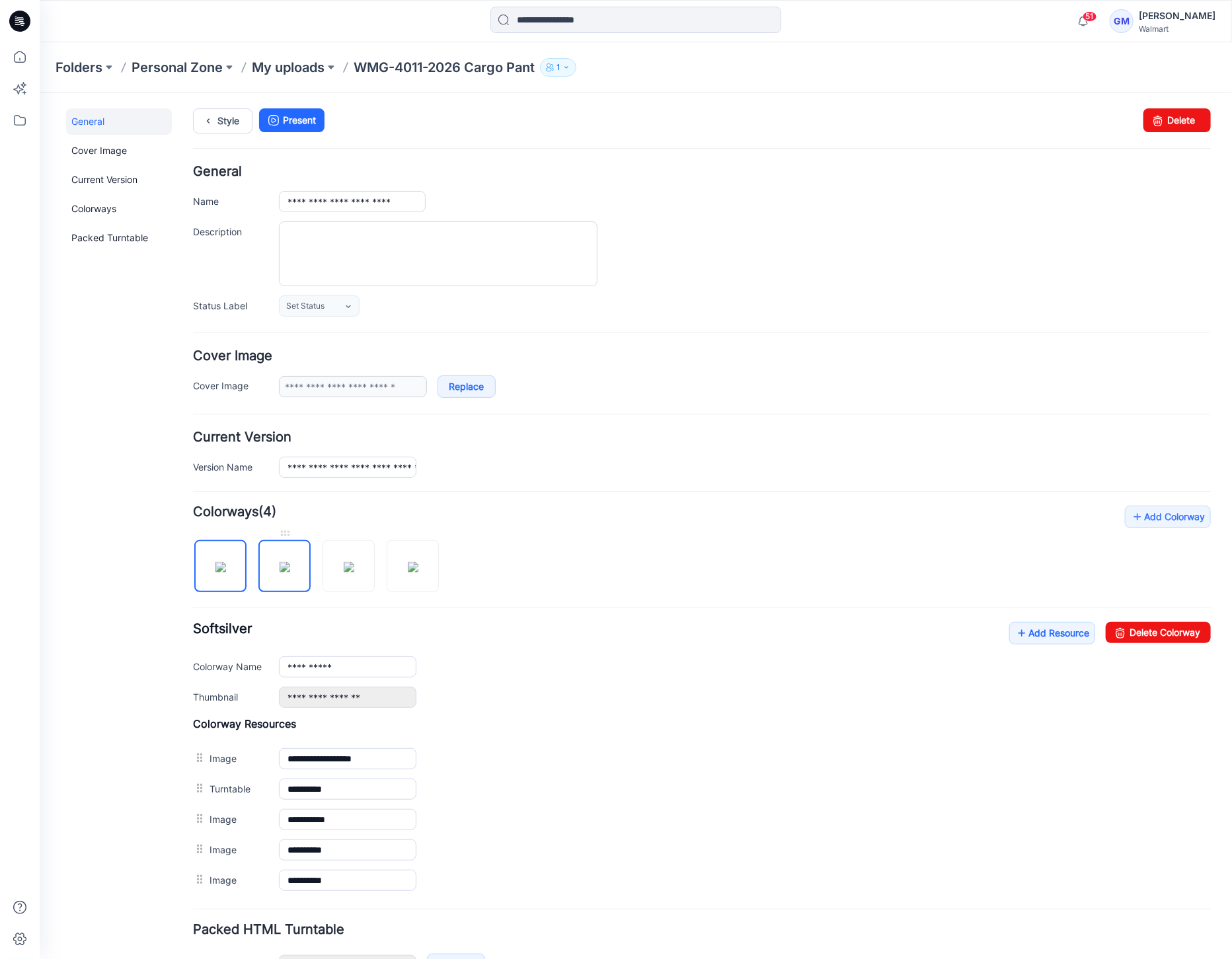
click at [289, 561] on img at bounding box center [284, 567] width 10 height 10
click at [346, 561] on img at bounding box center [348, 567] width 10 height 10
click at [407, 563] on img at bounding box center [412, 567] width 10 height 10
click at [222, 572] on img at bounding box center [220, 567] width 10 height 10
type input "**********"
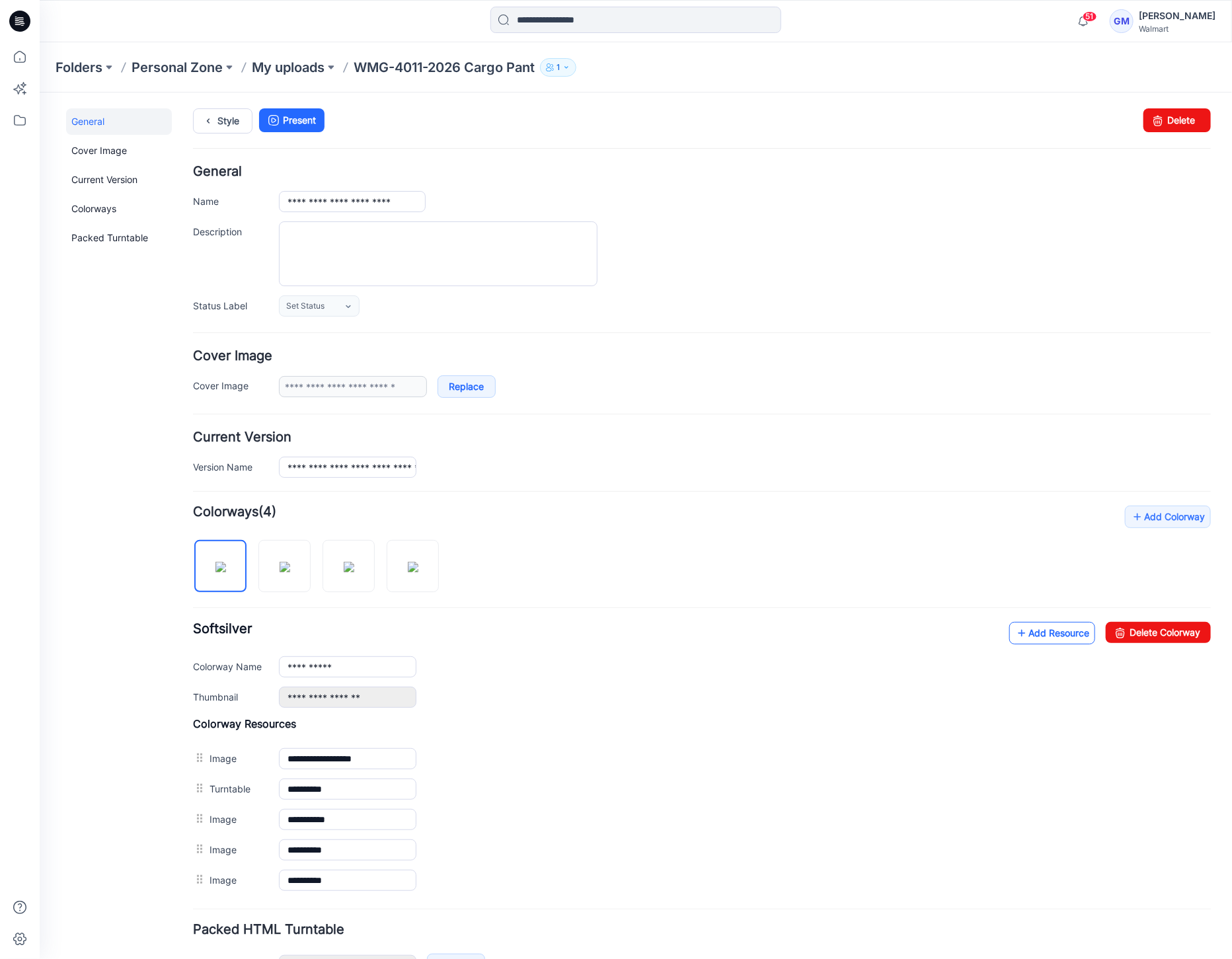
click at [1016, 630] on link "Add Resource" at bounding box center [1052, 633] width 86 height 23
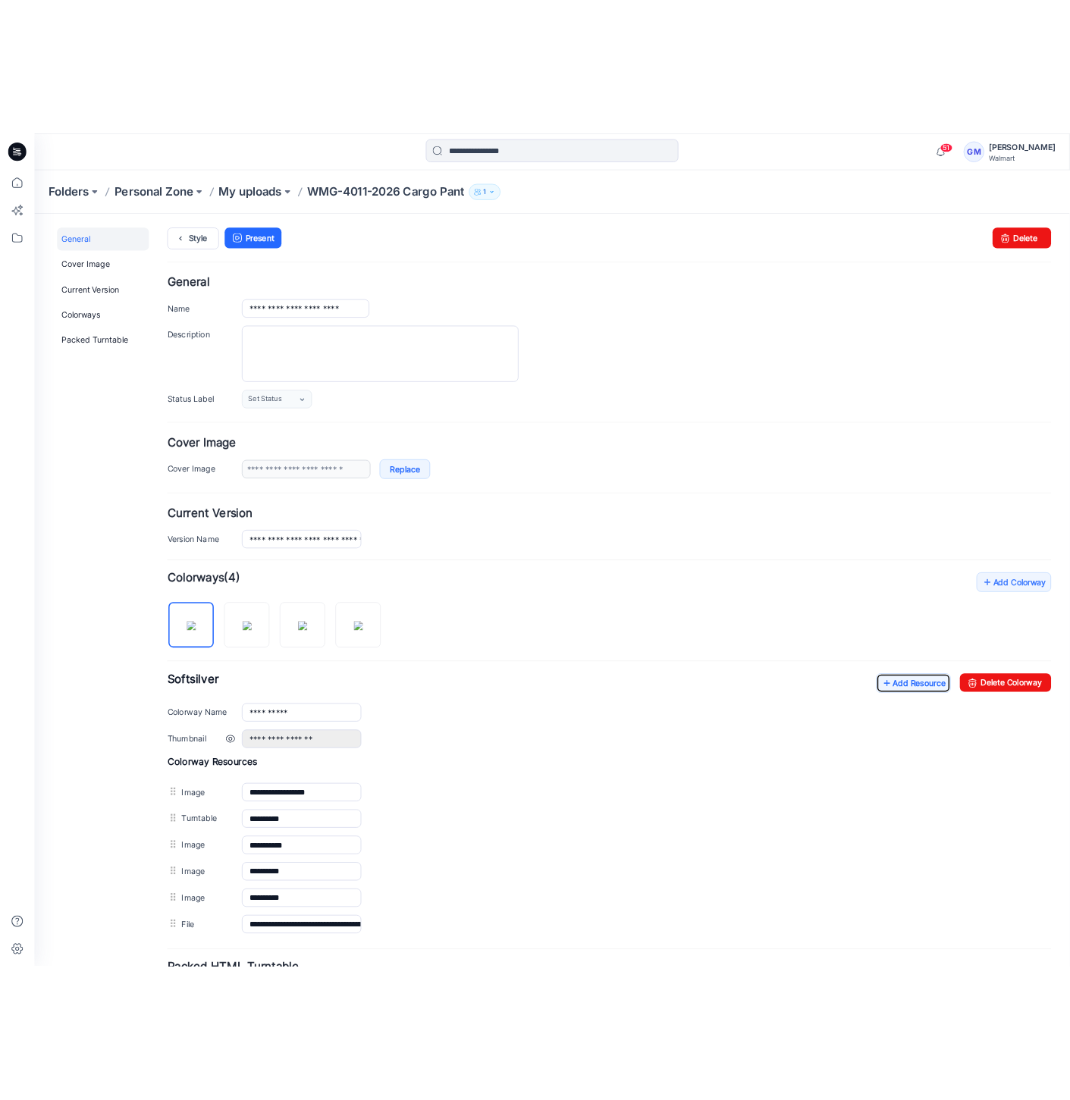
scroll to position [130, 0]
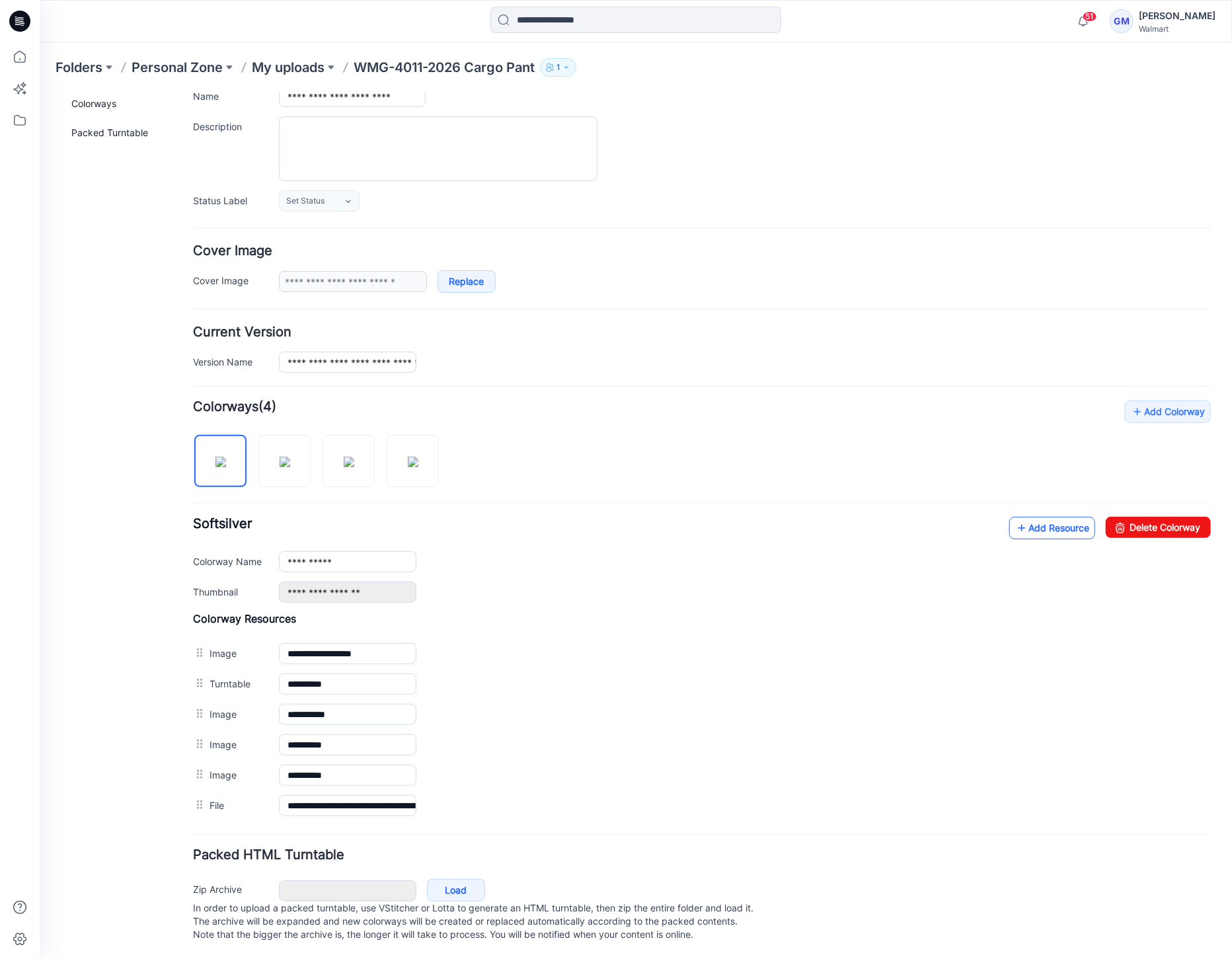
click at [1016, 518] on link "Add Resource" at bounding box center [1052, 527] width 86 height 23
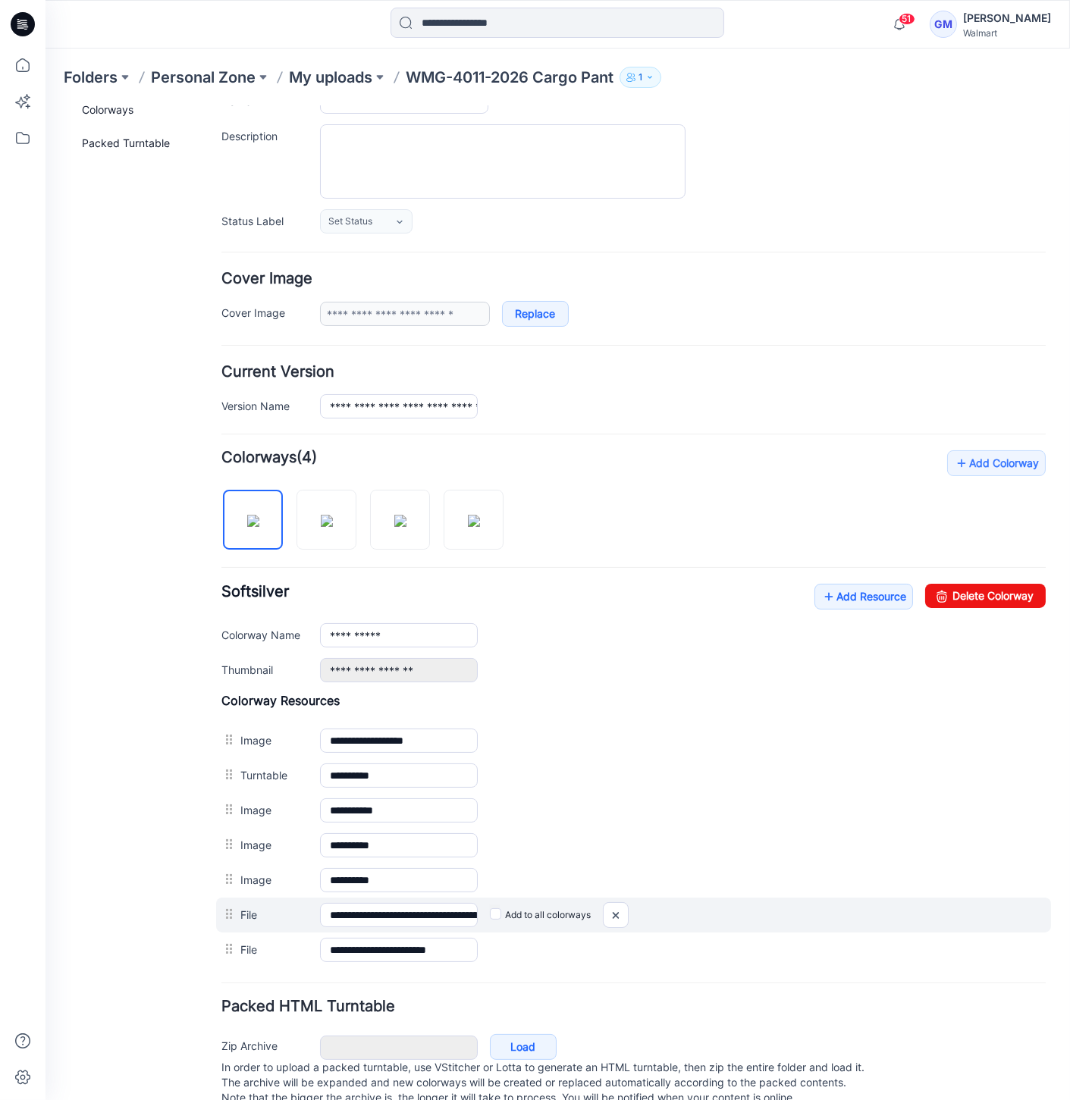
click at [496, 917] on label "Add to all colorways" at bounding box center [540, 914] width 101 height 24
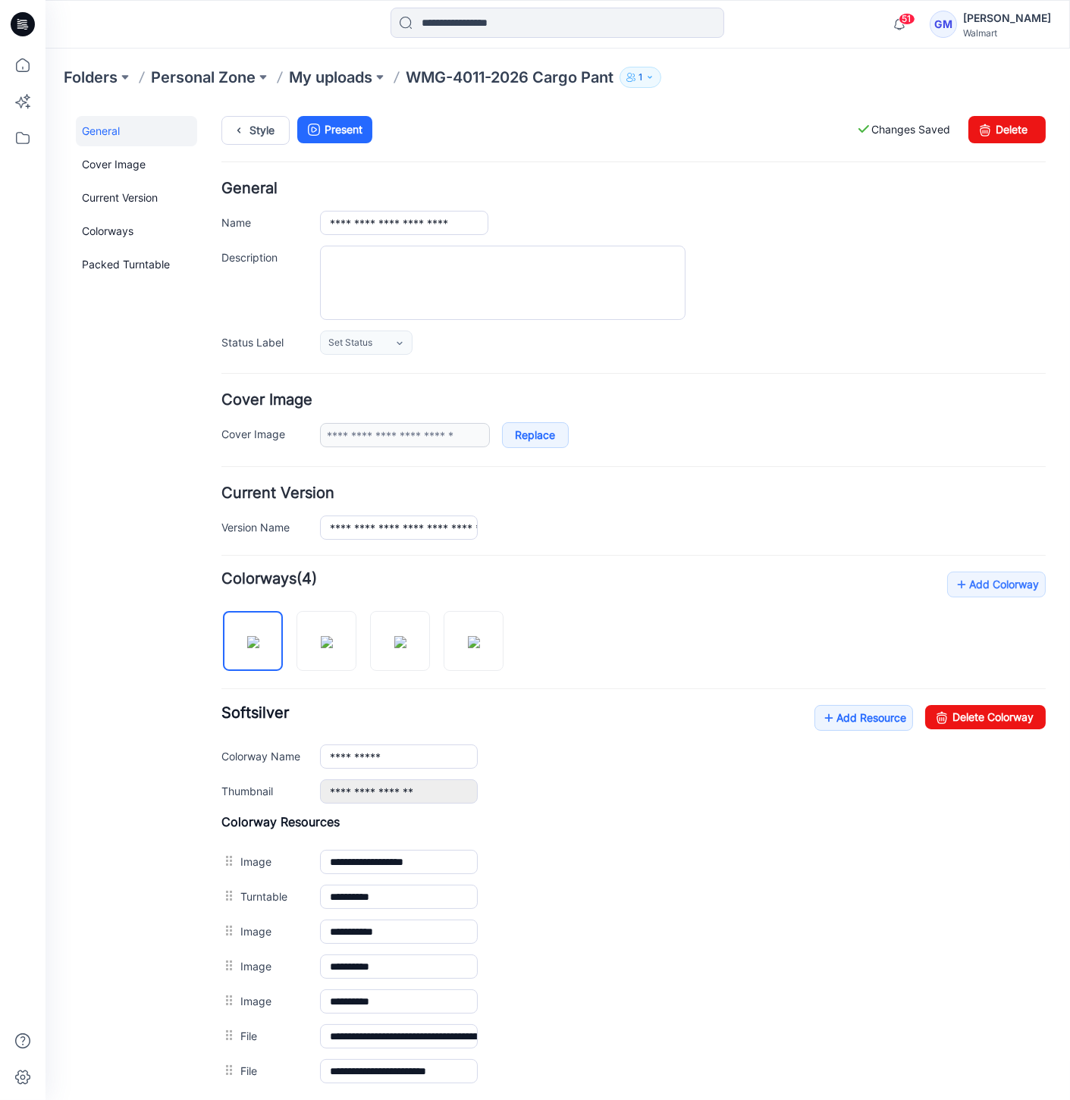
scroll to position [0, 0]
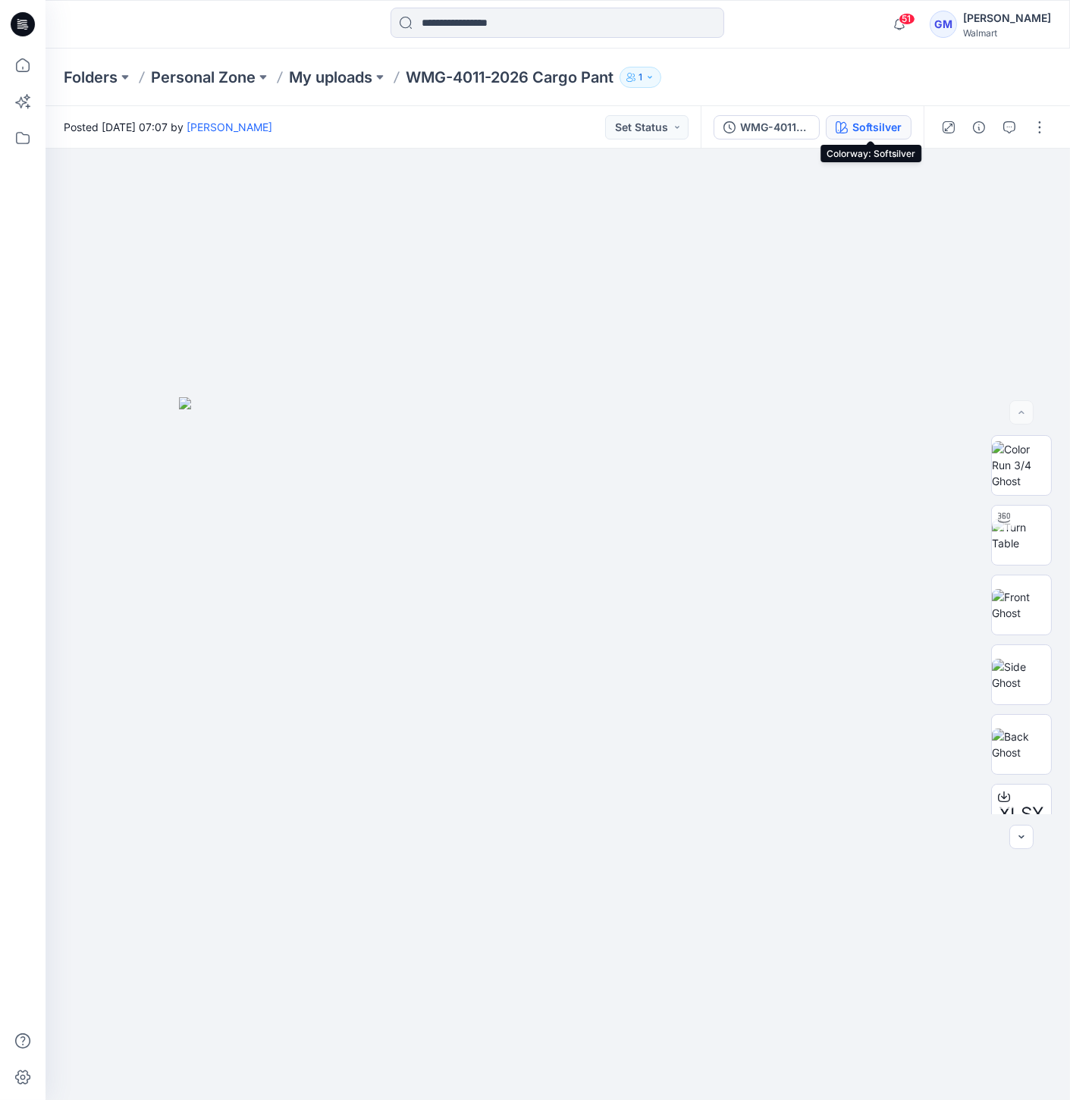
click at [879, 120] on div "Softsilver" at bounding box center [876, 127] width 49 height 17
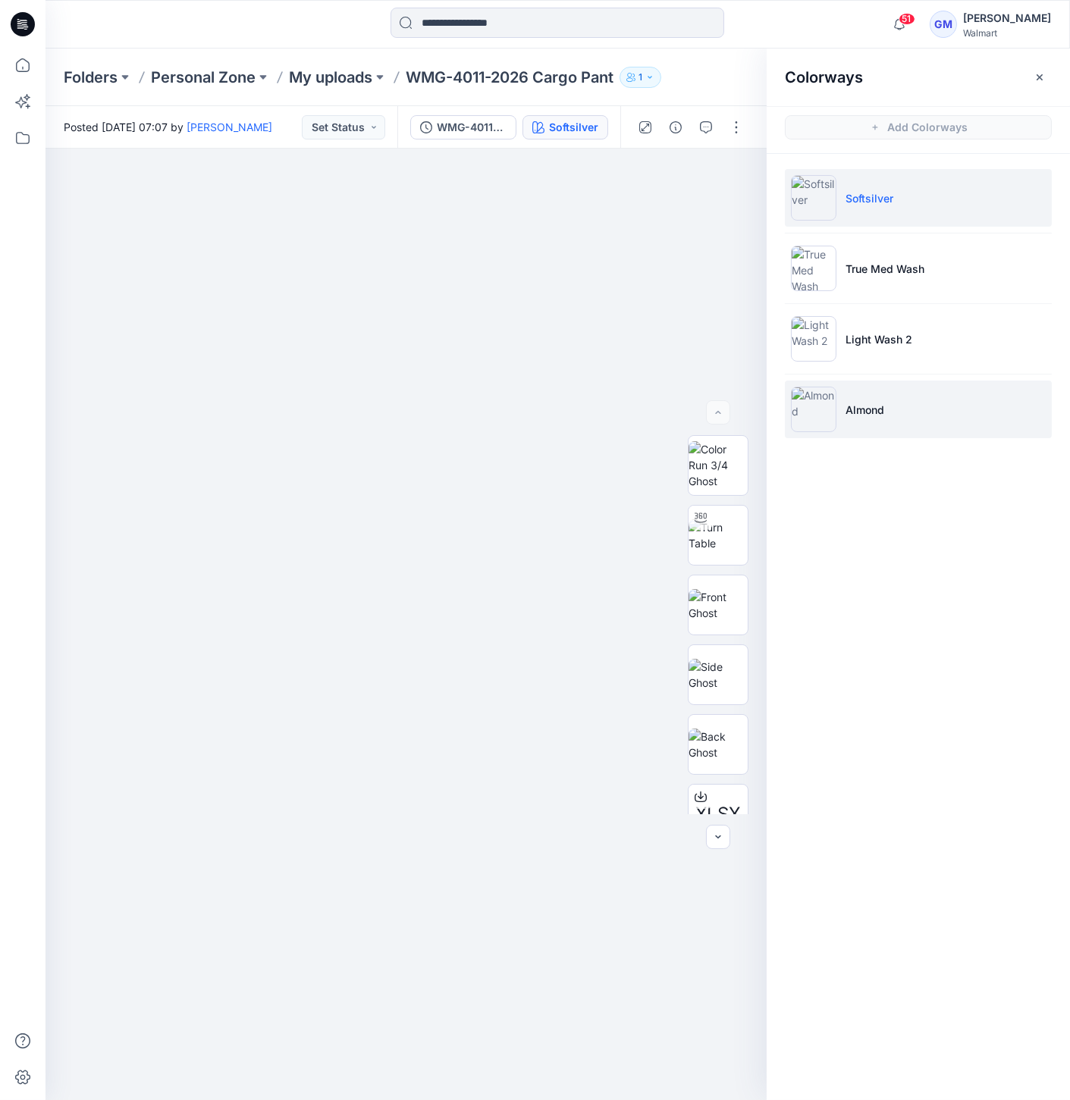
click at [810, 418] on img at bounding box center [813, 409] width 45 height 45
click at [810, 416] on img at bounding box center [813, 409] width 45 height 45
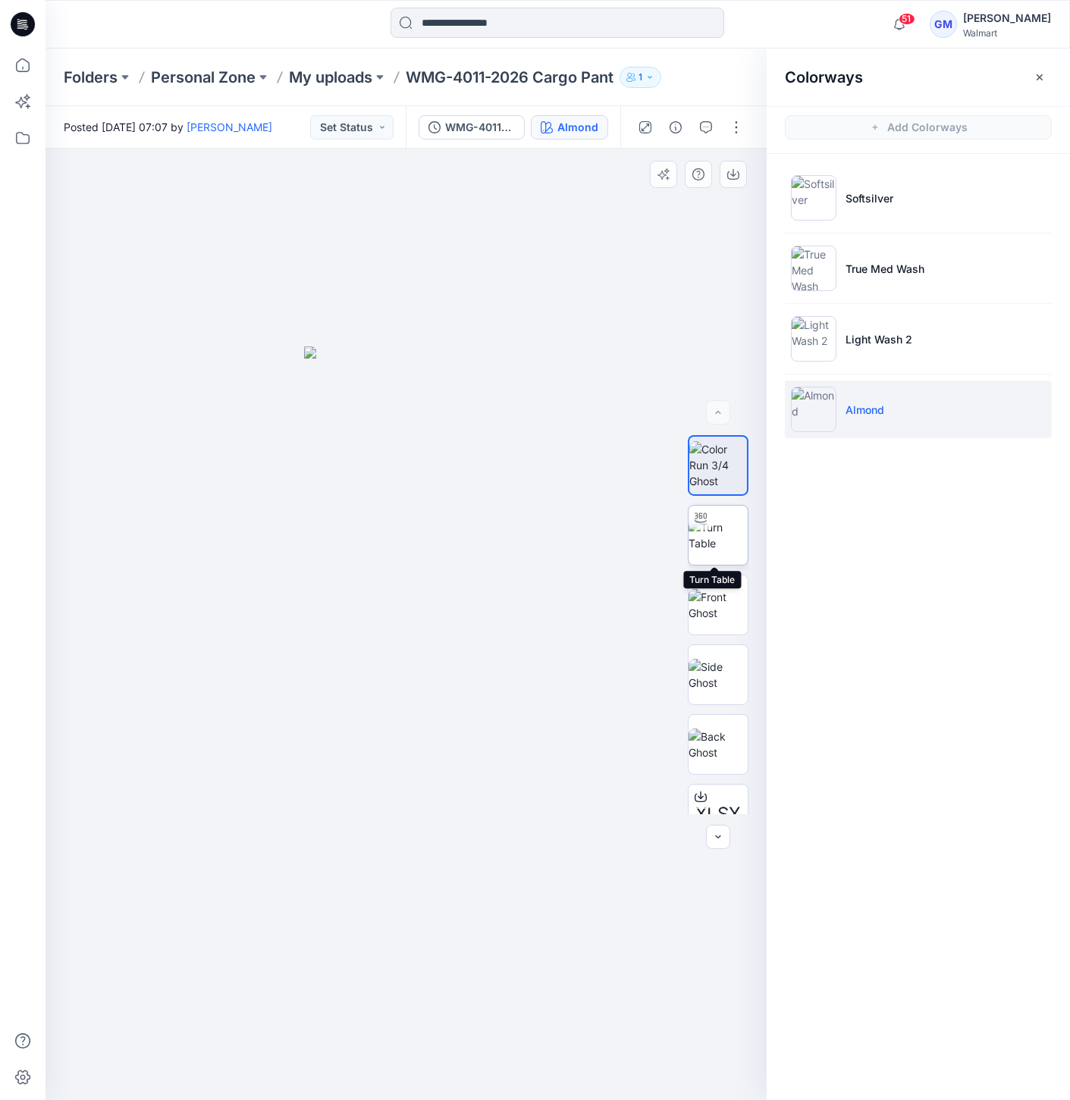
click at [728, 519] on img at bounding box center [717, 535] width 59 height 32
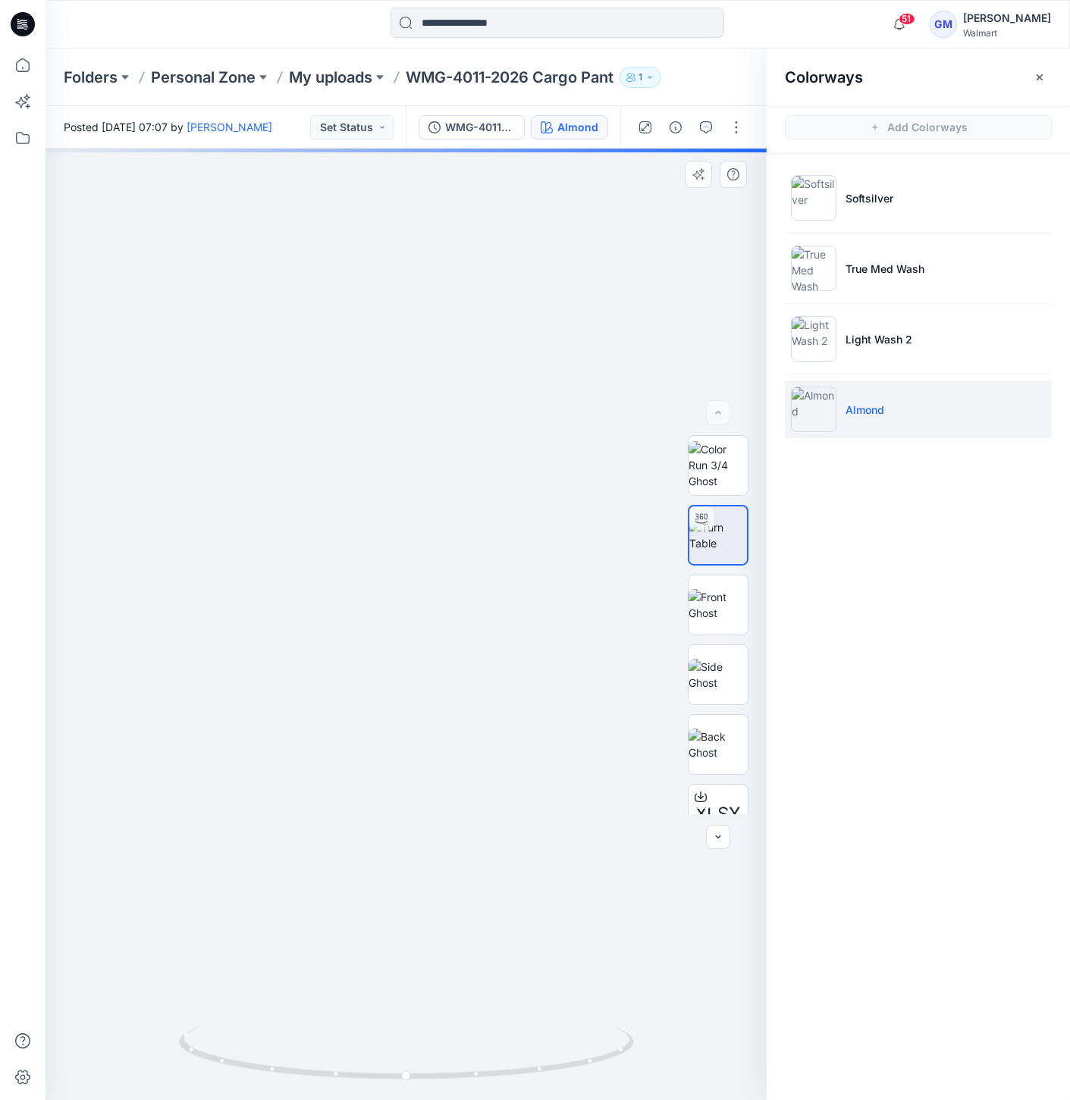
drag, startPoint x: 368, startPoint y: 556, endPoint x: 352, endPoint y: 475, distance: 82.7
click at [728, 480] on img at bounding box center [717, 465] width 59 height 48
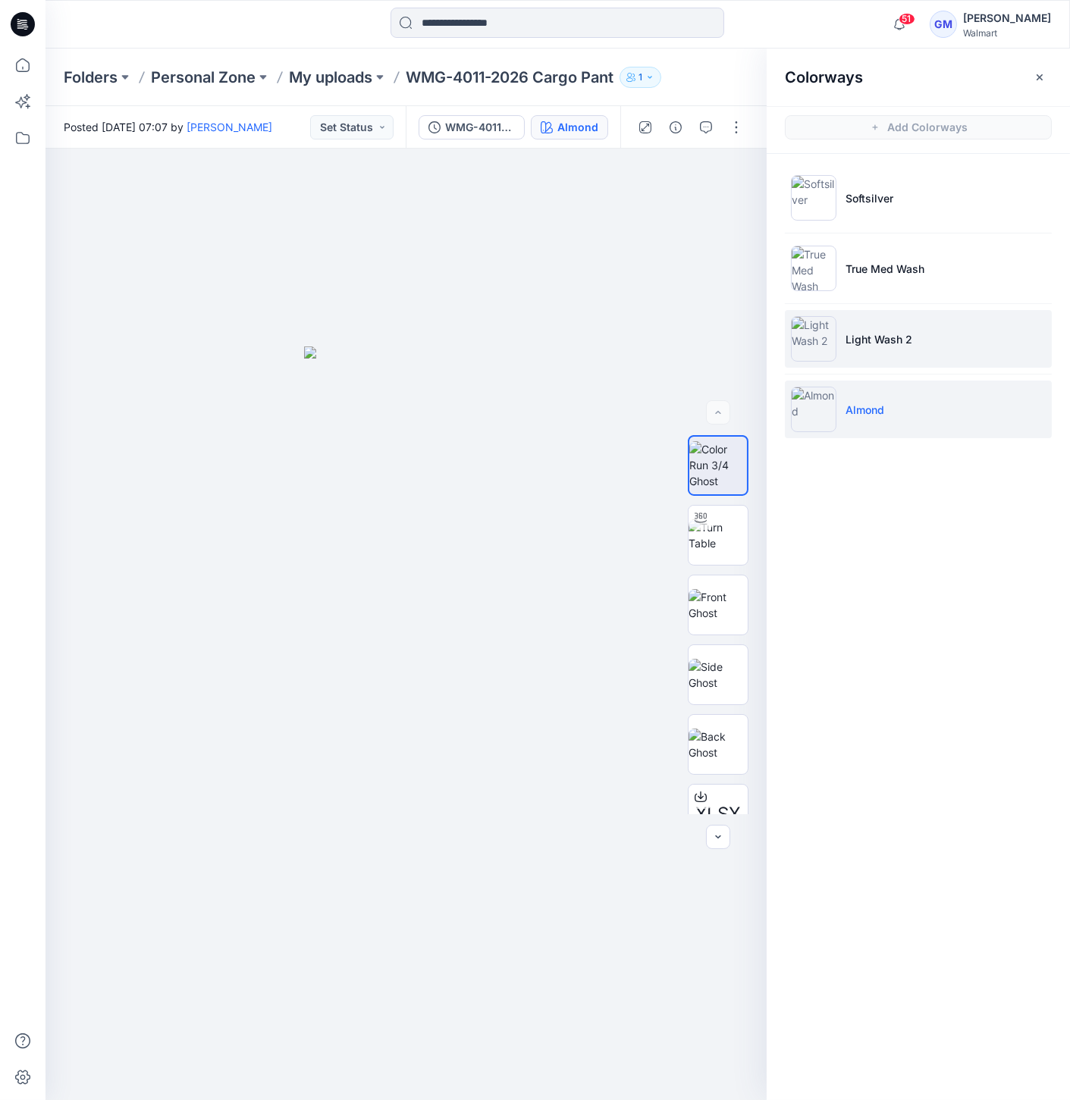
click at [823, 334] on img at bounding box center [813, 338] width 45 height 45
click at [820, 334] on img at bounding box center [813, 338] width 45 height 45
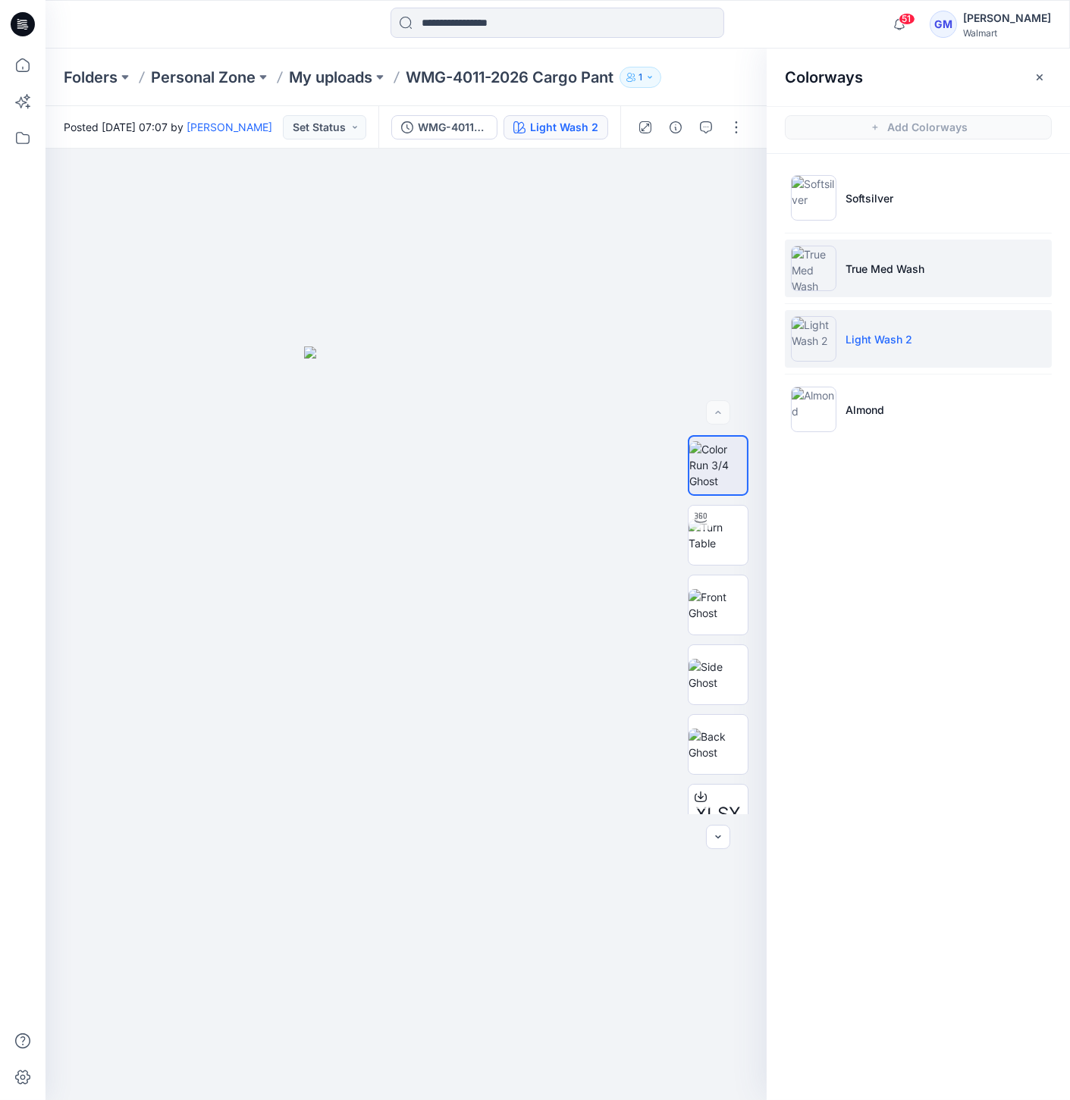
click at [808, 247] on img at bounding box center [813, 268] width 45 height 45
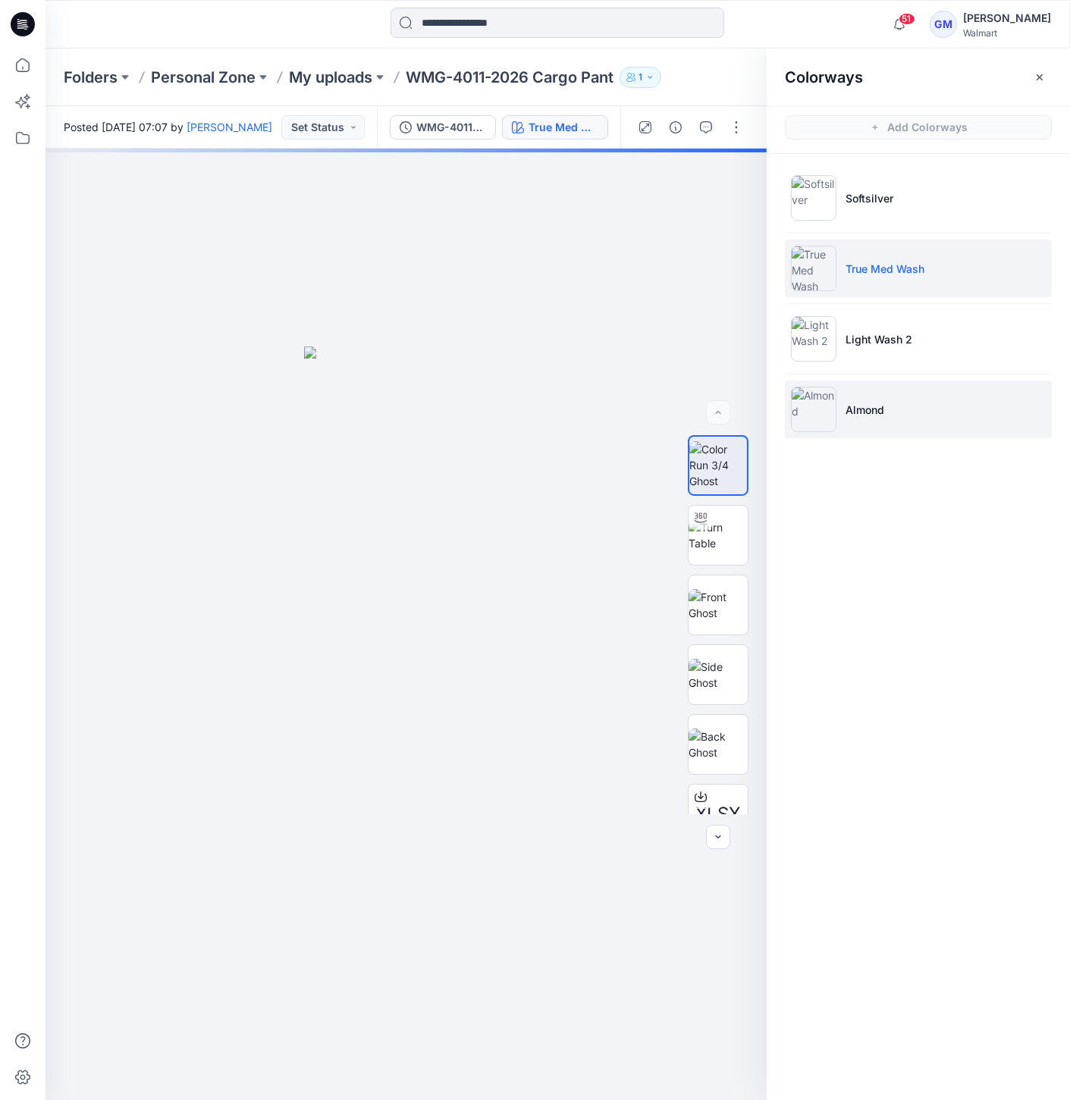
click at [810, 414] on img at bounding box center [813, 409] width 45 height 45
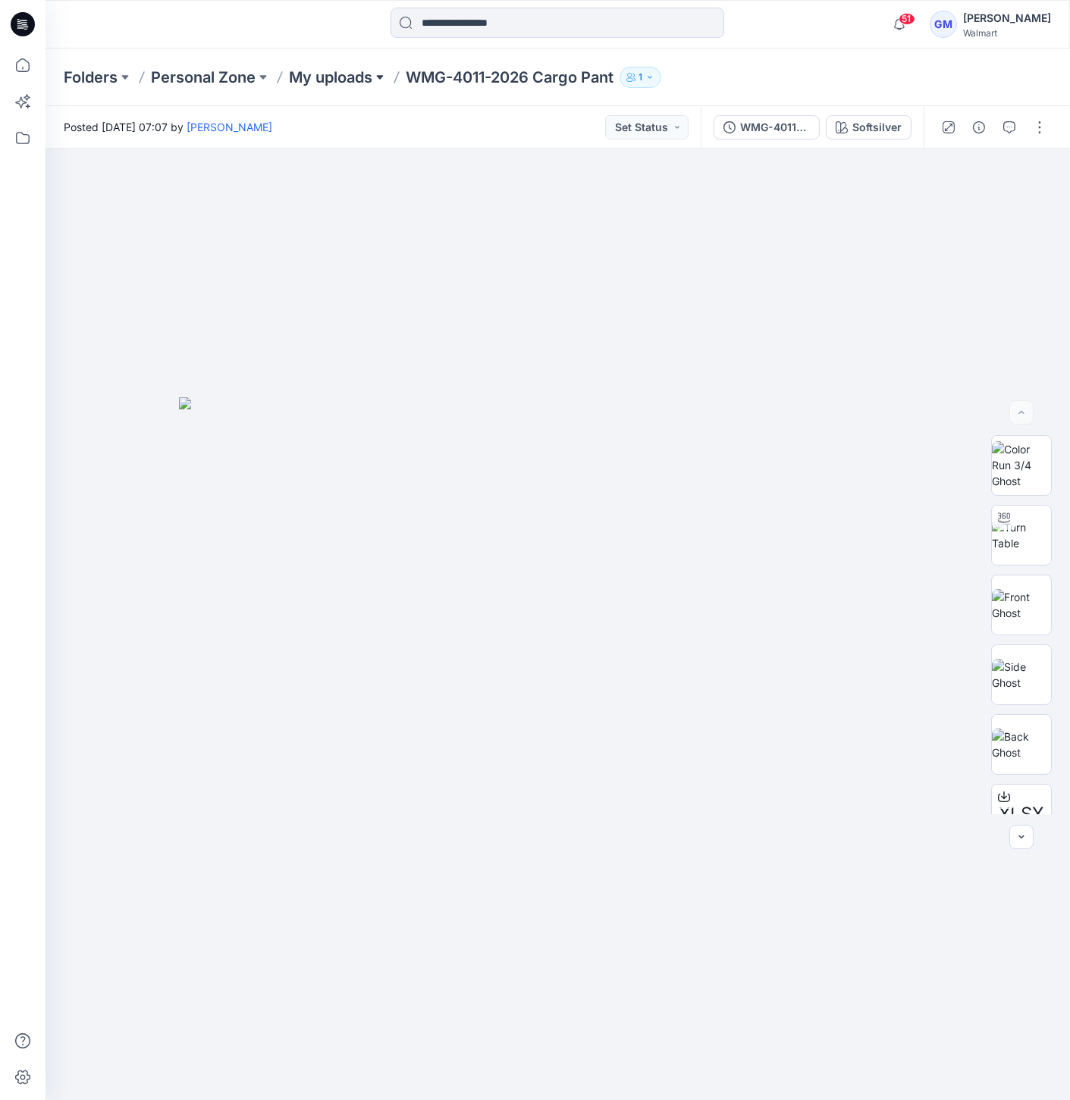
click at [381, 78] on button at bounding box center [379, 77] width 15 height 21
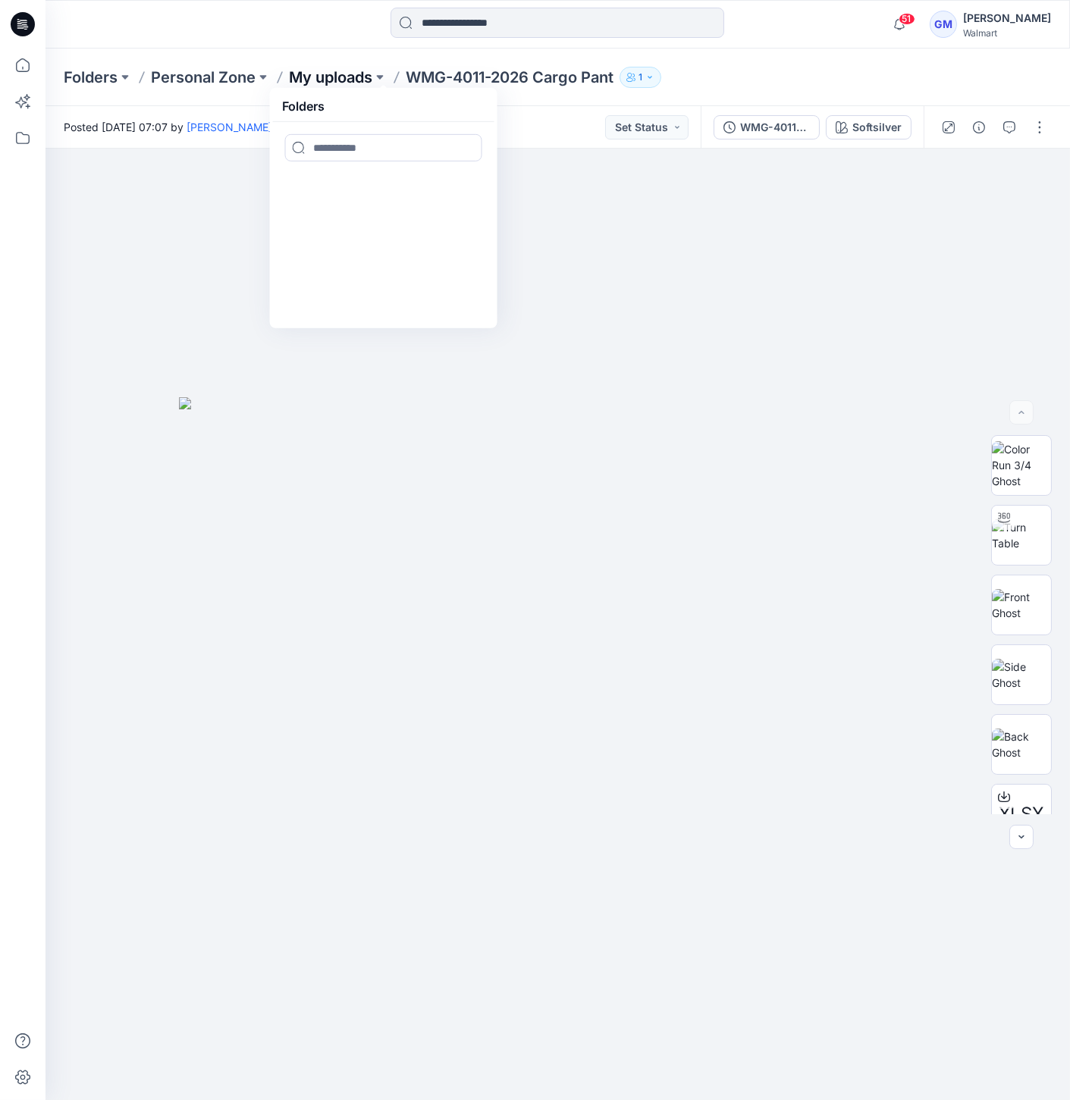
click at [348, 80] on p "My uploads" at bounding box center [330, 77] width 83 height 21
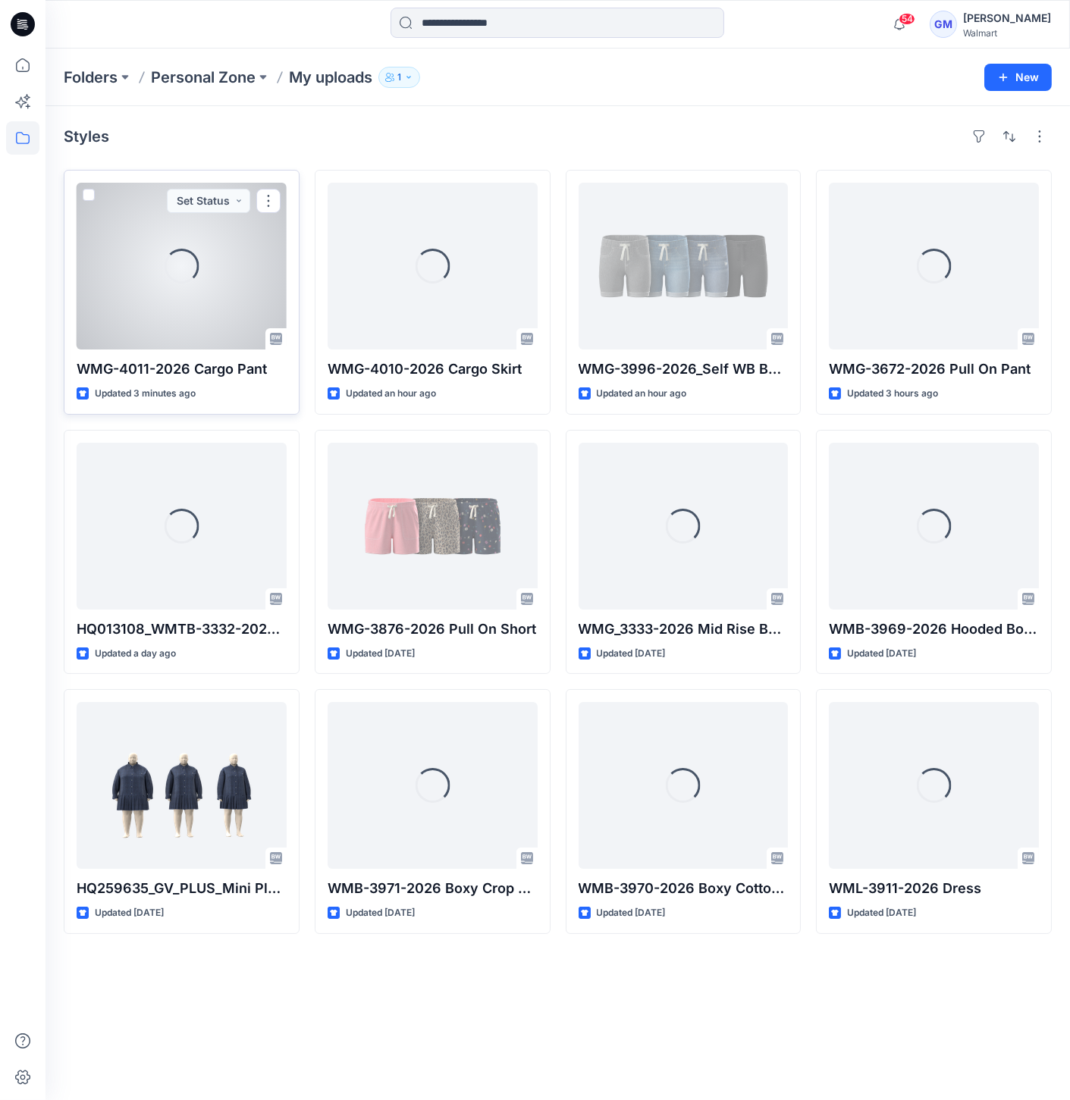
click at [227, 306] on div "Loading..." at bounding box center [182, 266] width 210 height 167
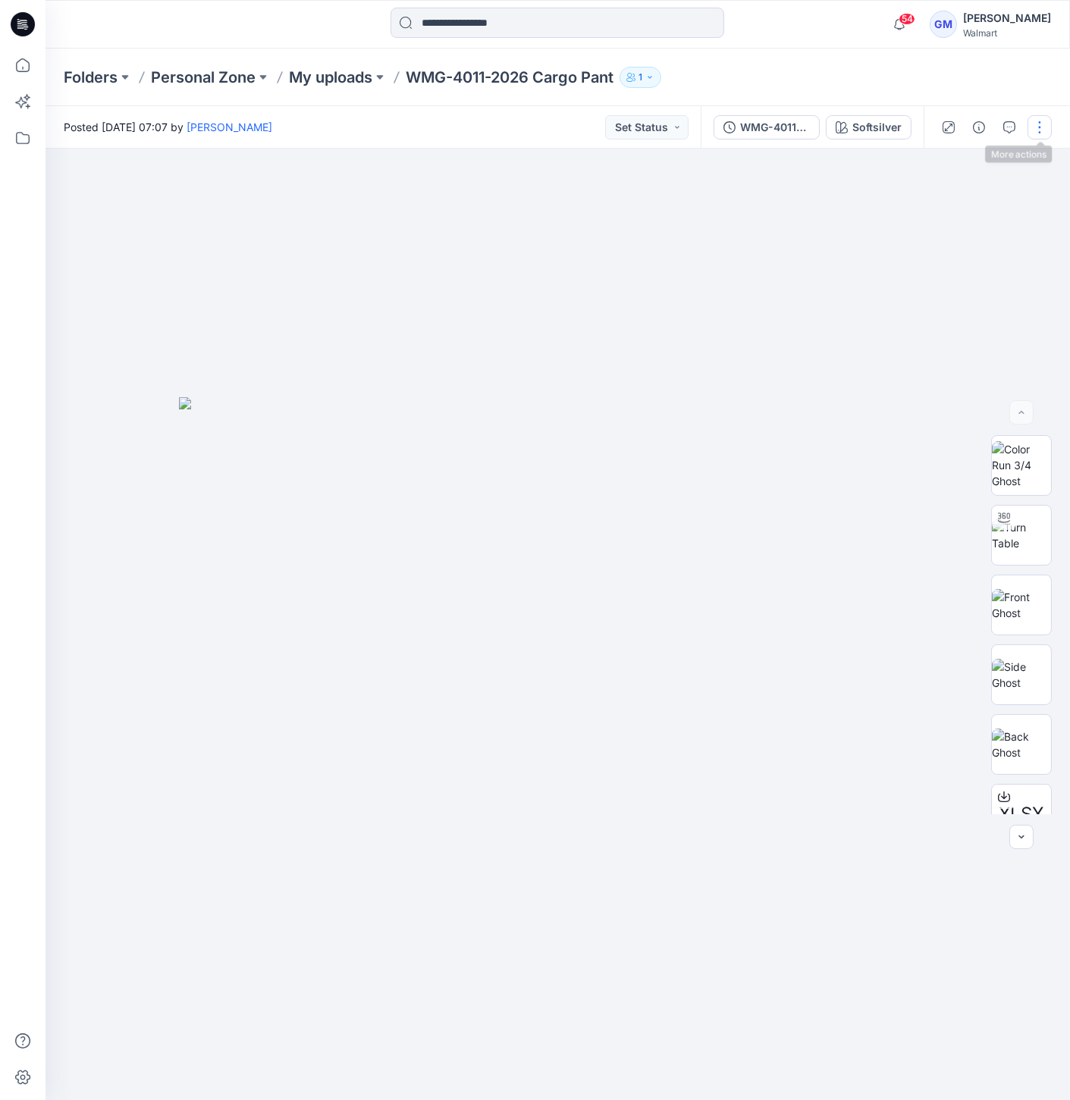
click at [1042, 122] on button "button" at bounding box center [1039, 127] width 24 height 24
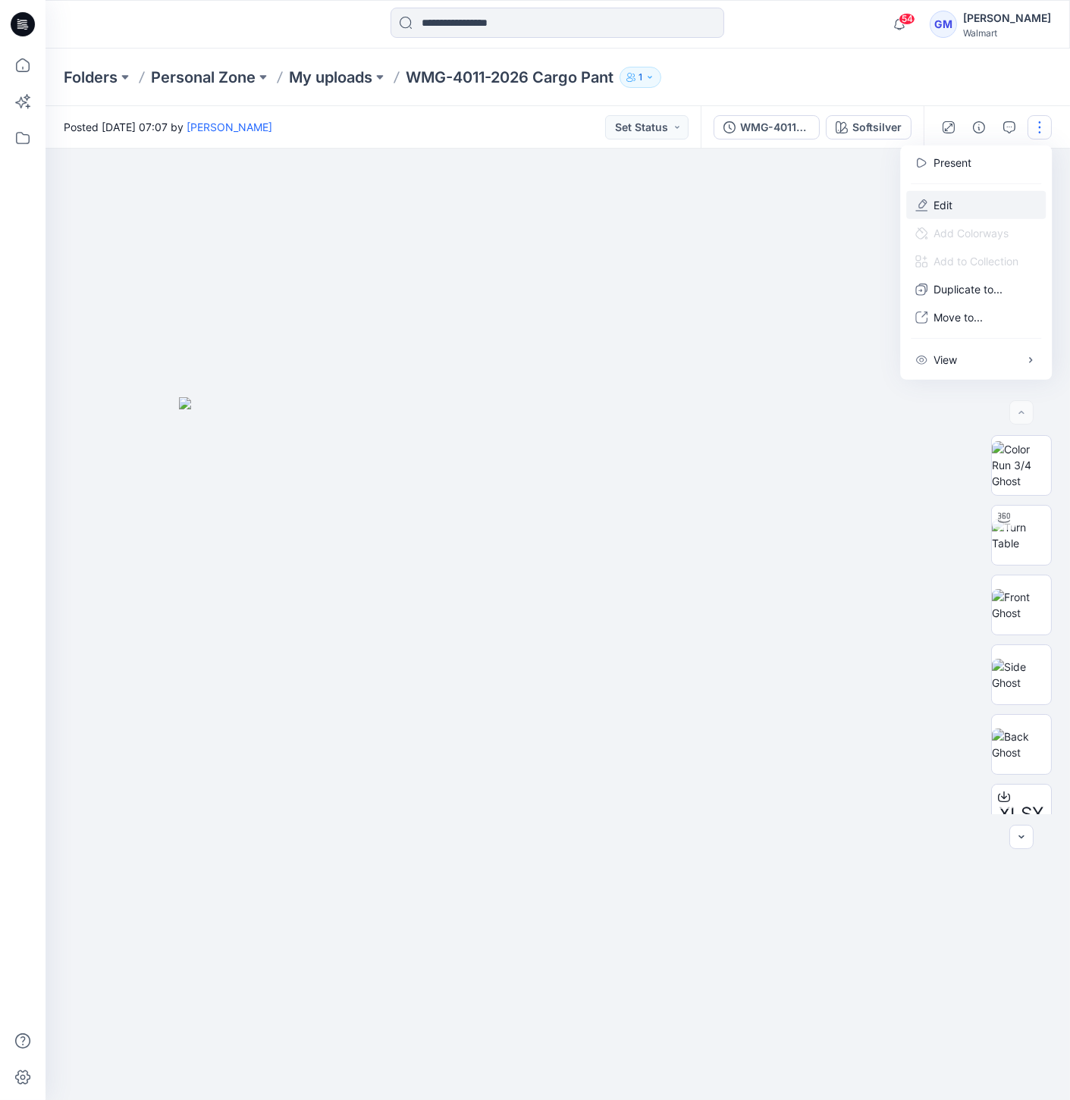
click at [1020, 198] on button "Edit" at bounding box center [975, 205] width 139 height 28
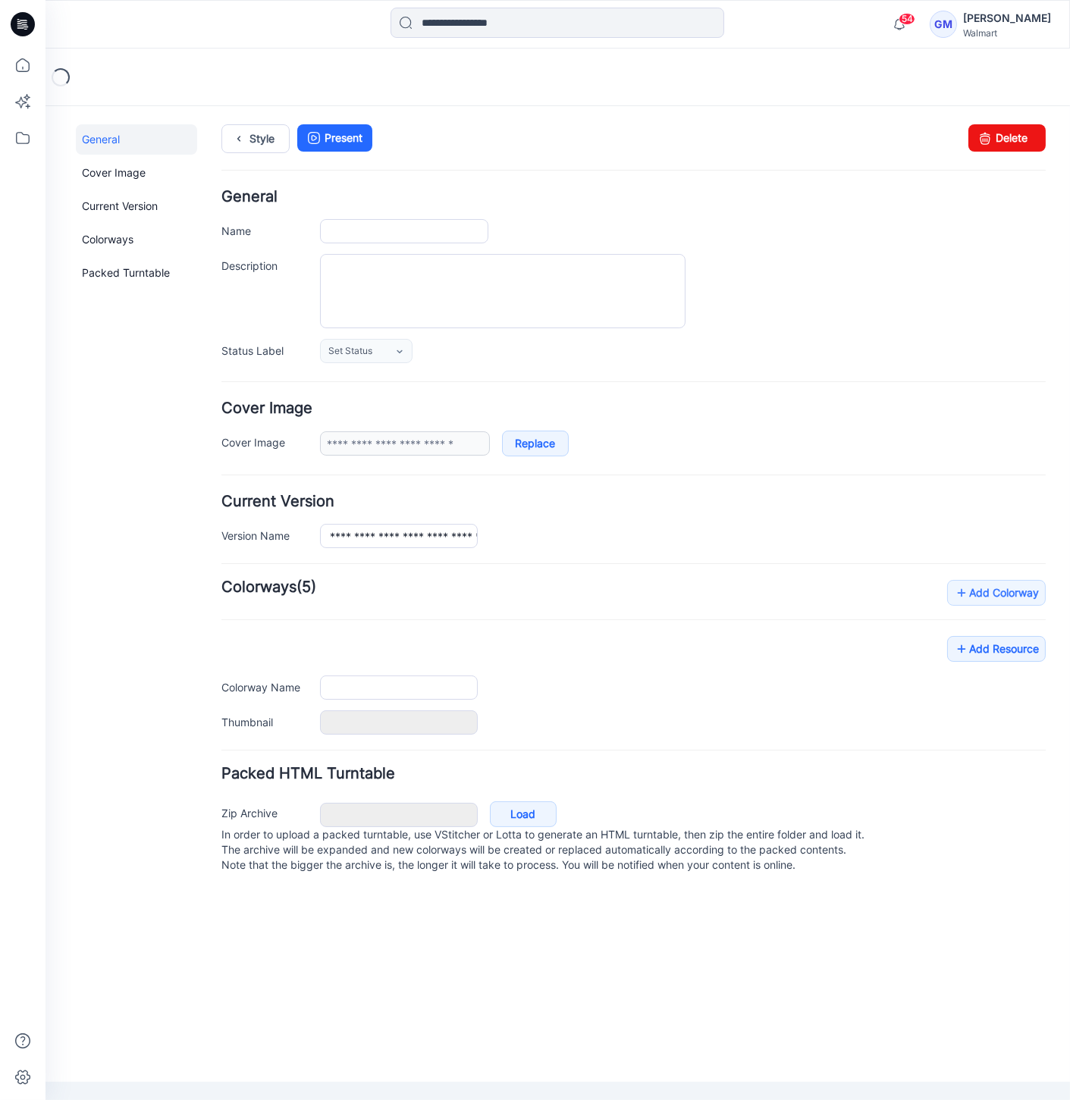
type input "**********"
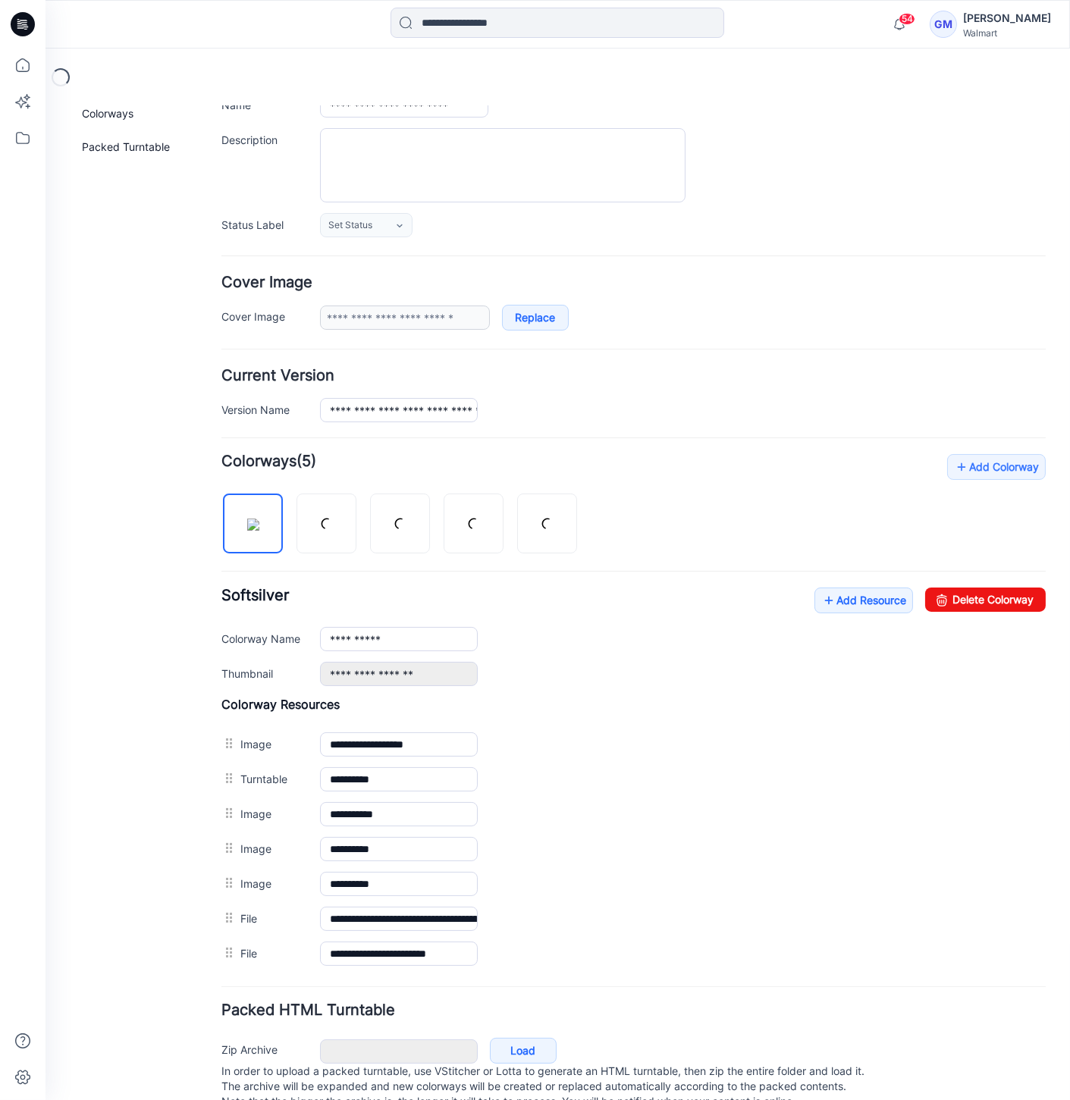
scroll to position [164, 0]
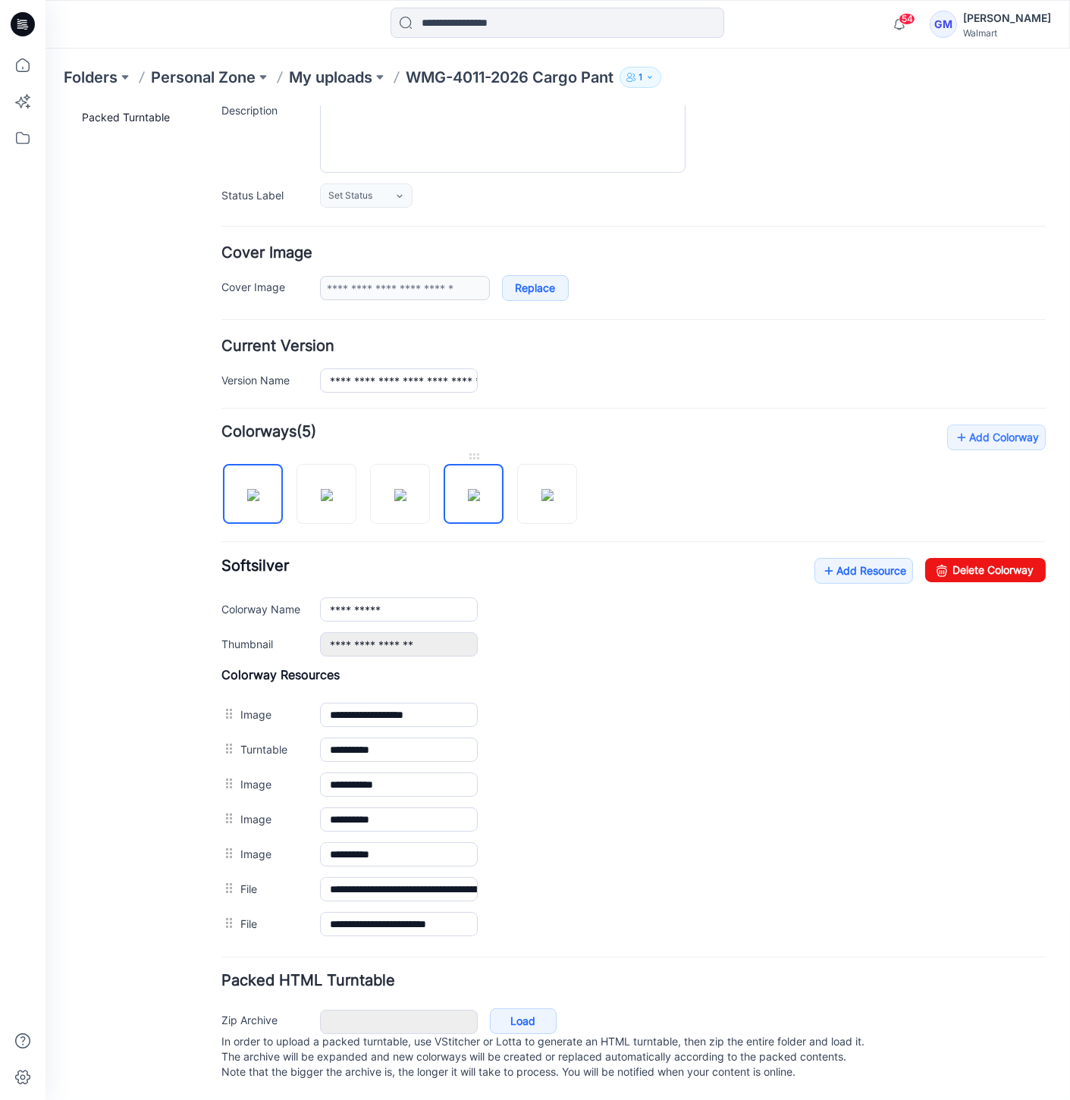
click at [468, 492] on img at bounding box center [474, 494] width 12 height 12
click at [1014, 566] on link "Delete Colorway" at bounding box center [985, 569] width 121 height 24
click at [480, 500] on img at bounding box center [474, 494] width 12 height 12
click at [450, 602] on input "********" at bounding box center [399, 609] width 158 height 24
click at [259, 488] on img at bounding box center [253, 494] width 12 height 12
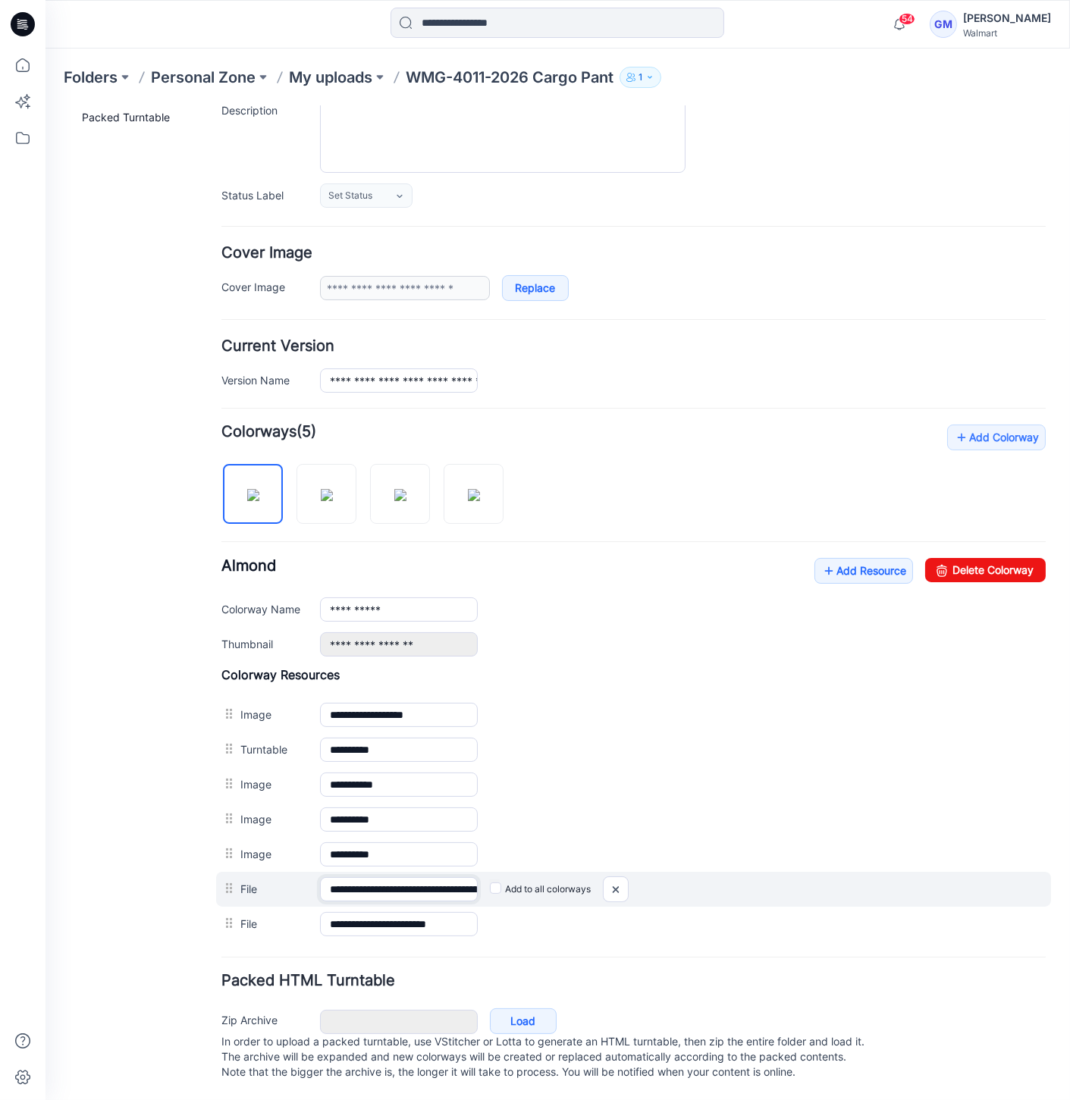
scroll to position [0, 163]
drag, startPoint x: 425, startPoint y: 882, endPoint x: 670, endPoint y: 882, distance: 245.6
click at [676, 882] on div "**********" at bounding box center [633, 888] width 835 height 35
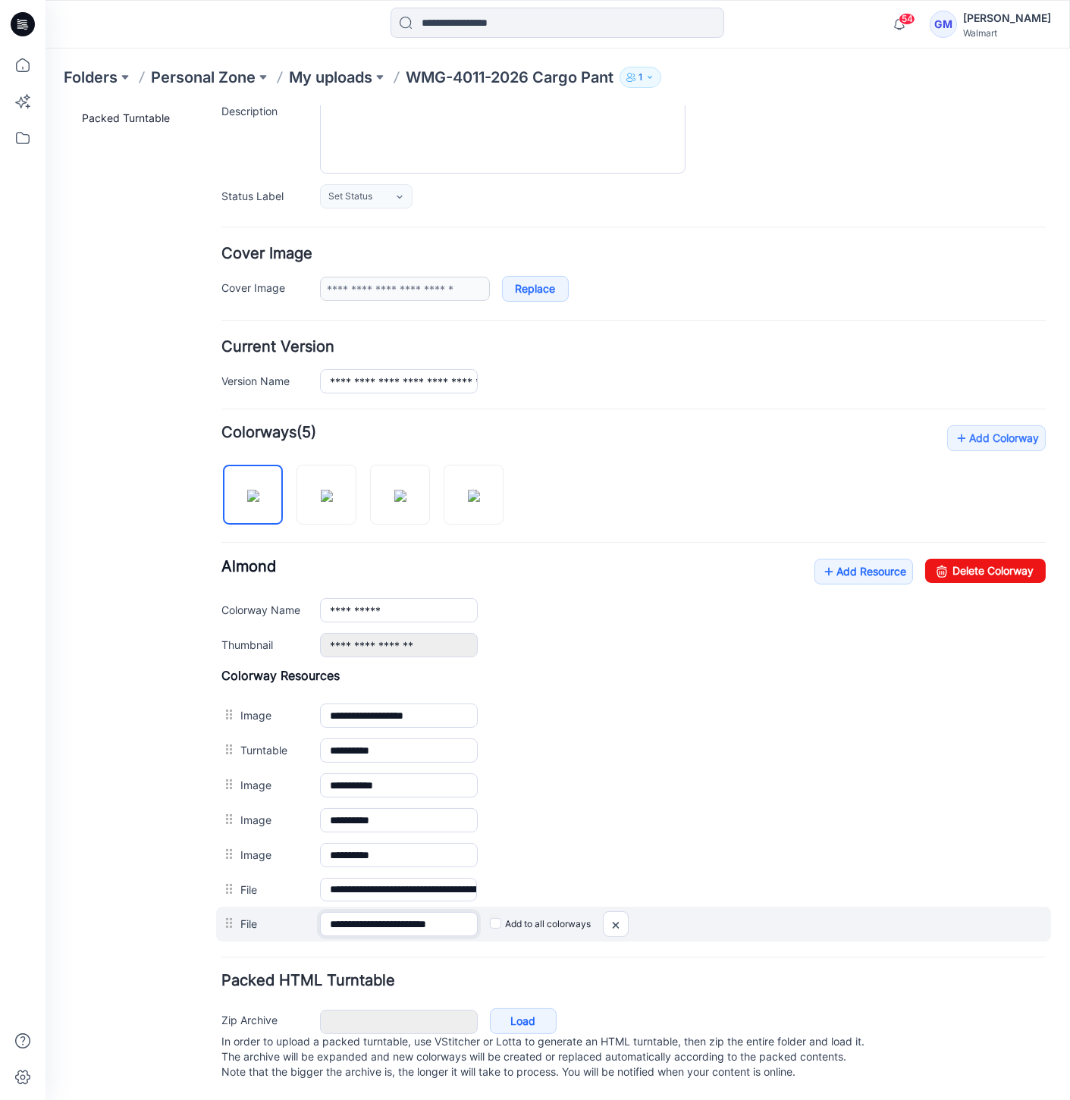
scroll to position [0, 2]
drag, startPoint x: 420, startPoint y: 914, endPoint x: 780, endPoint y: 917, distance: 360.1
click at [780, 917] on div "**********" at bounding box center [633, 923] width 835 height 35
drag, startPoint x: 666, startPoint y: 185, endPoint x: 621, endPoint y: 911, distance: 727.7
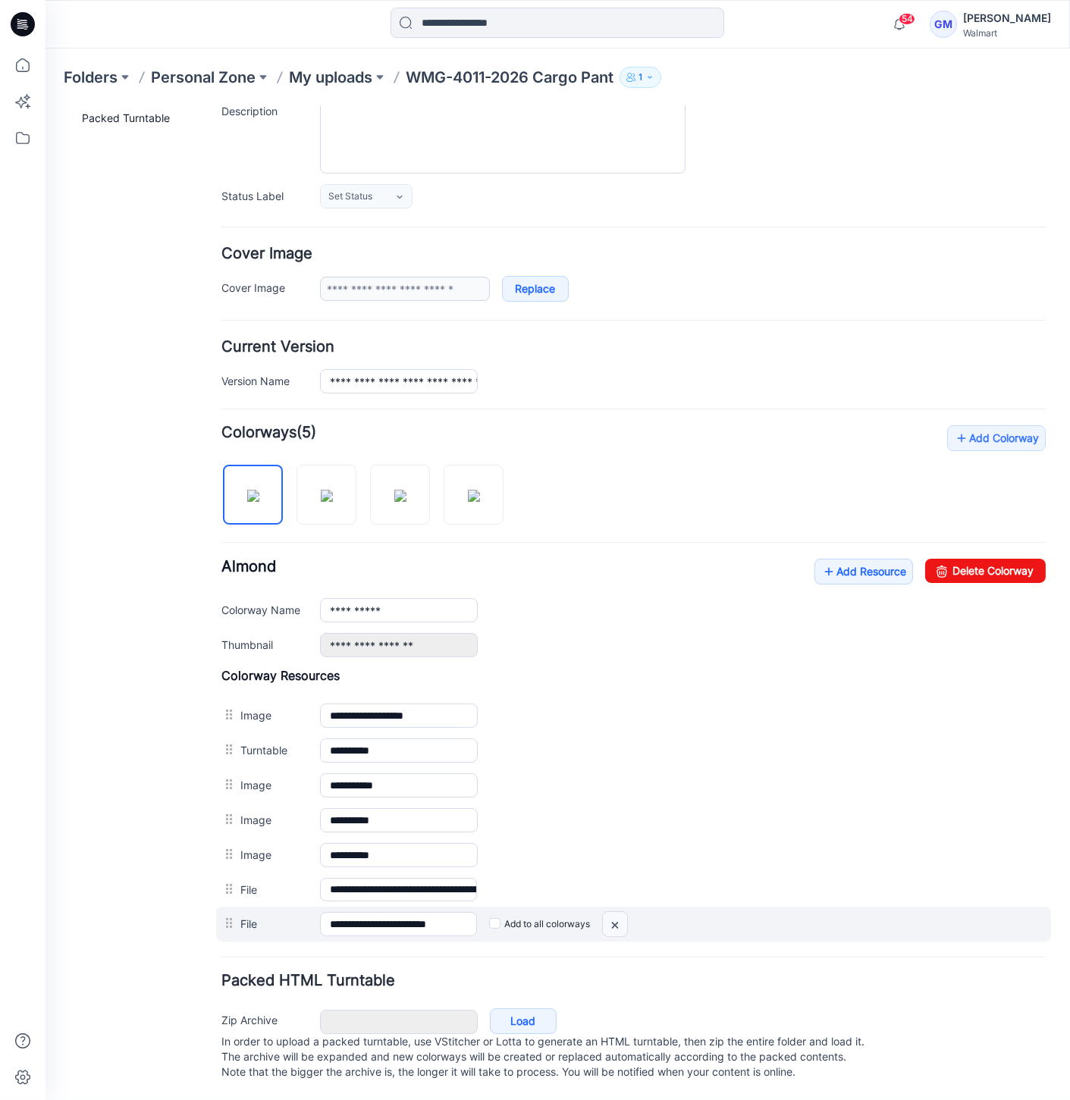
click at [621, 912] on img at bounding box center [615, 924] width 24 height 25
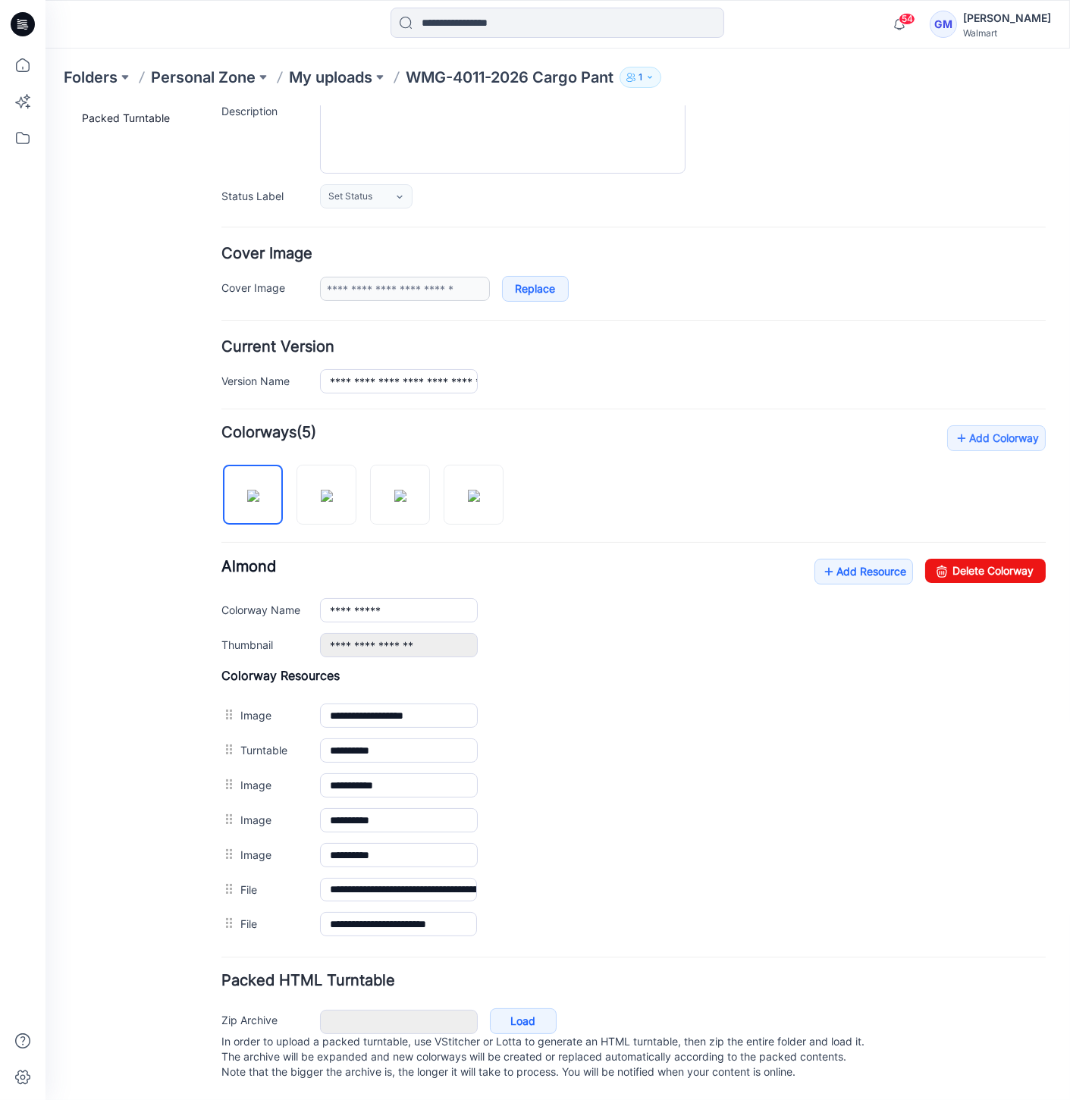
scroll to position [130, 0]
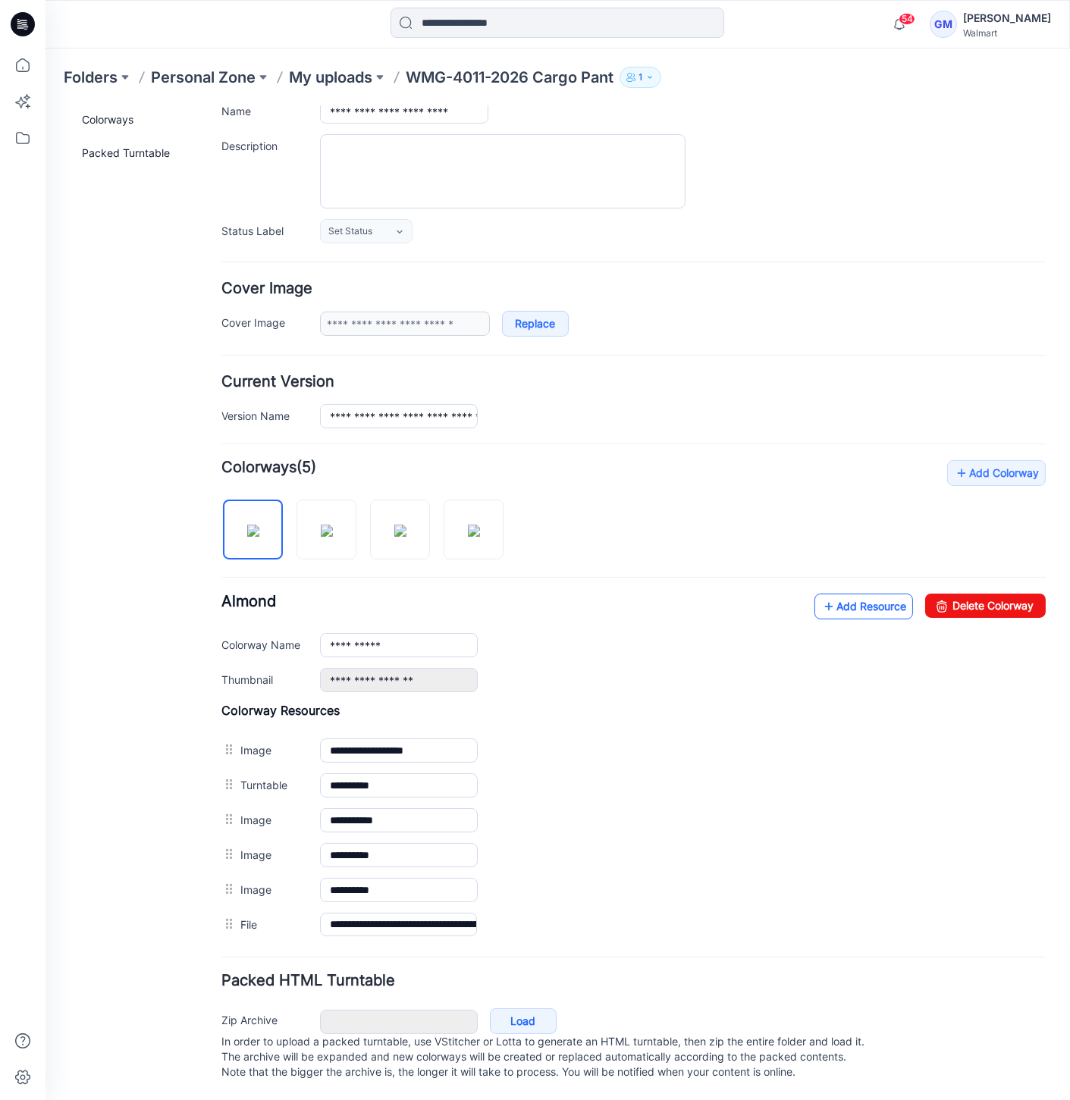
click at [866, 600] on link "Add Resource" at bounding box center [863, 606] width 99 height 26
type input "******"
click at [845, 592] on link "Add Resource" at bounding box center [863, 605] width 99 height 26
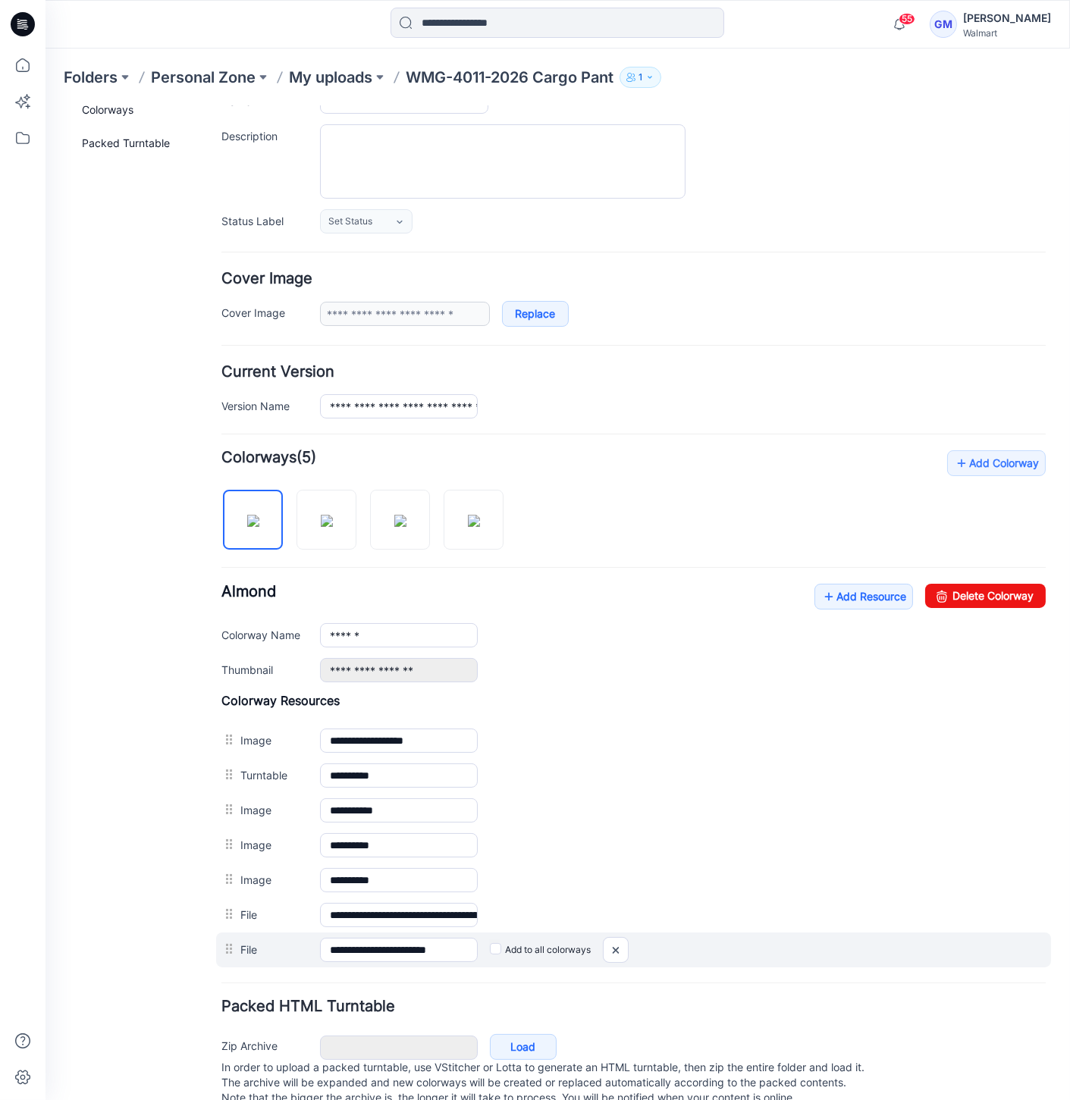
click at [490, 950] on label "Add to all colorways" at bounding box center [540, 949] width 101 height 24
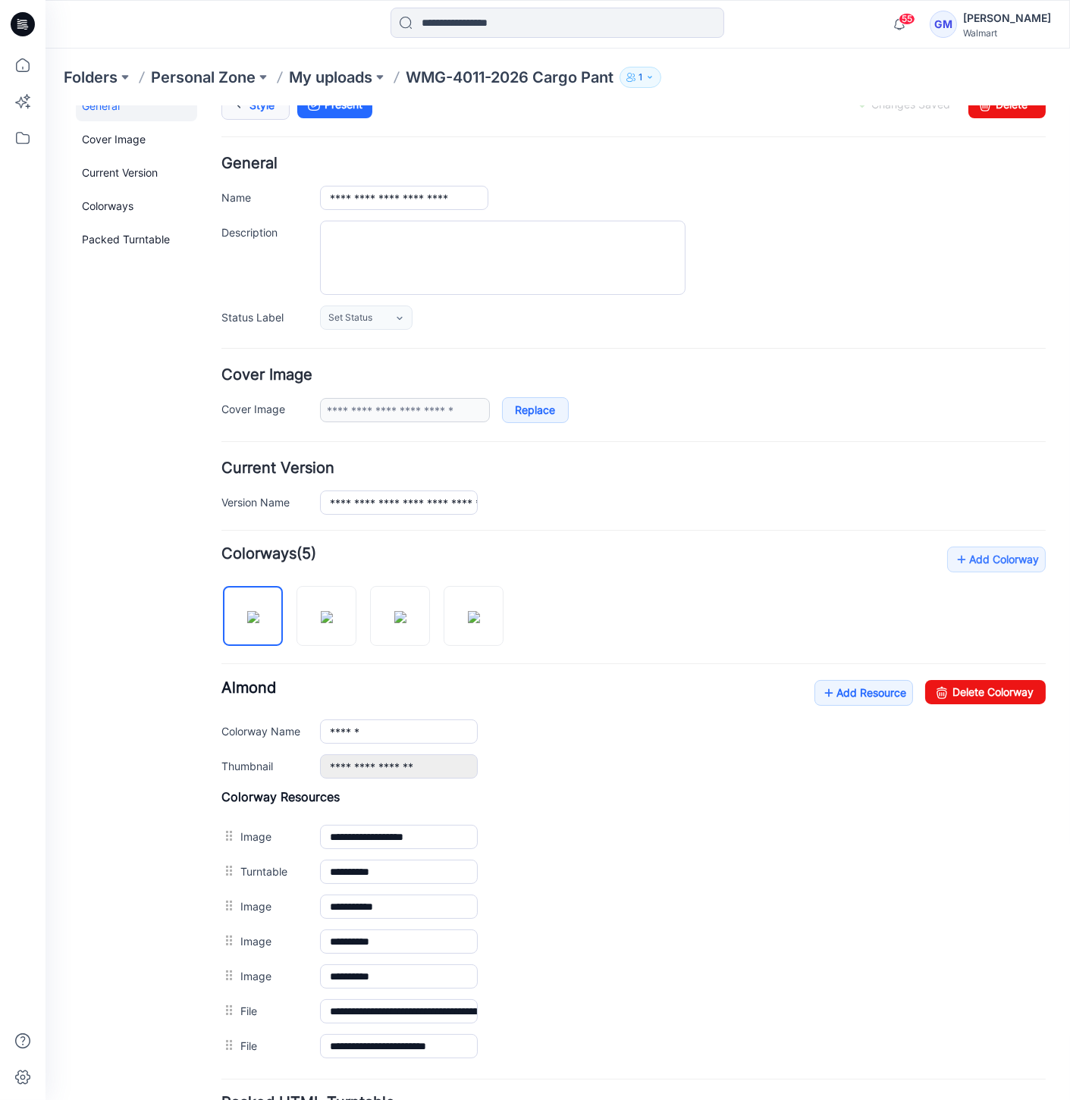
scroll to position [0, 0]
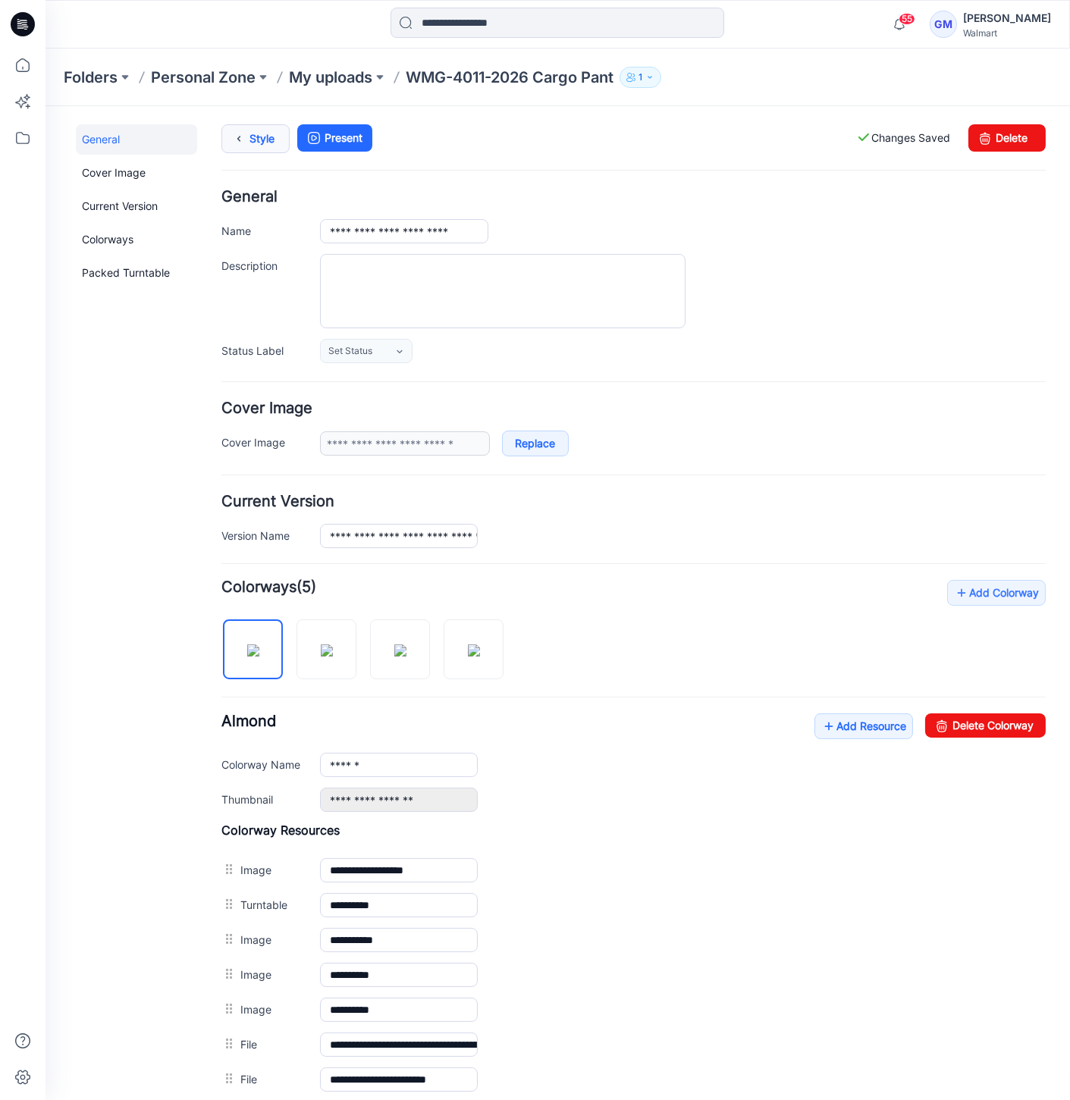
click at [252, 136] on link "Style" at bounding box center [255, 138] width 68 height 29
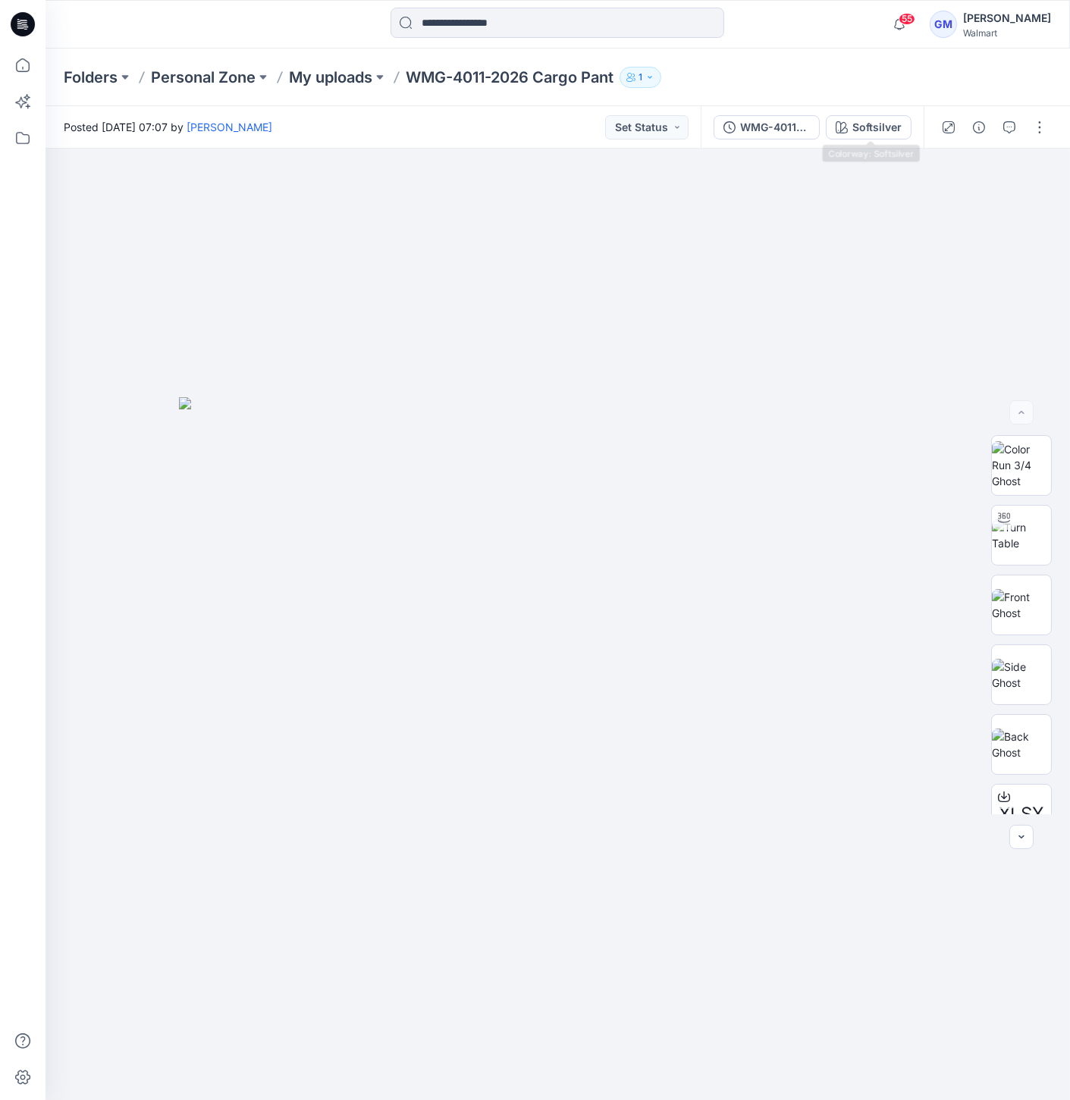
click at [873, 112] on div "WMG-4011-2026 Cargo Pant_Full Colorway Softsilver" at bounding box center [812, 127] width 223 height 42
click at [886, 118] on div "WMG-4011-2026 Cargo Pant_Full Colorway Softsilver" at bounding box center [812, 127] width 223 height 42
click at [882, 127] on div "Softsilver" at bounding box center [876, 127] width 49 height 17
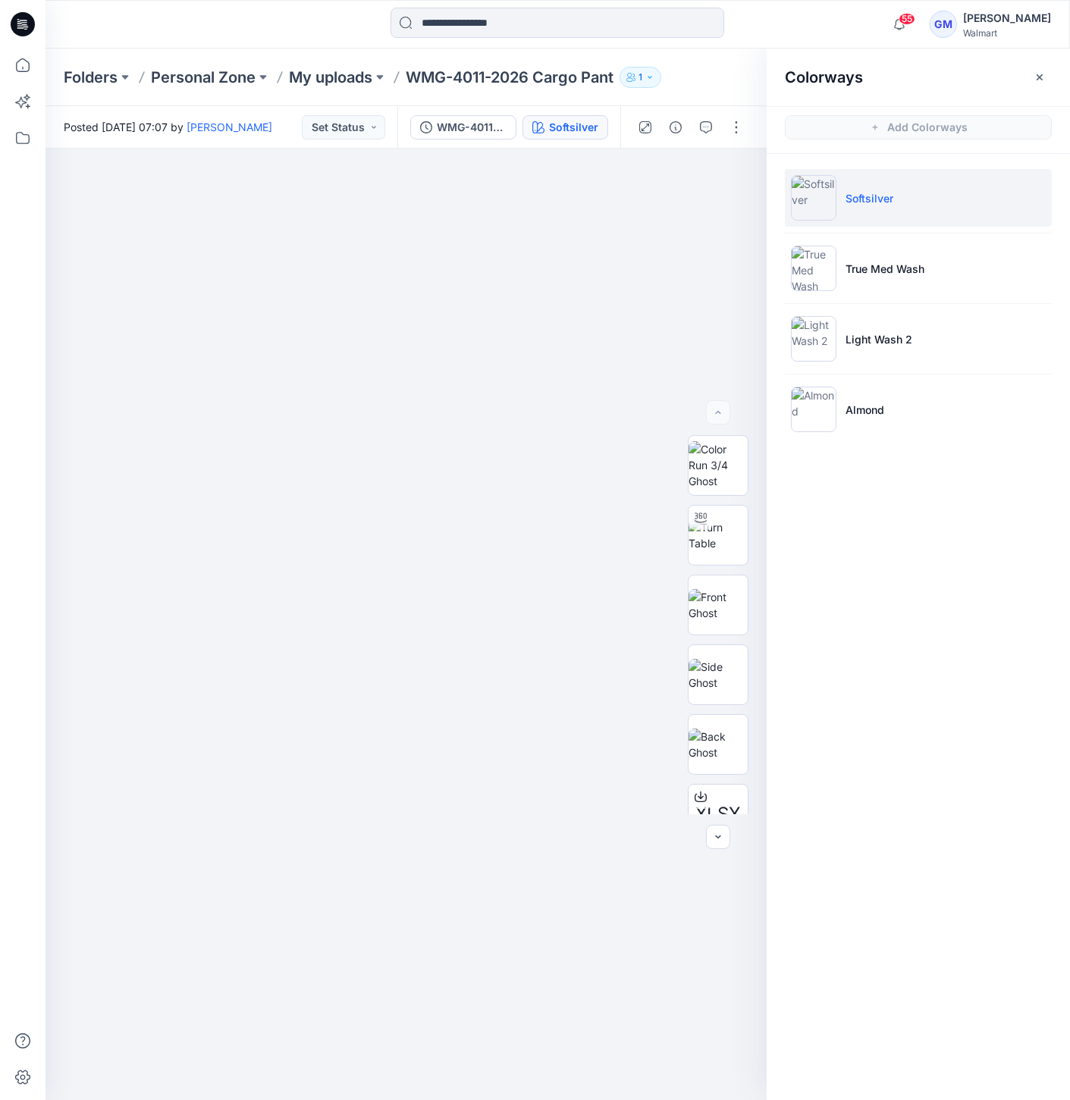
click at [823, 375] on ul "Softsilver True Med Wash Light Wash 2 Almond" at bounding box center [917, 303] width 303 height 299
click at [813, 406] on img at bounding box center [813, 409] width 45 height 45
click at [807, 421] on img at bounding box center [813, 409] width 45 height 45
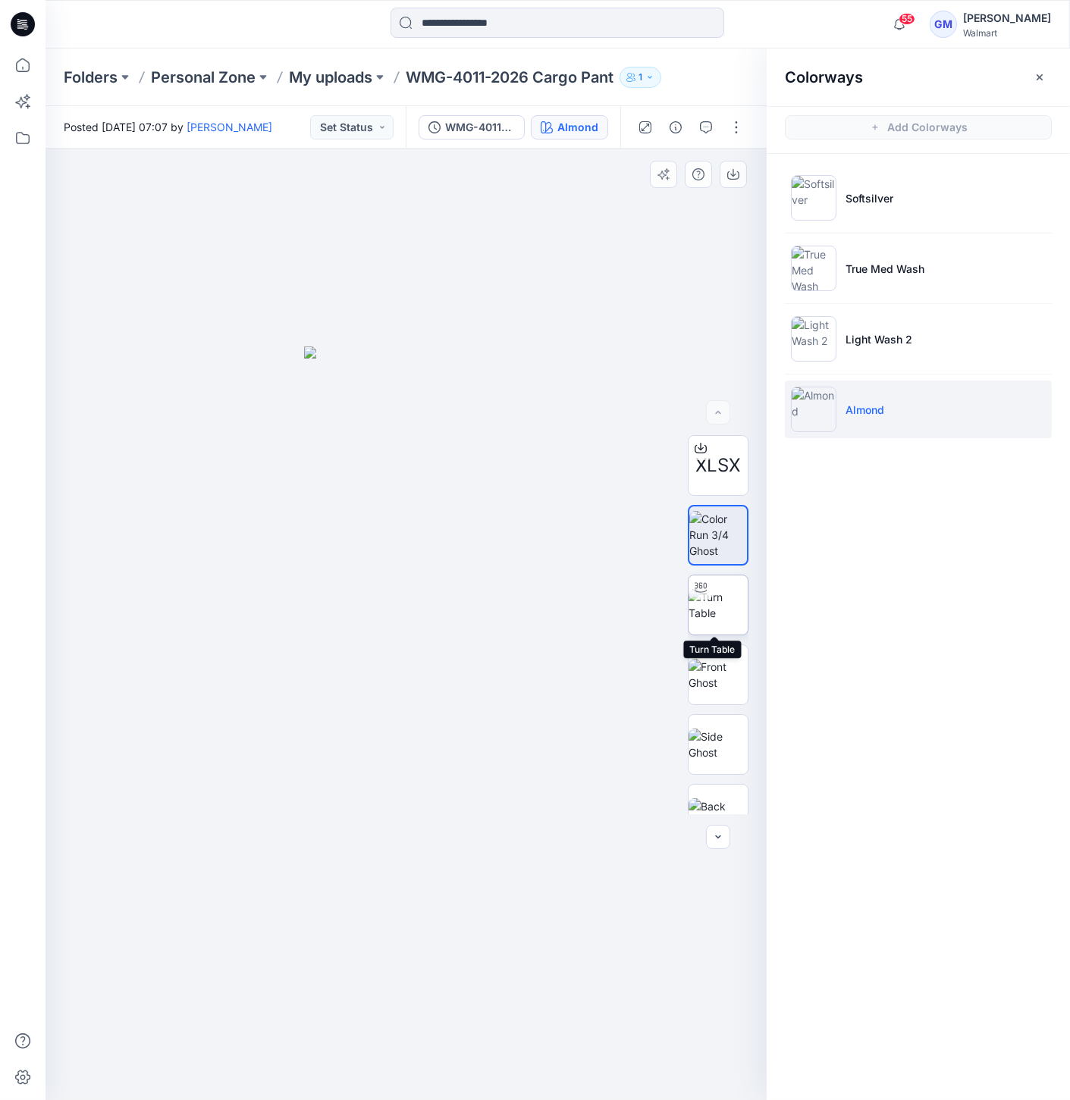
click at [719, 589] on img at bounding box center [717, 605] width 59 height 32
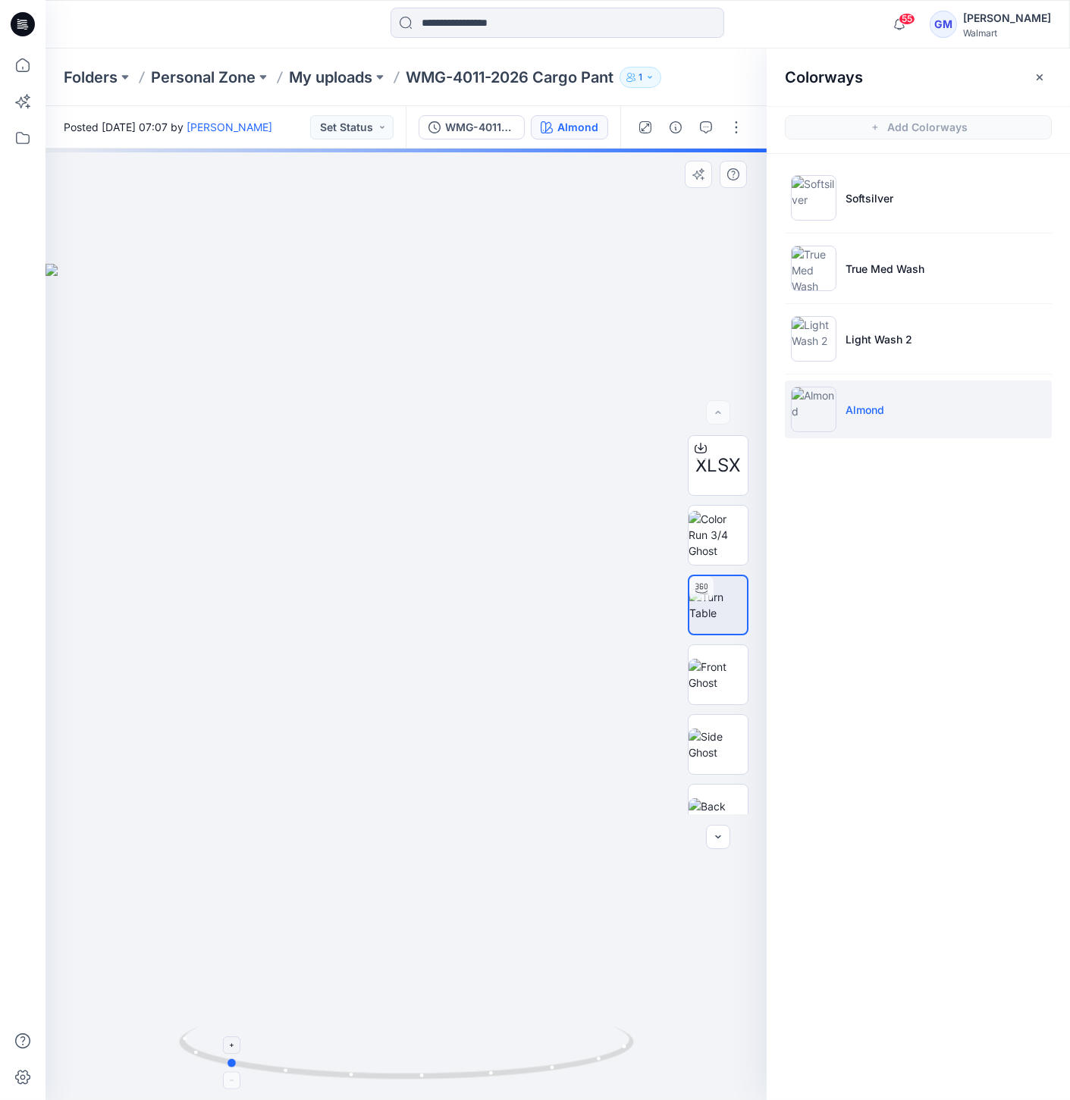
drag, startPoint x: 409, startPoint y: 1077, endPoint x: 281, endPoint y: 1064, distance: 129.5
click at [229, 1075] on icon at bounding box center [408, 1055] width 459 height 57
click at [108, 85] on p "Folders" at bounding box center [91, 77] width 54 height 21
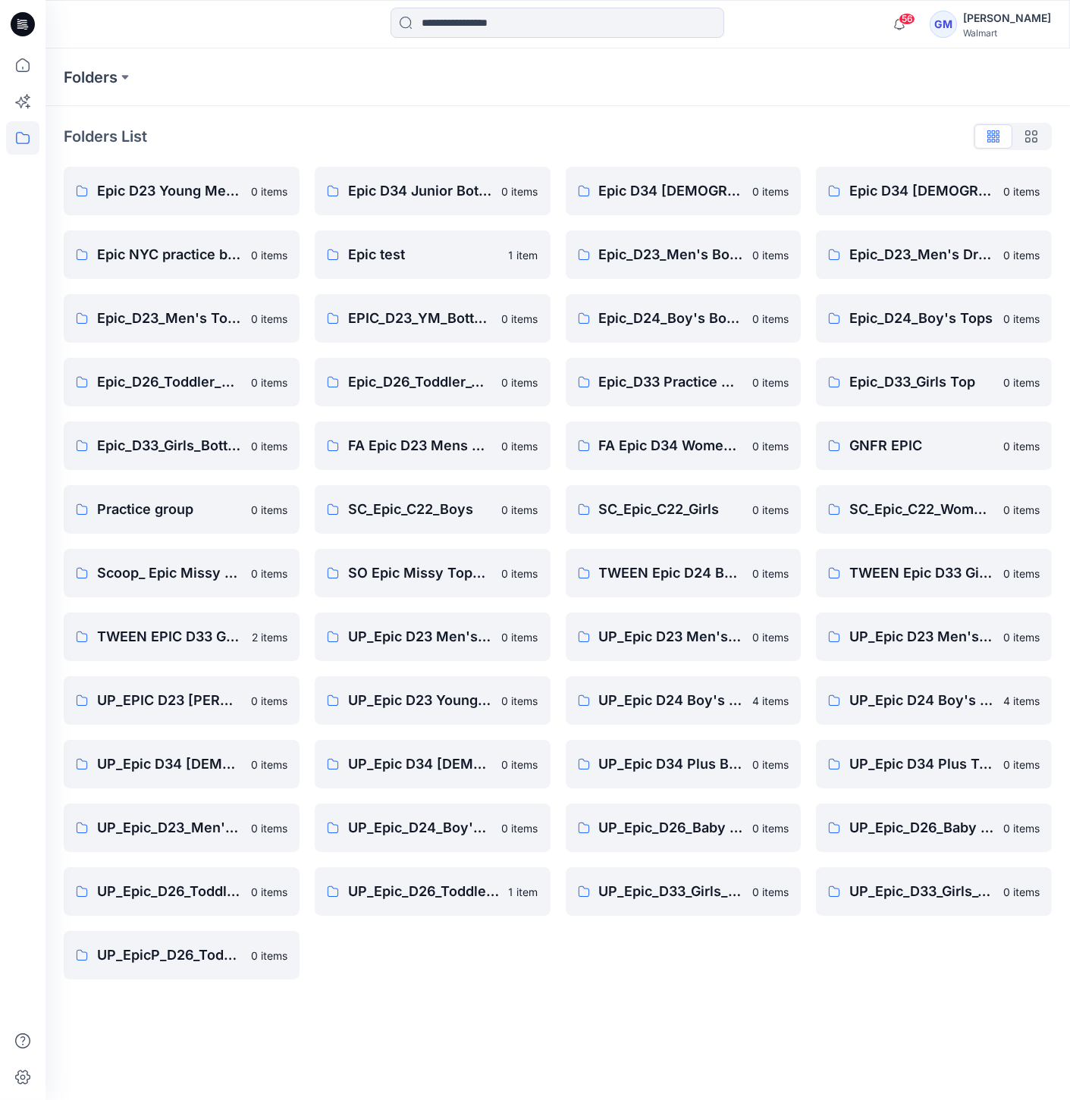
click at [24, 24] on icon at bounding box center [25, 24] width 6 height 1
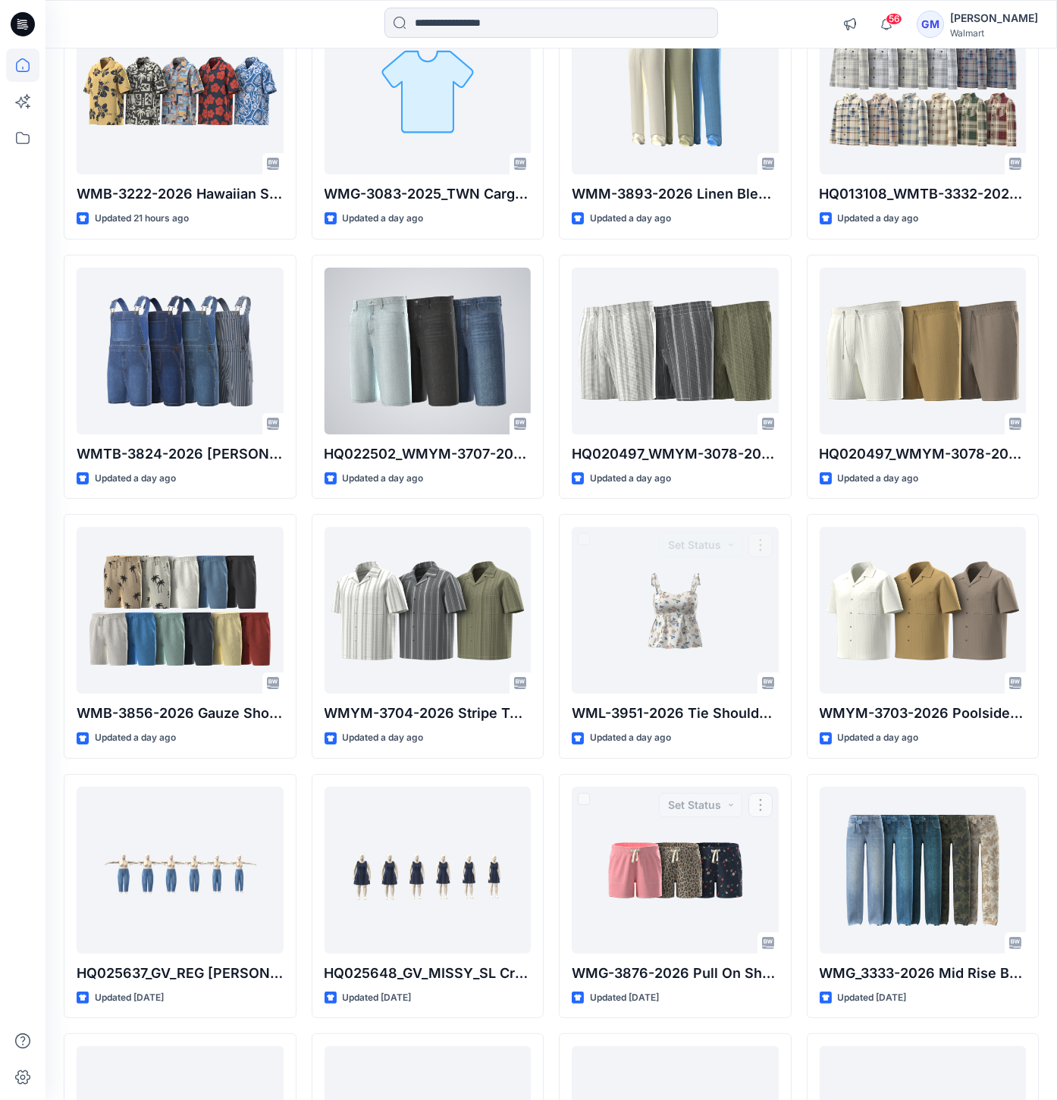
scroll to position [859, 0]
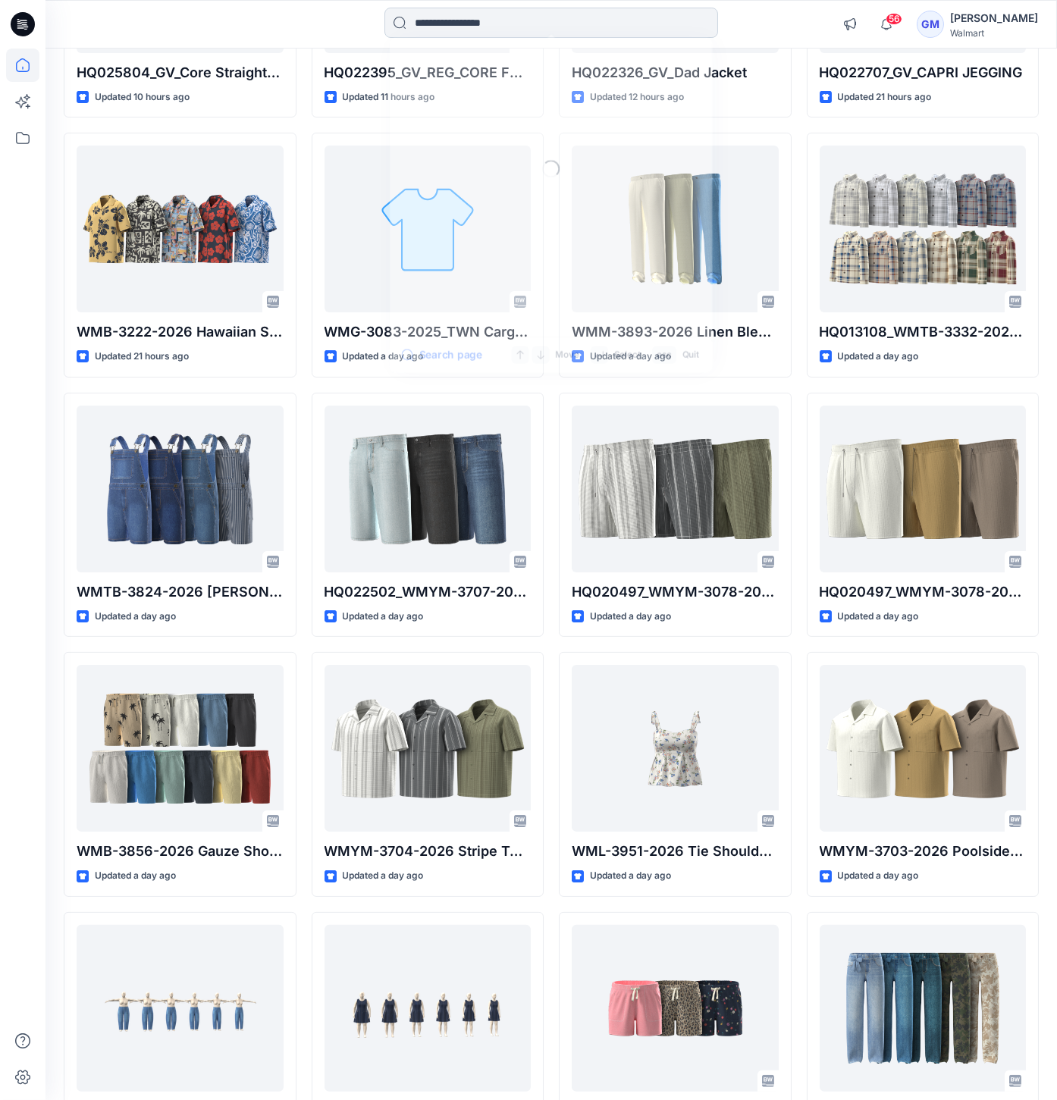
click at [631, 23] on input at bounding box center [551, 23] width 334 height 30
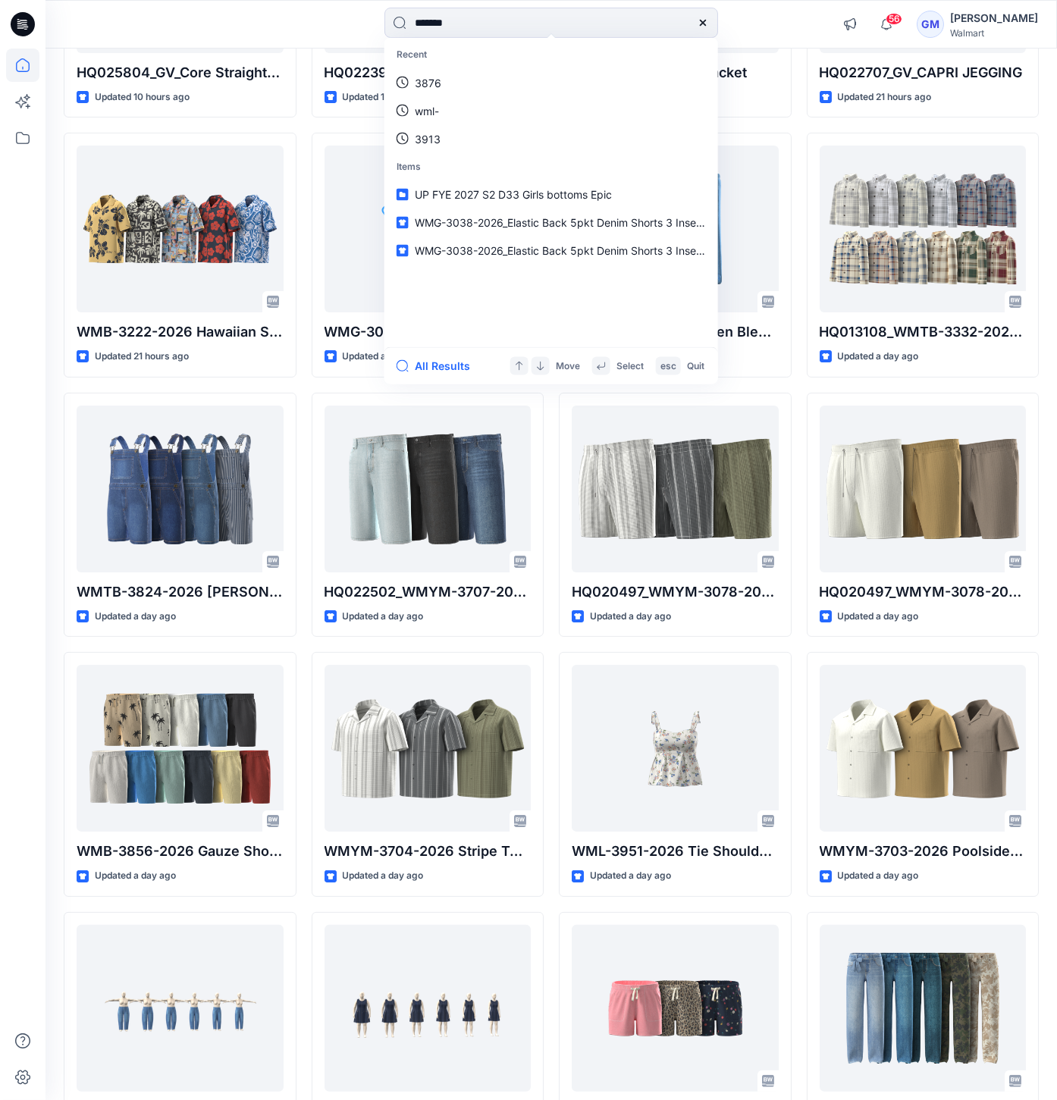
type input "********"
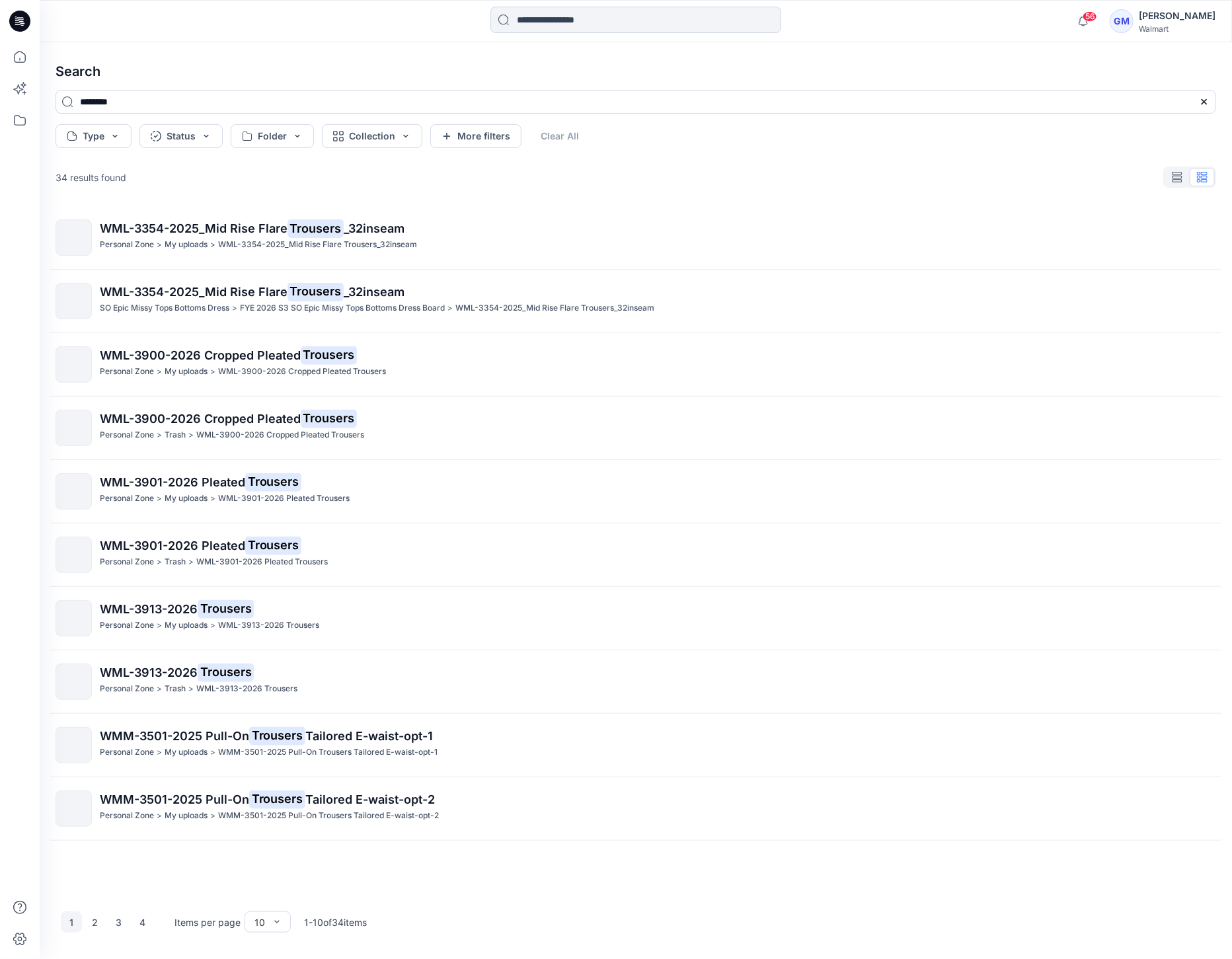
click at [721, 31] on input at bounding box center [636, 20] width 291 height 26
type input "****"
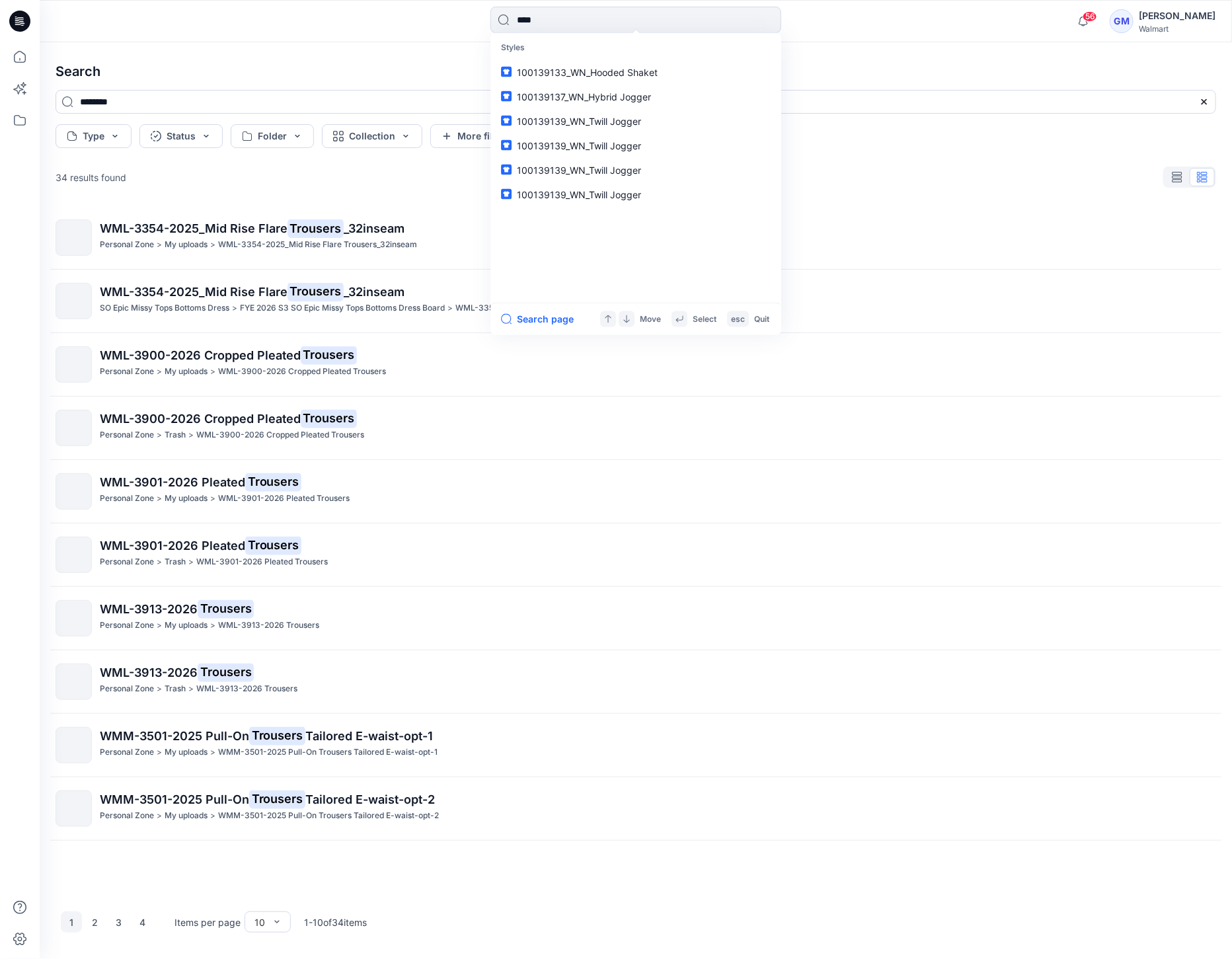
type input "****"
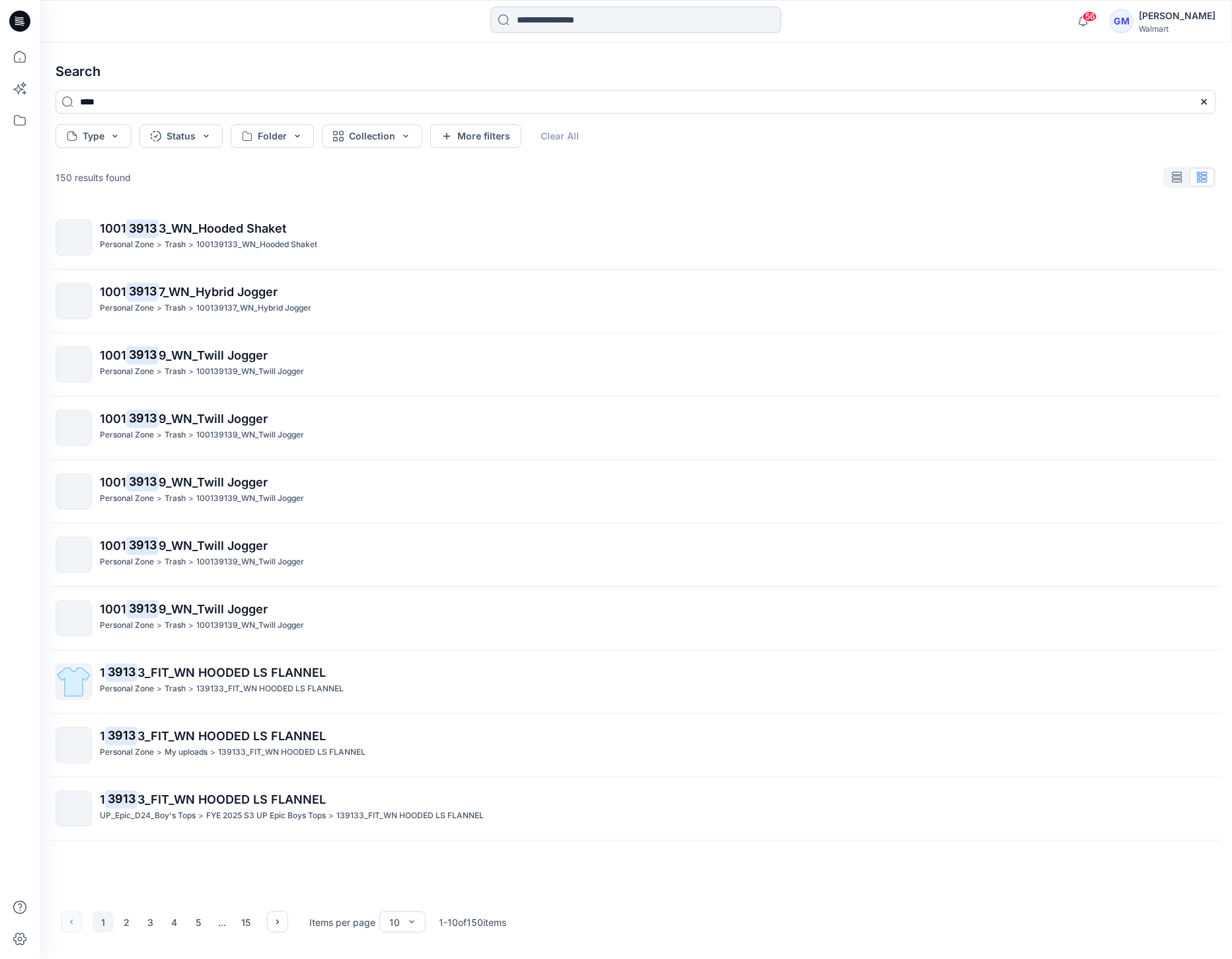
click at [573, 23] on input at bounding box center [636, 20] width 291 height 26
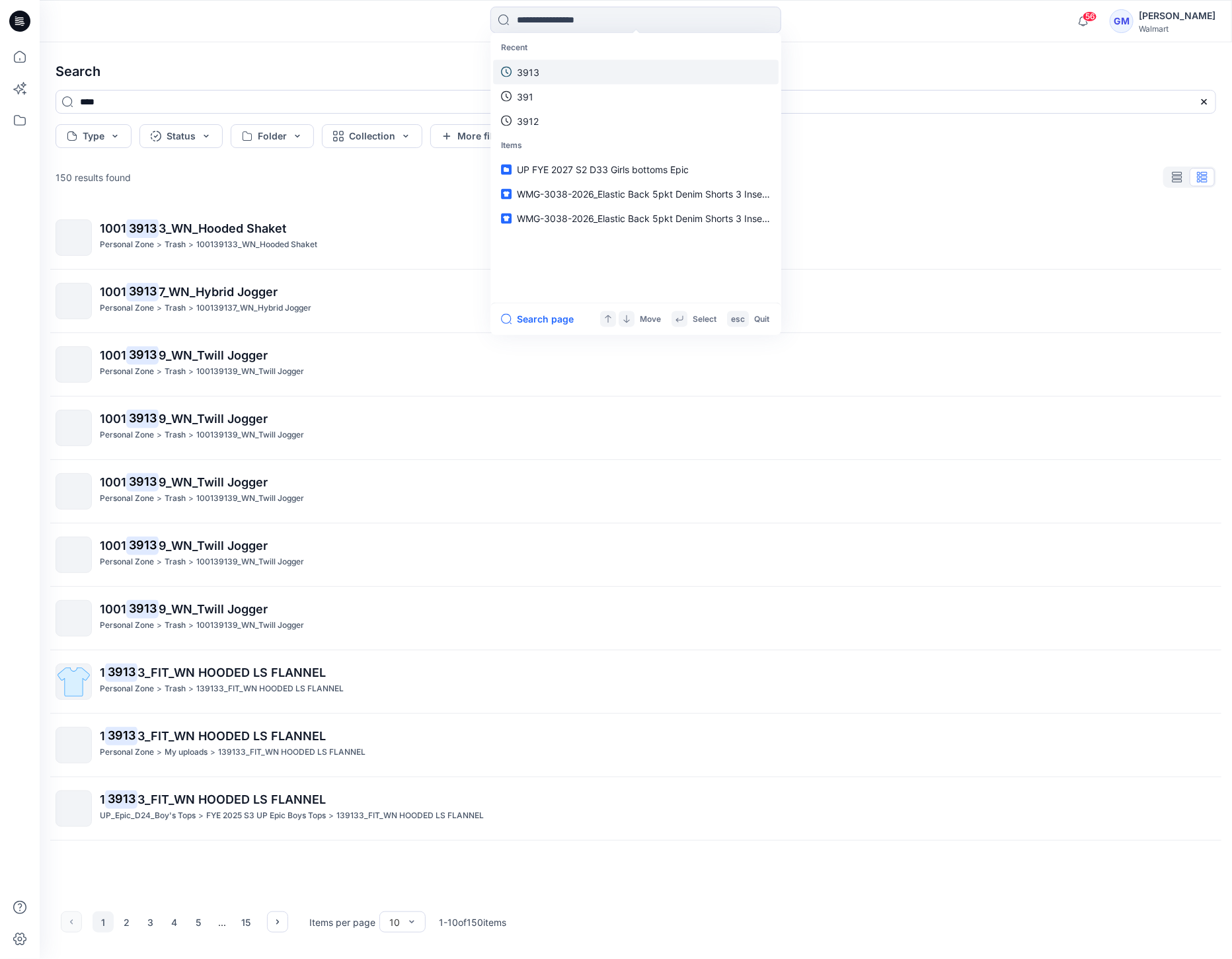
click at [553, 70] on link "3913" at bounding box center [636, 71] width 286 height 24
click at [534, 15] on input at bounding box center [636, 20] width 291 height 26
click at [540, 69] on link "3913" at bounding box center [636, 71] width 286 height 24
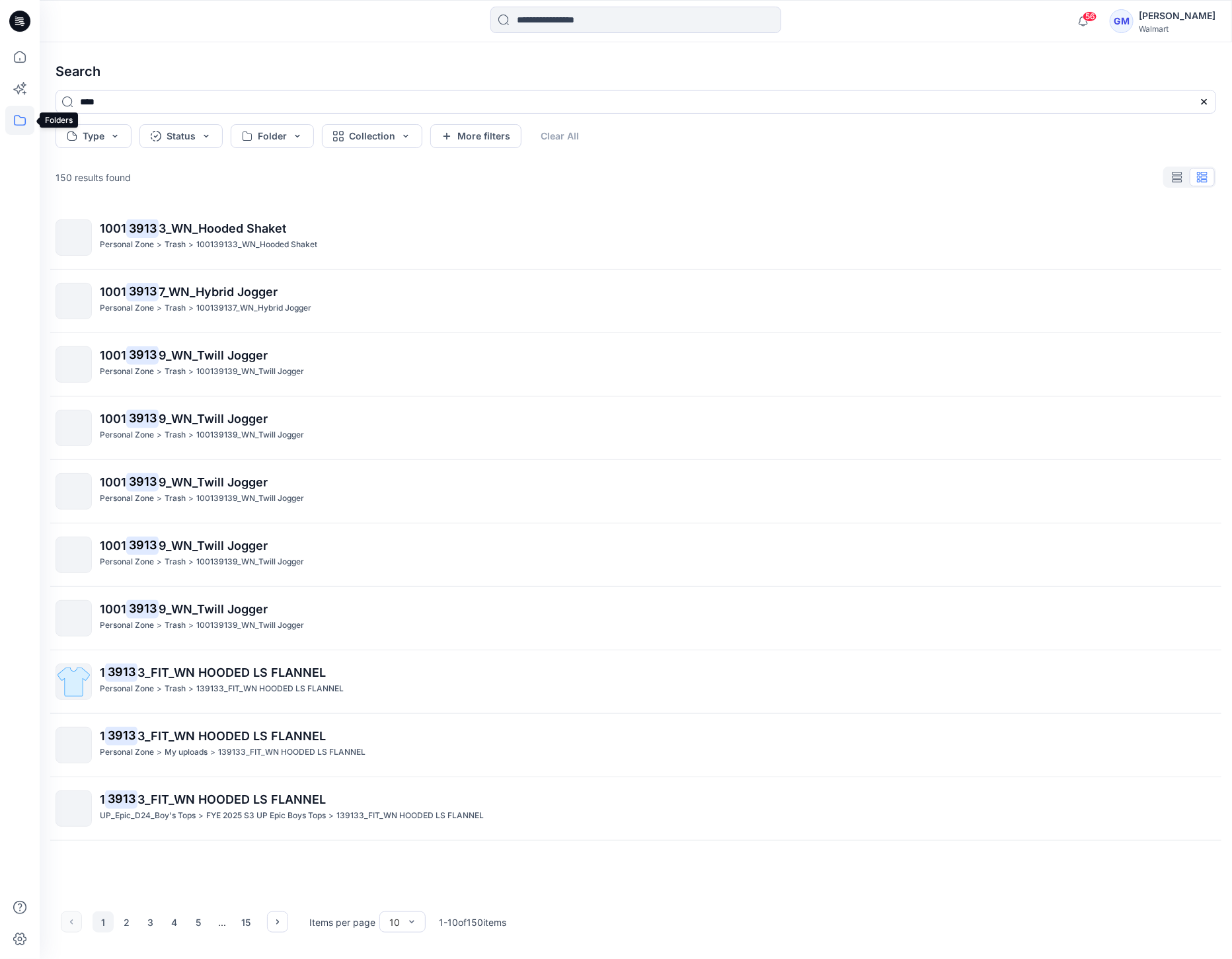
click at [21, 124] on icon at bounding box center [19, 119] width 29 height 29
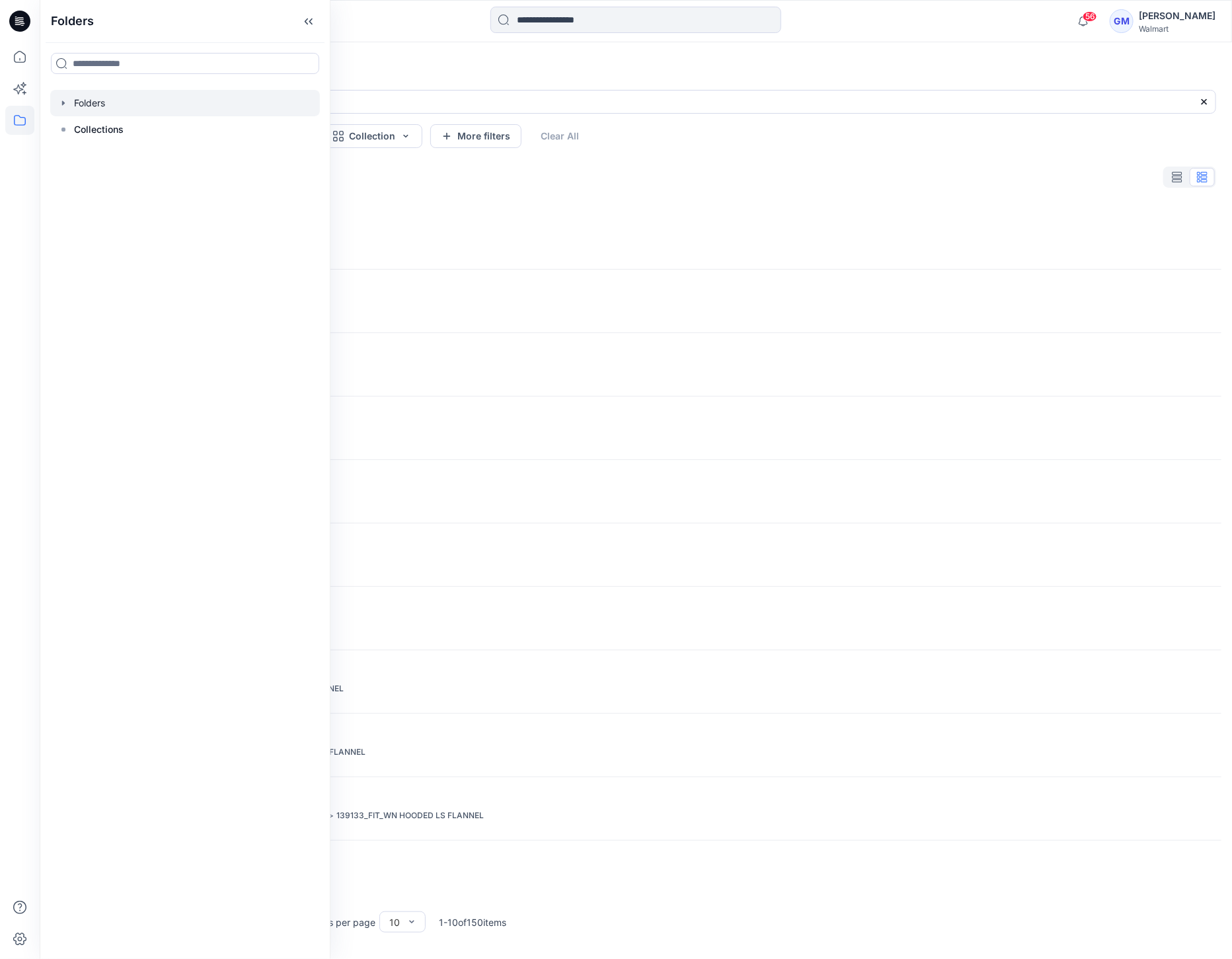
click at [96, 108] on div at bounding box center [185, 103] width 269 height 26
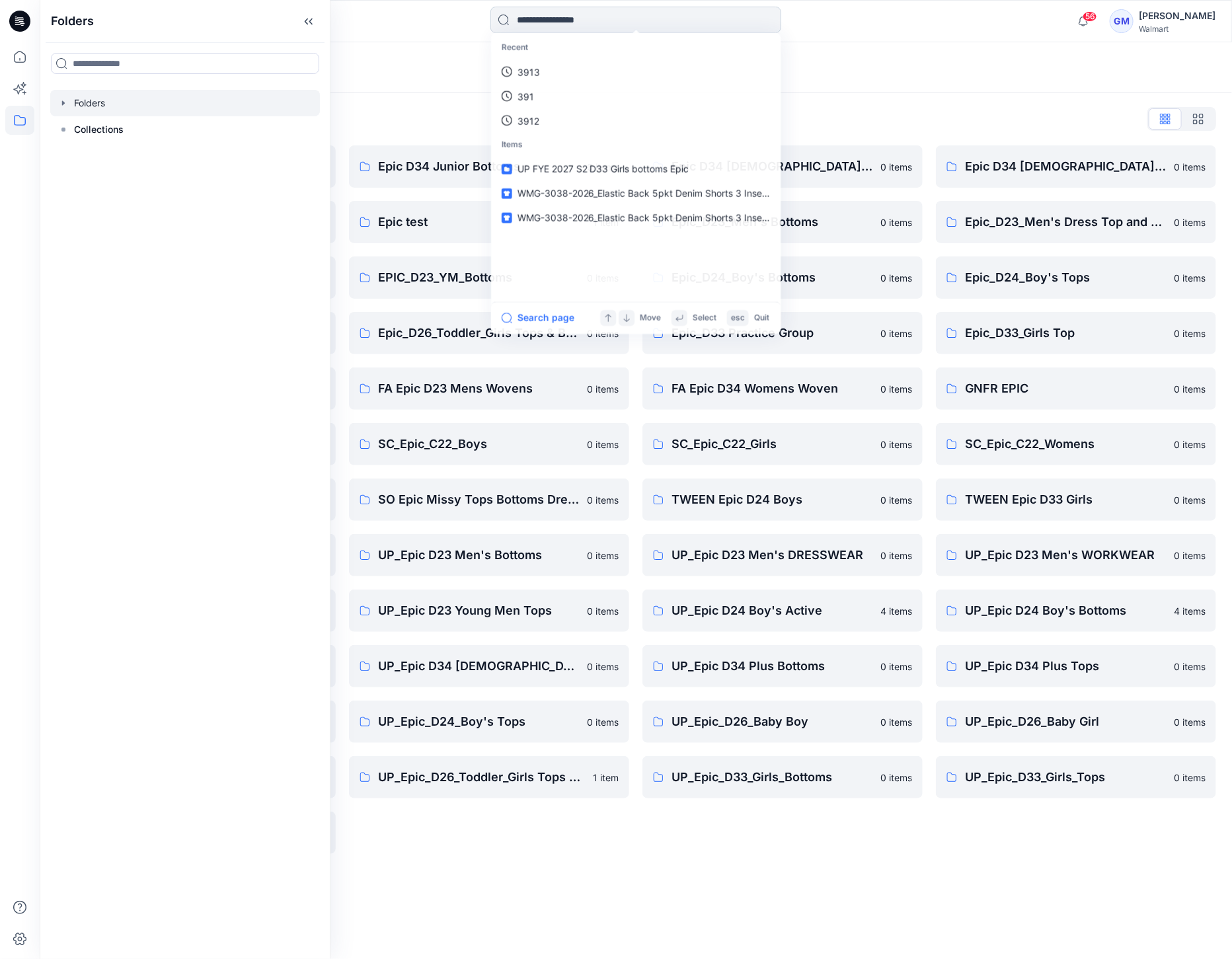
click at [655, 29] on input at bounding box center [636, 20] width 291 height 26
paste input "**********"
type input "**********"
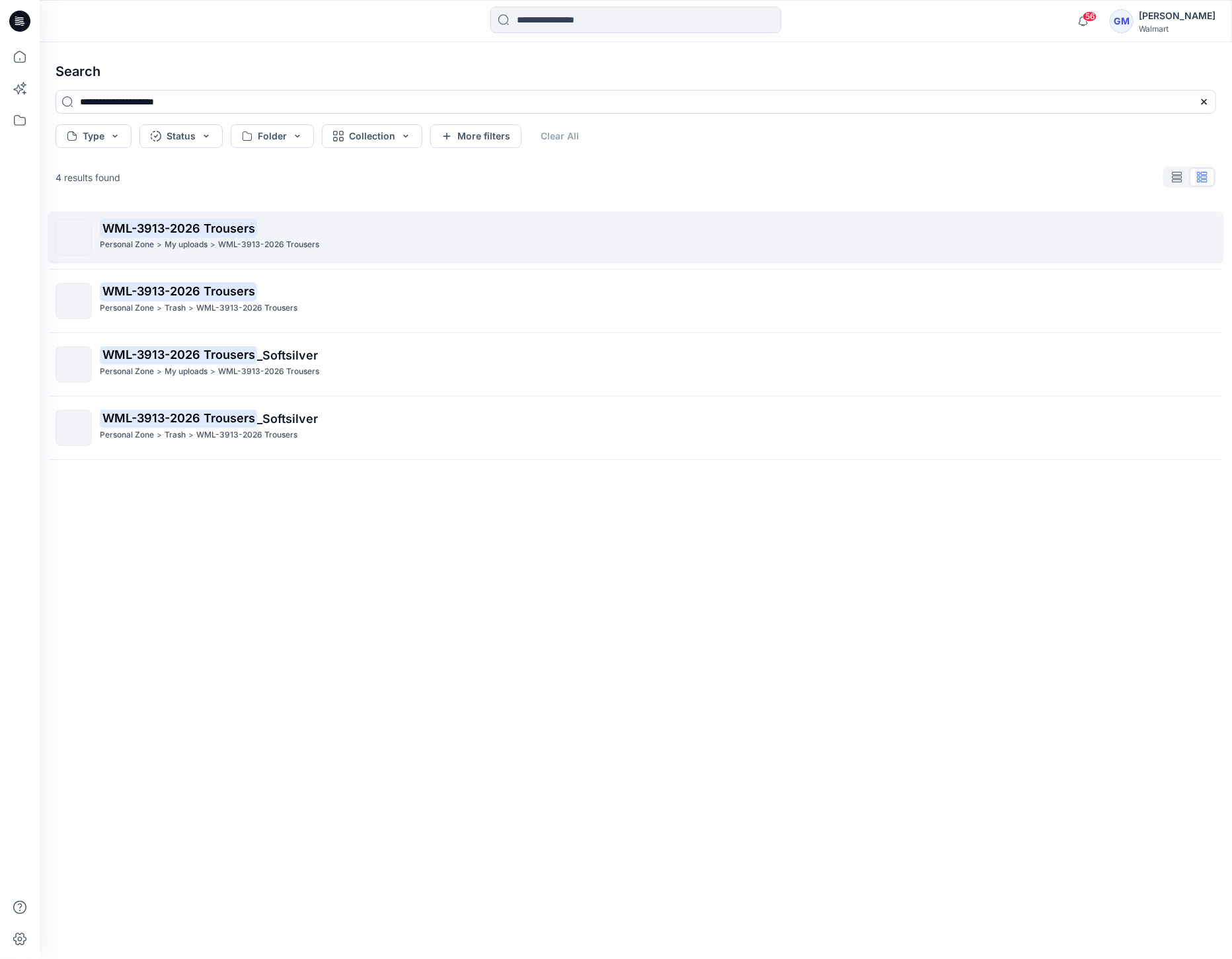
click at [243, 232] on mark "WML-3913-2026 Trousers" at bounding box center [178, 228] width 157 height 18
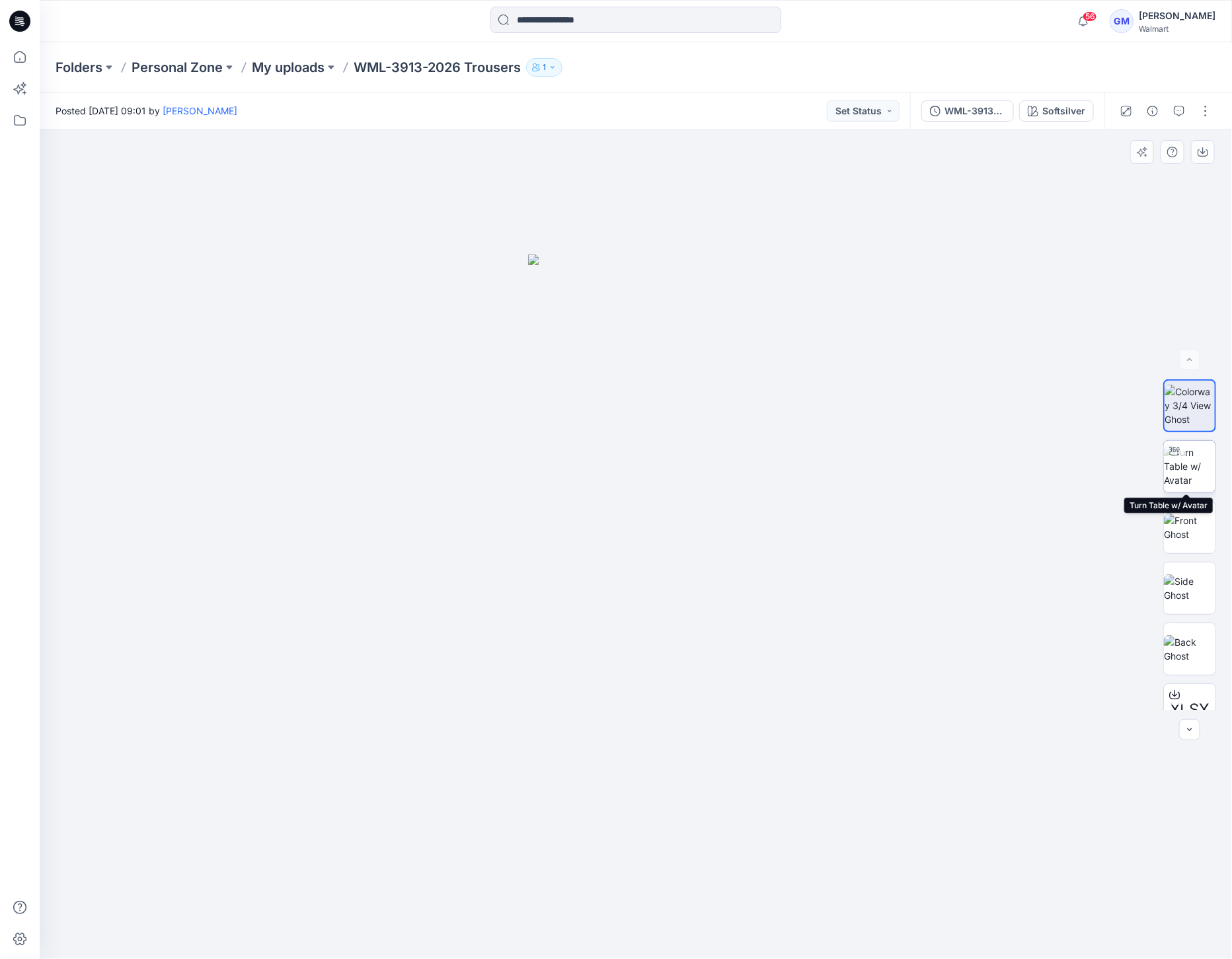
click at [932, 459] on div at bounding box center [1174, 452] width 21 height 21
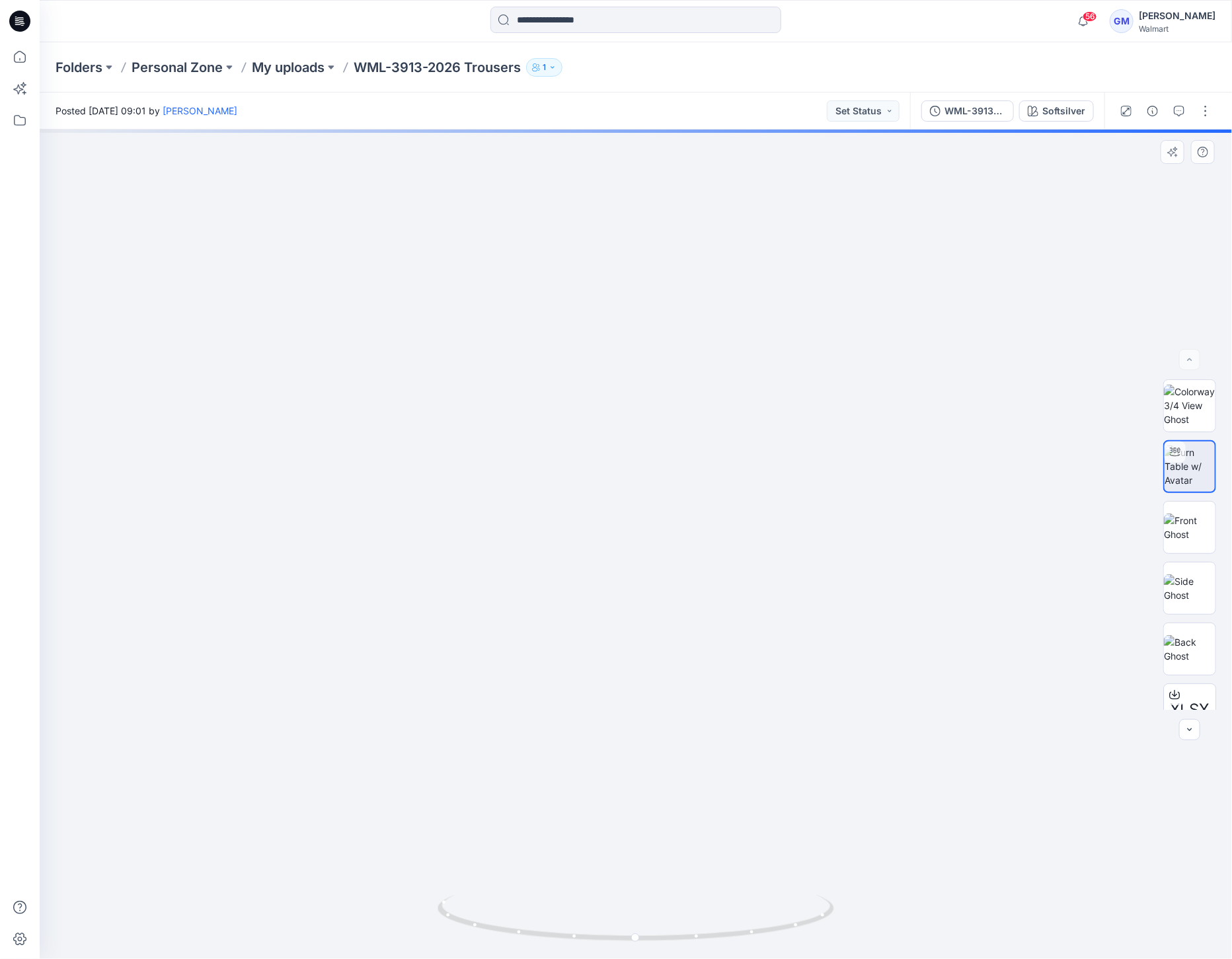
drag, startPoint x: 687, startPoint y: 255, endPoint x: 425, endPoint y: 267, distance: 262.3
click at [402, 267] on img at bounding box center [253, 84] width 2707 height 1752
drag, startPoint x: 523, startPoint y: 928, endPoint x: 906, endPoint y: 764, distance: 416.6
click at [670, 929] on icon at bounding box center [637, 920] width 400 height 50
